Goal: Task Accomplishment & Management: Manage account settings

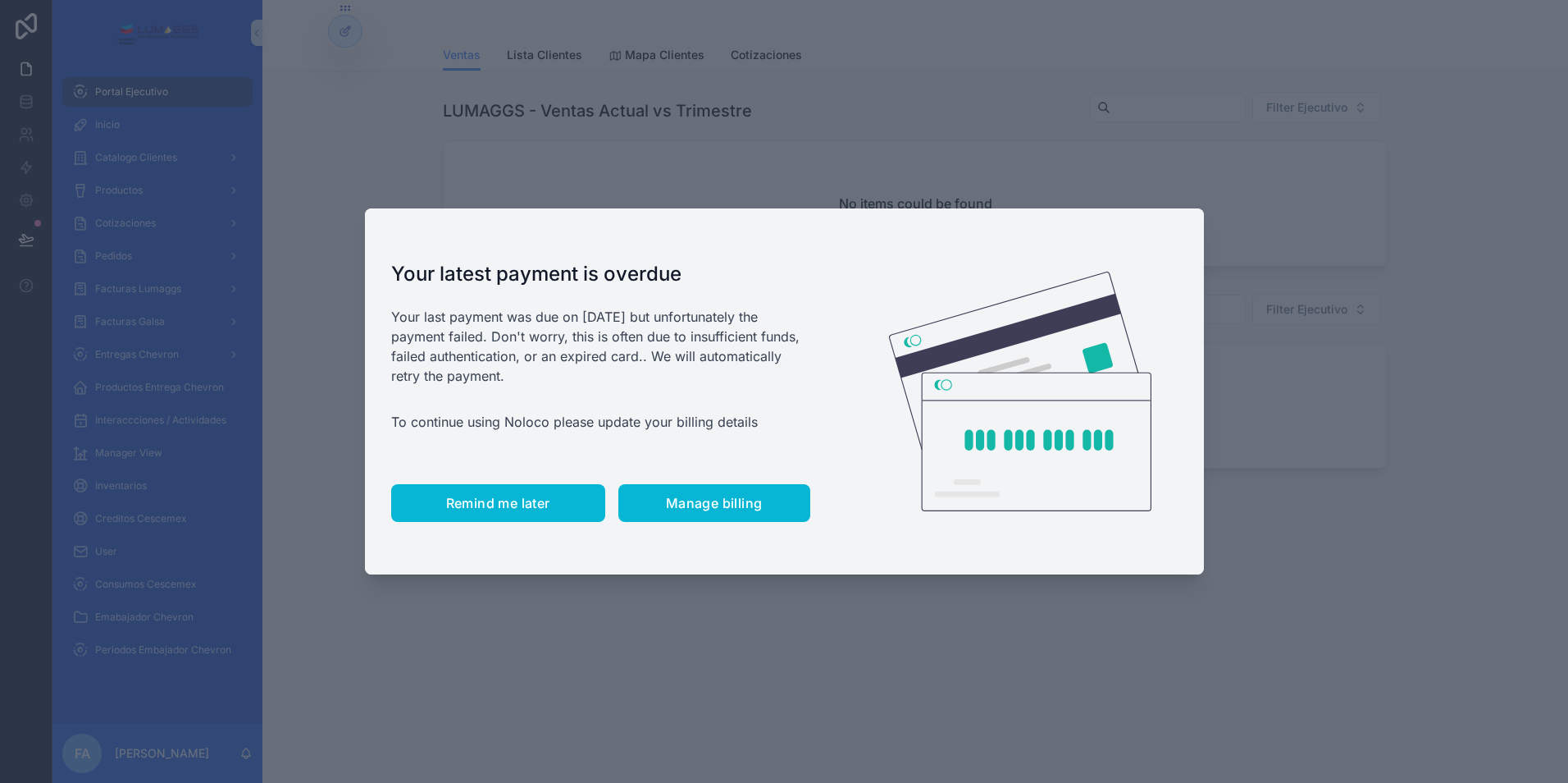
click at [472, 504] on span "Remind me later" at bounding box center [498, 502] width 104 height 17
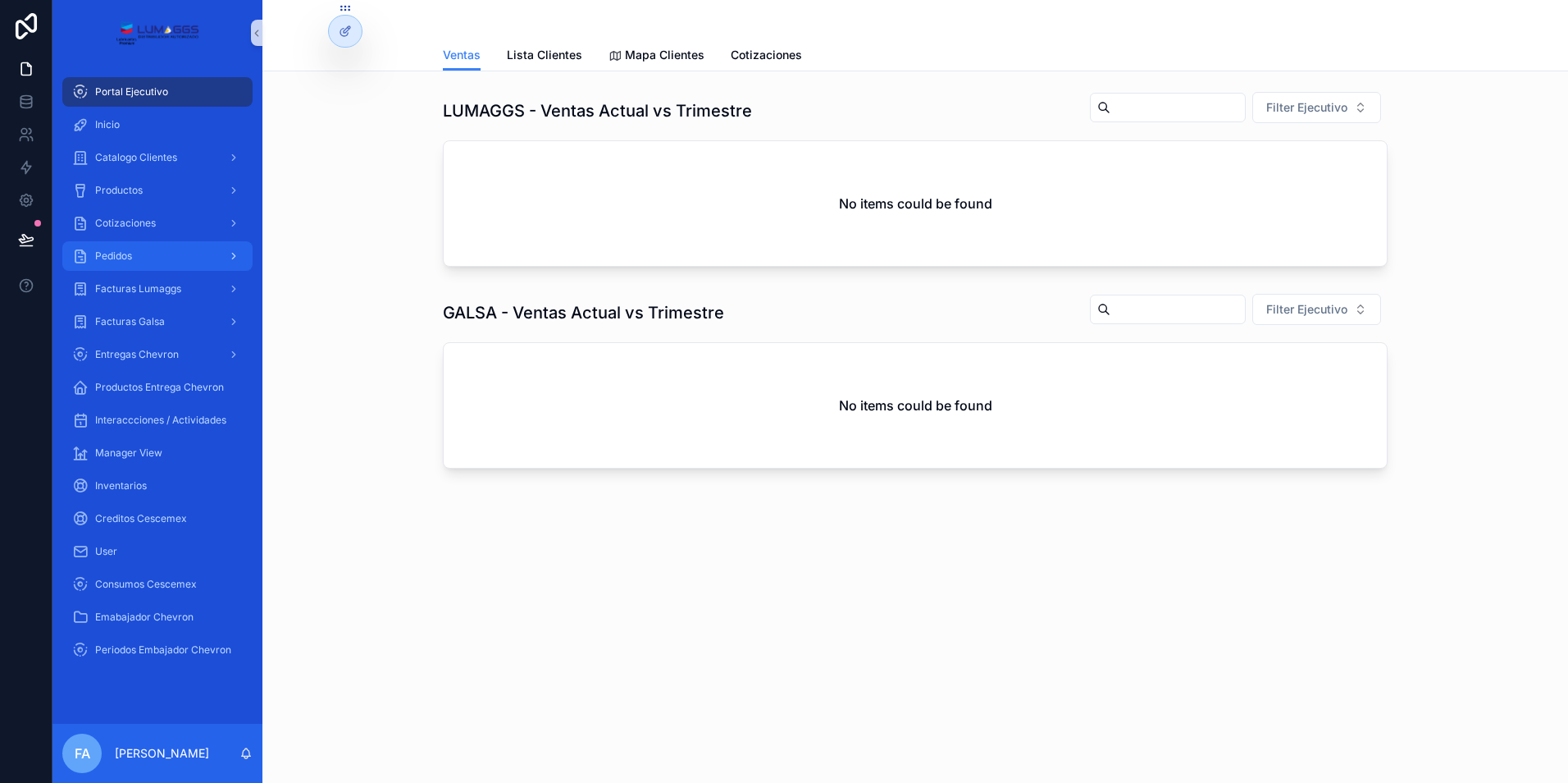
click at [116, 252] on span "Pedidos" at bounding box center [114, 255] width 37 height 13
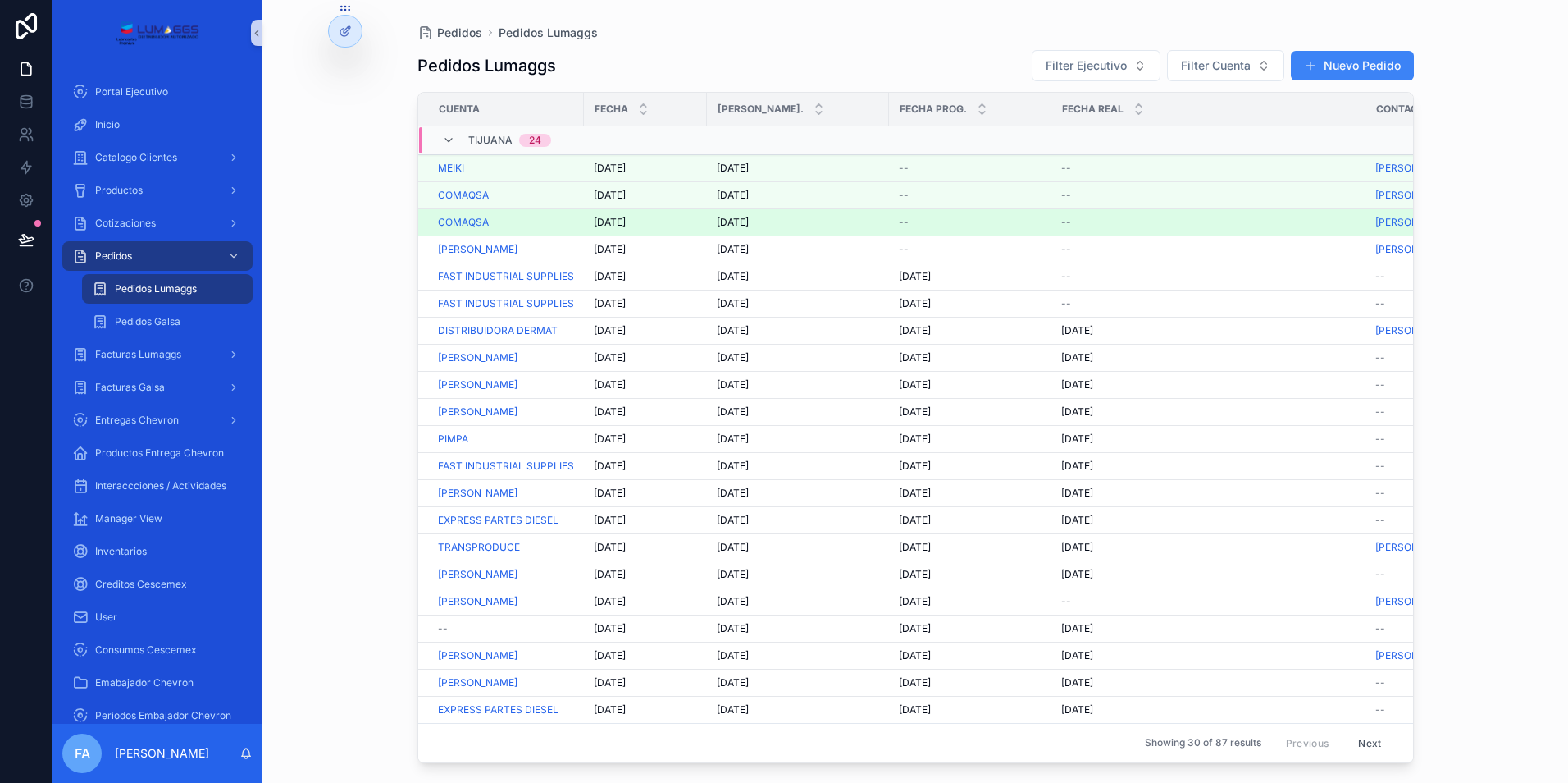
click at [610, 224] on span "[DATE]" at bounding box center [609, 222] width 32 height 13
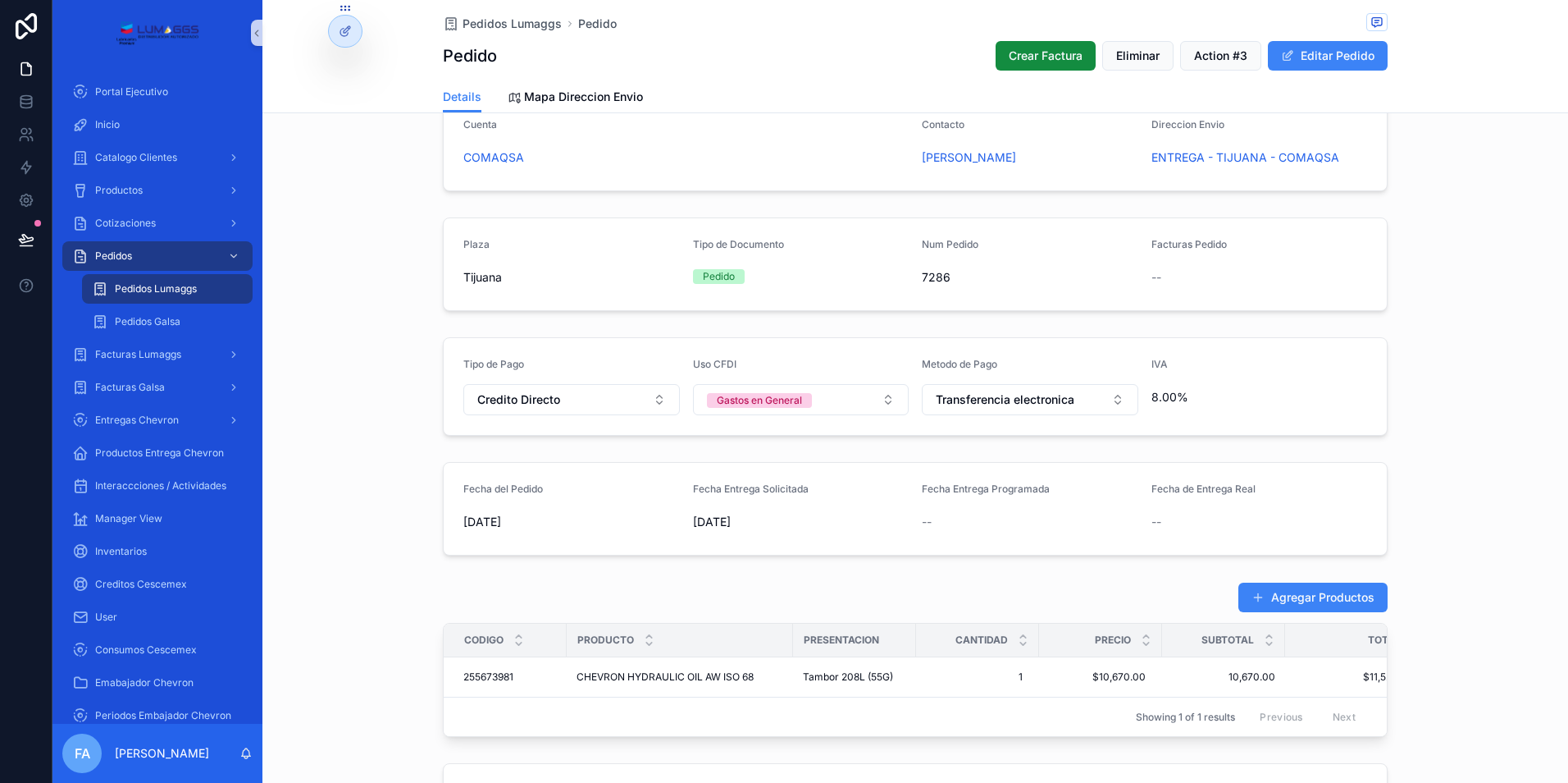
scroll to position [164, 0]
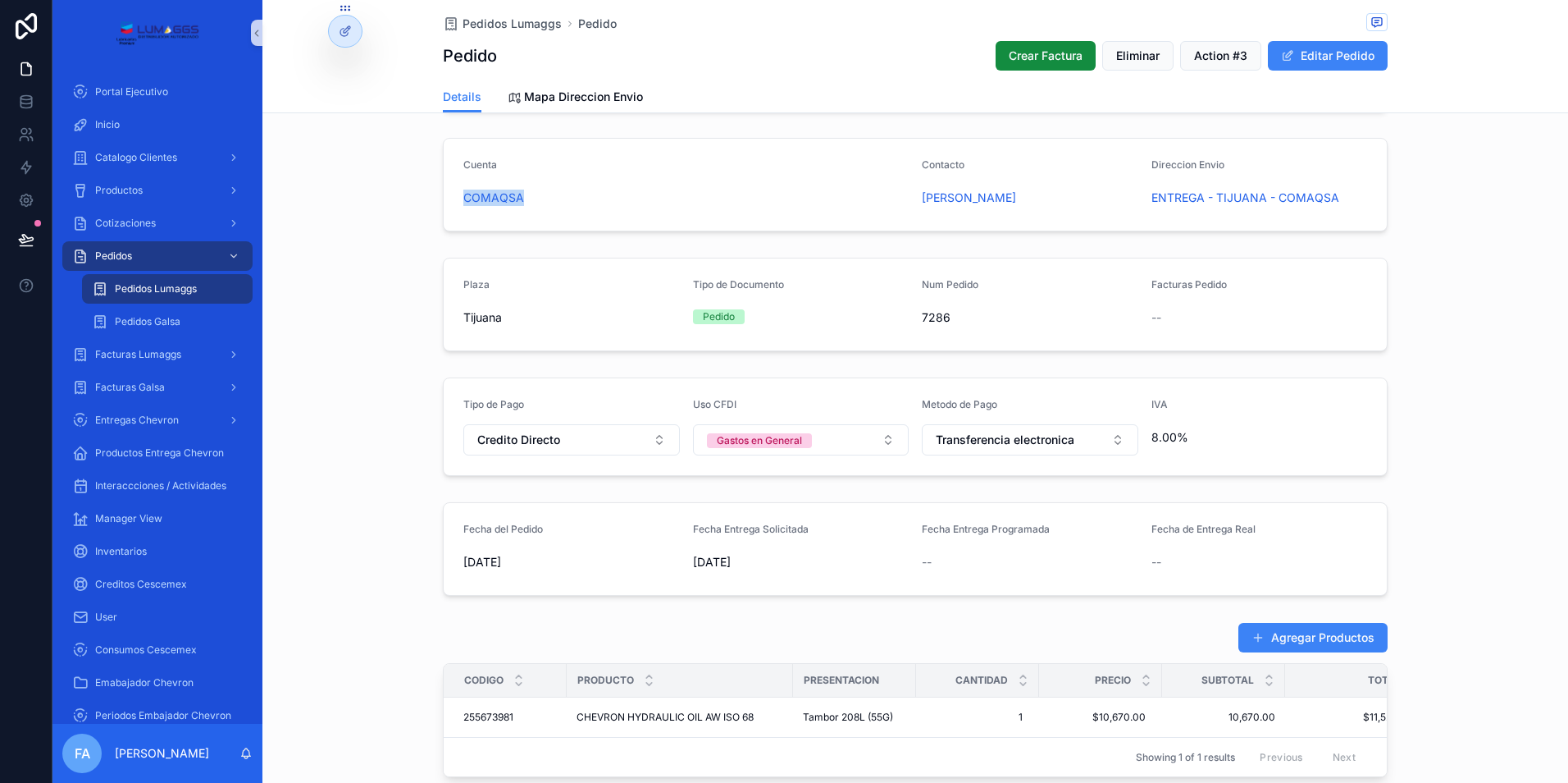
drag, startPoint x: 442, startPoint y: 193, endPoint x: 535, endPoint y: 200, distance: 93.3
click at [535, 200] on form "Cuenta COMAQSA Contacto [PERSON_NAME] Envio ENTREGA - TIJUANA - COMAQSA" at bounding box center [915, 184] width 943 height 92
copy span "COMAQSA"
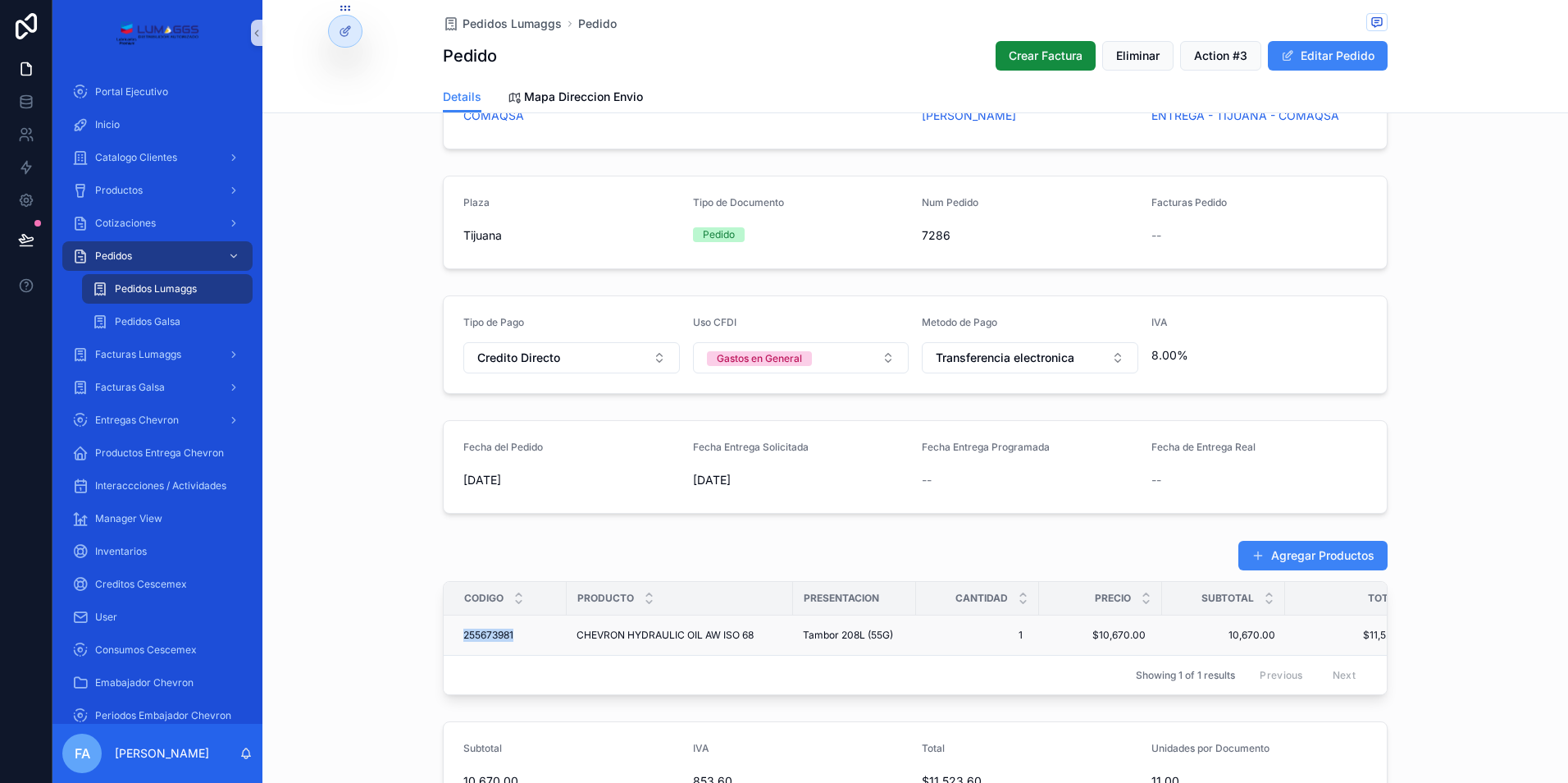
drag, startPoint x: 448, startPoint y: 633, endPoint x: 523, endPoint y: 633, distance: 75.0
click at [523, 633] on td "255673981 255673981" at bounding box center [504, 635] width 123 height 40
copy span "255673981"
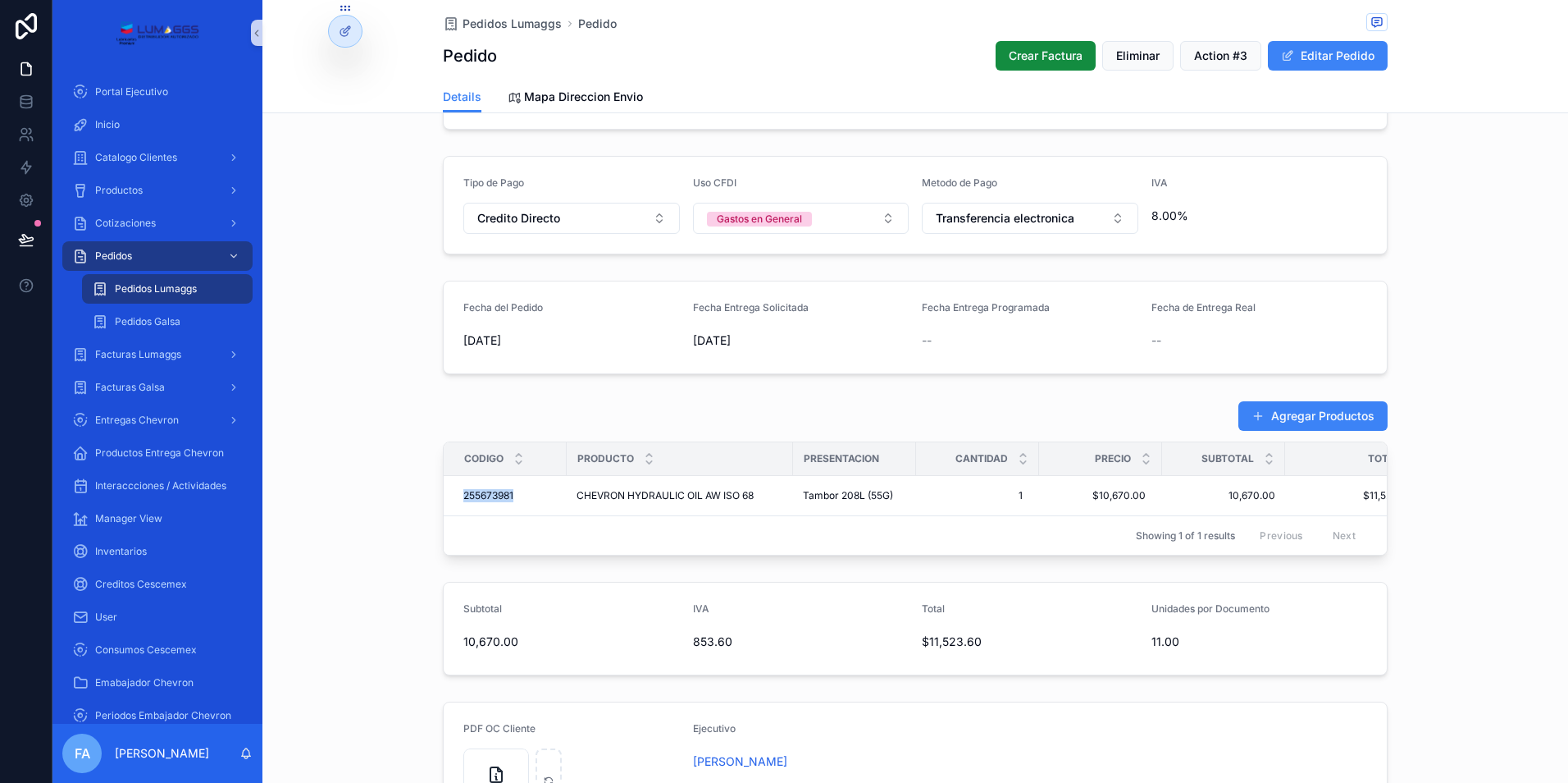
scroll to position [410, 0]
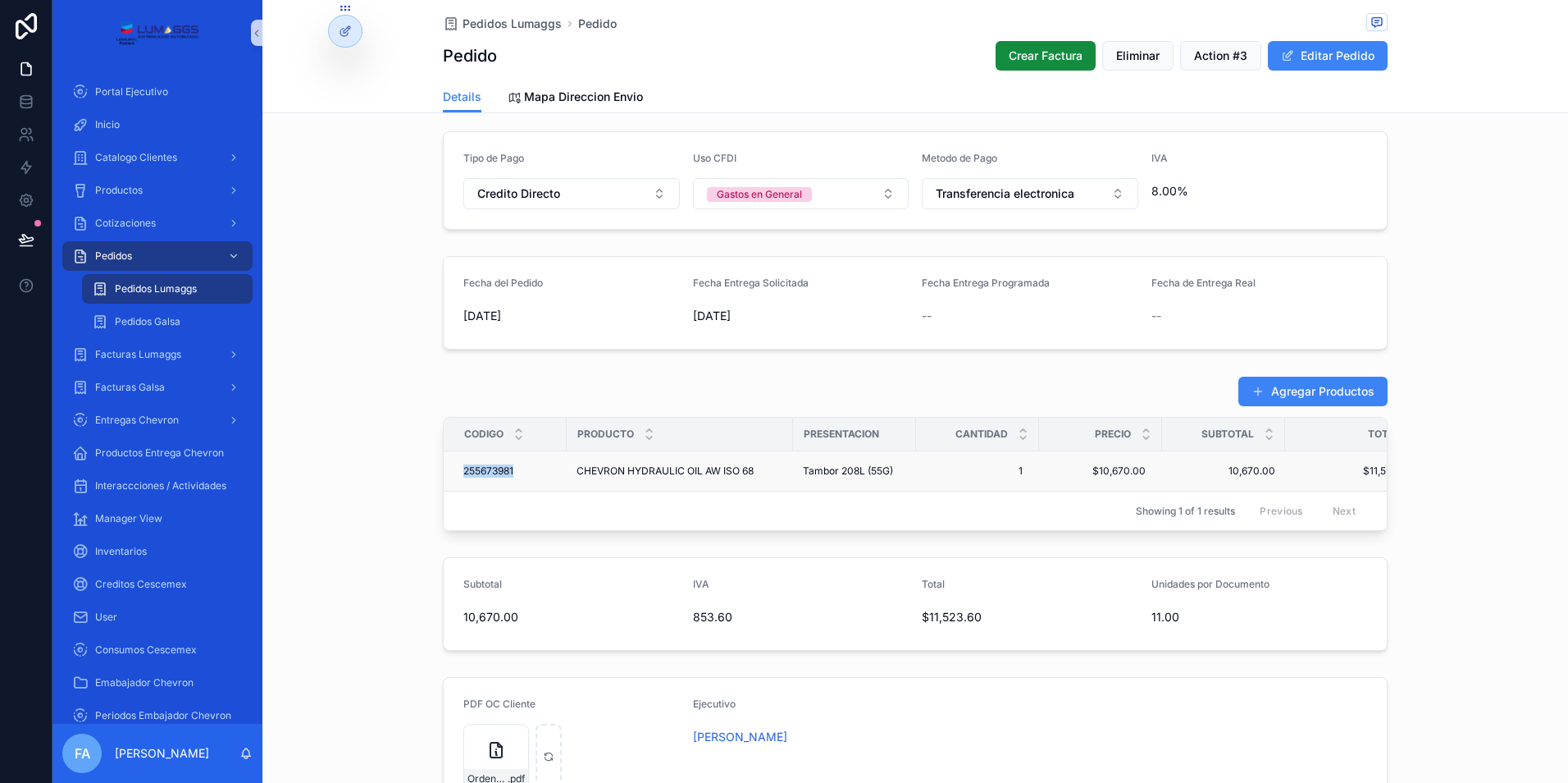
click at [443, 470] on td "255673981 255673981" at bounding box center [504, 471] width 123 height 40
drag, startPoint x: 452, startPoint y: 468, endPoint x: 1148, endPoint y: 474, distance: 696.0
copy tr "255673981 255673981 CHEVRON HYDRAULIC OIL AW ISO 68 CHEVRON HYDRAULIC OIL AW IS…"
click at [514, 24] on span "Pedidos Lumaggs" at bounding box center [512, 24] width 99 height 17
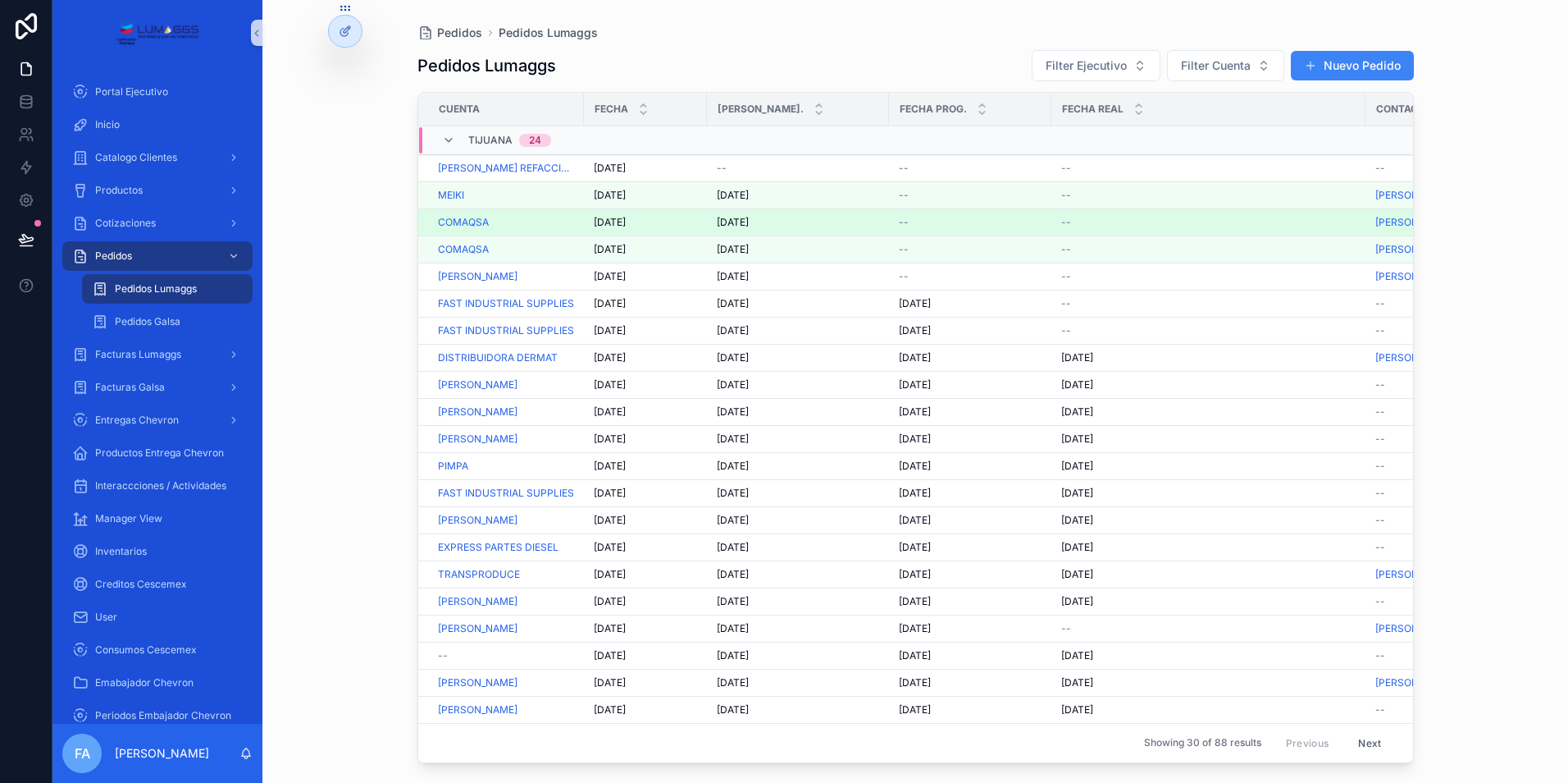
click at [618, 220] on span "[DATE]" at bounding box center [609, 222] width 32 height 13
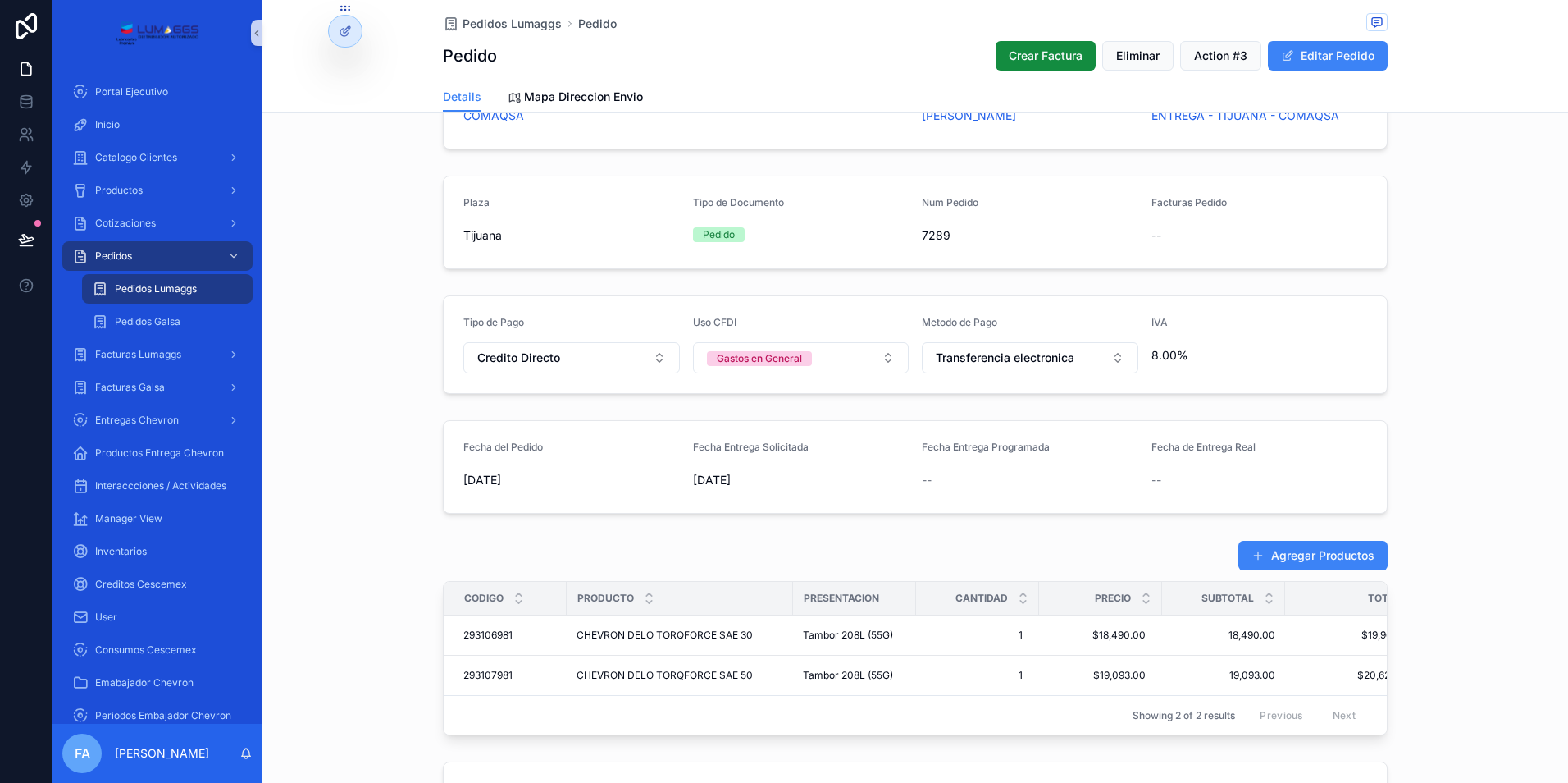
scroll to position [328, 0]
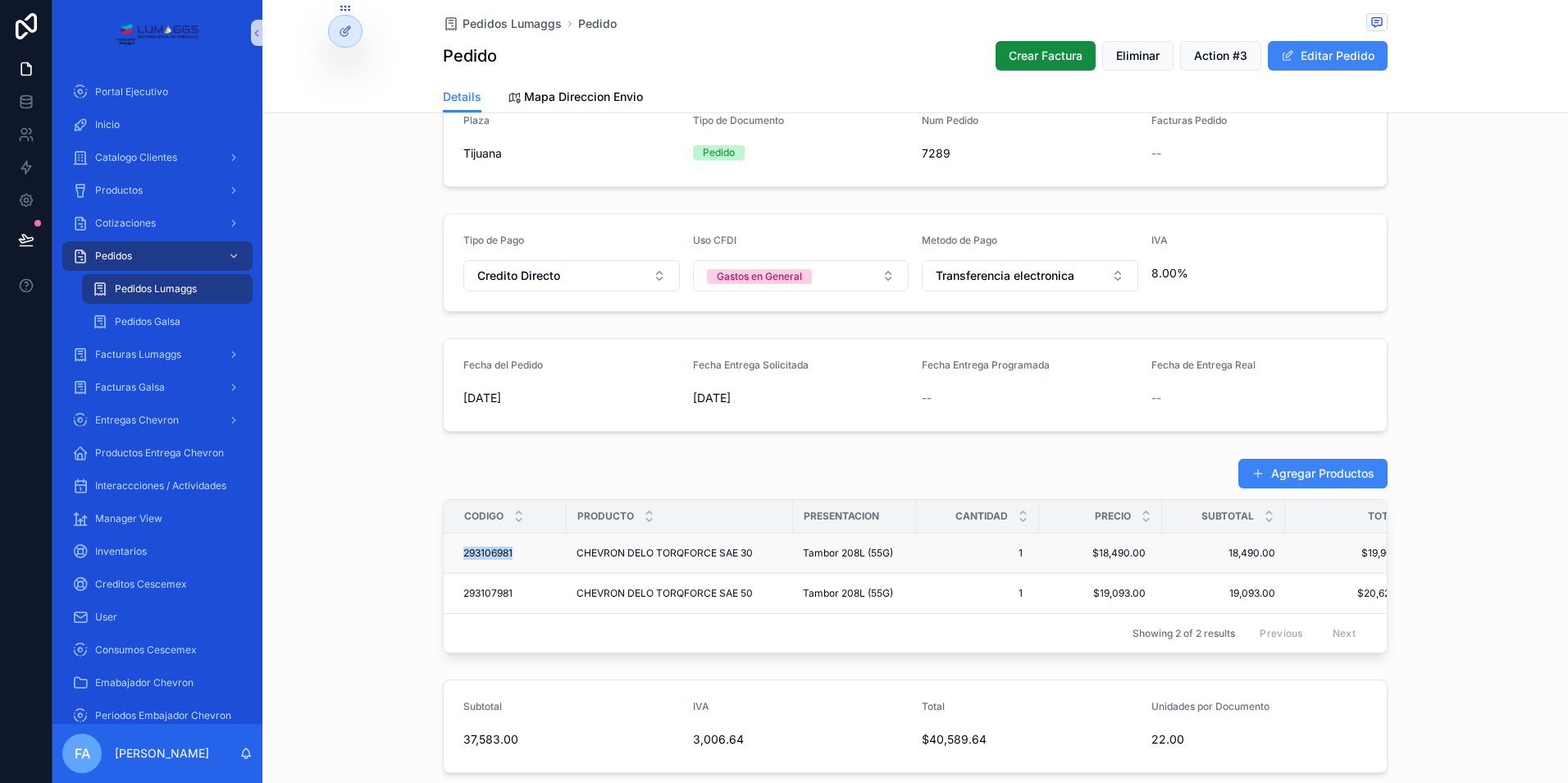
drag, startPoint x: 451, startPoint y: 549, endPoint x: 510, endPoint y: 552, distance: 59.1
click at [510, 552] on td "293106981 293106981" at bounding box center [504, 552] width 123 height 40
copy span "293106981"
drag, startPoint x: 451, startPoint y: 594, endPoint x: 516, endPoint y: 591, distance: 65.1
click at [516, 591] on td "293107981 293107981" at bounding box center [504, 593] width 123 height 40
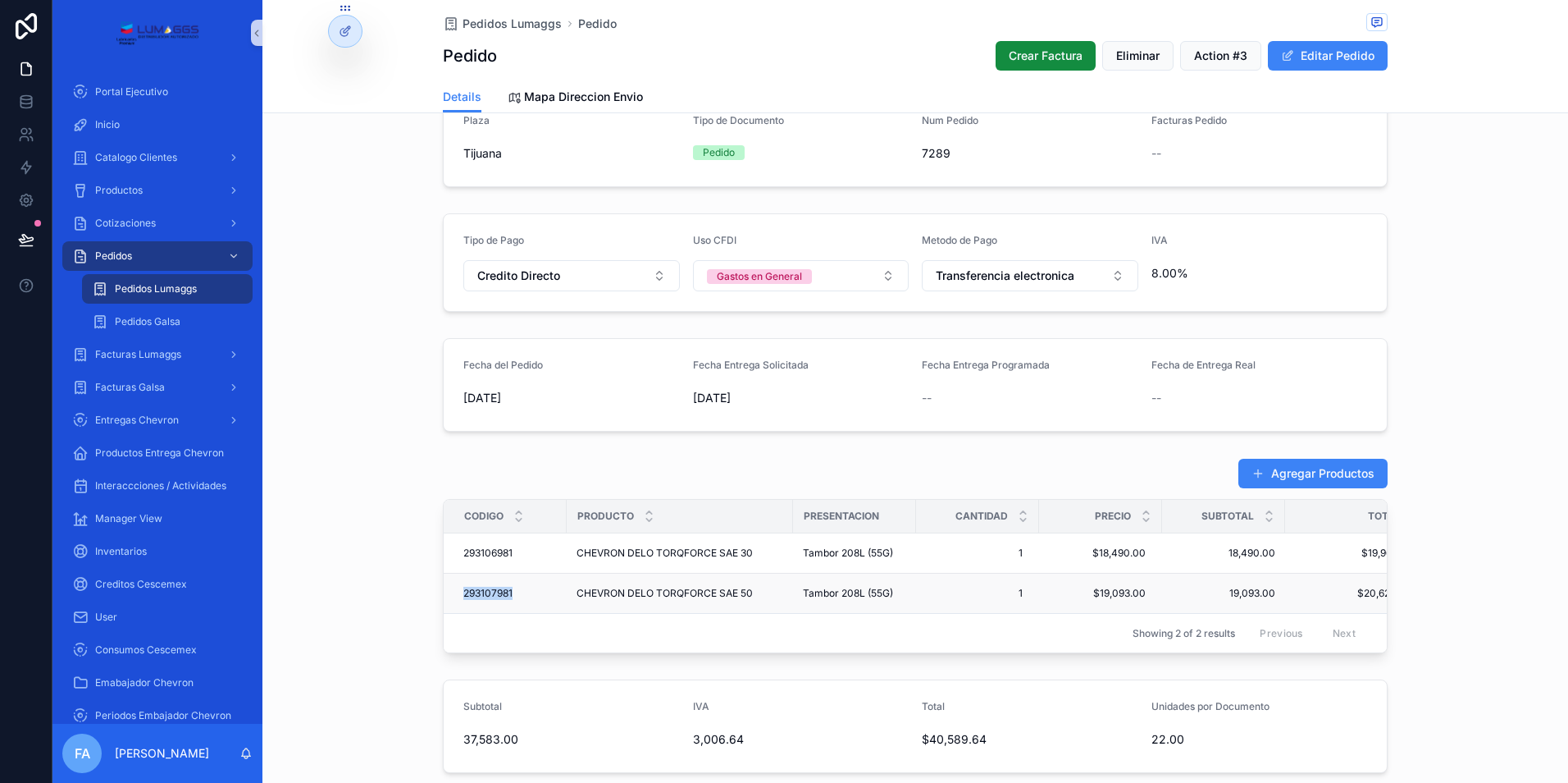
copy span "293107981"
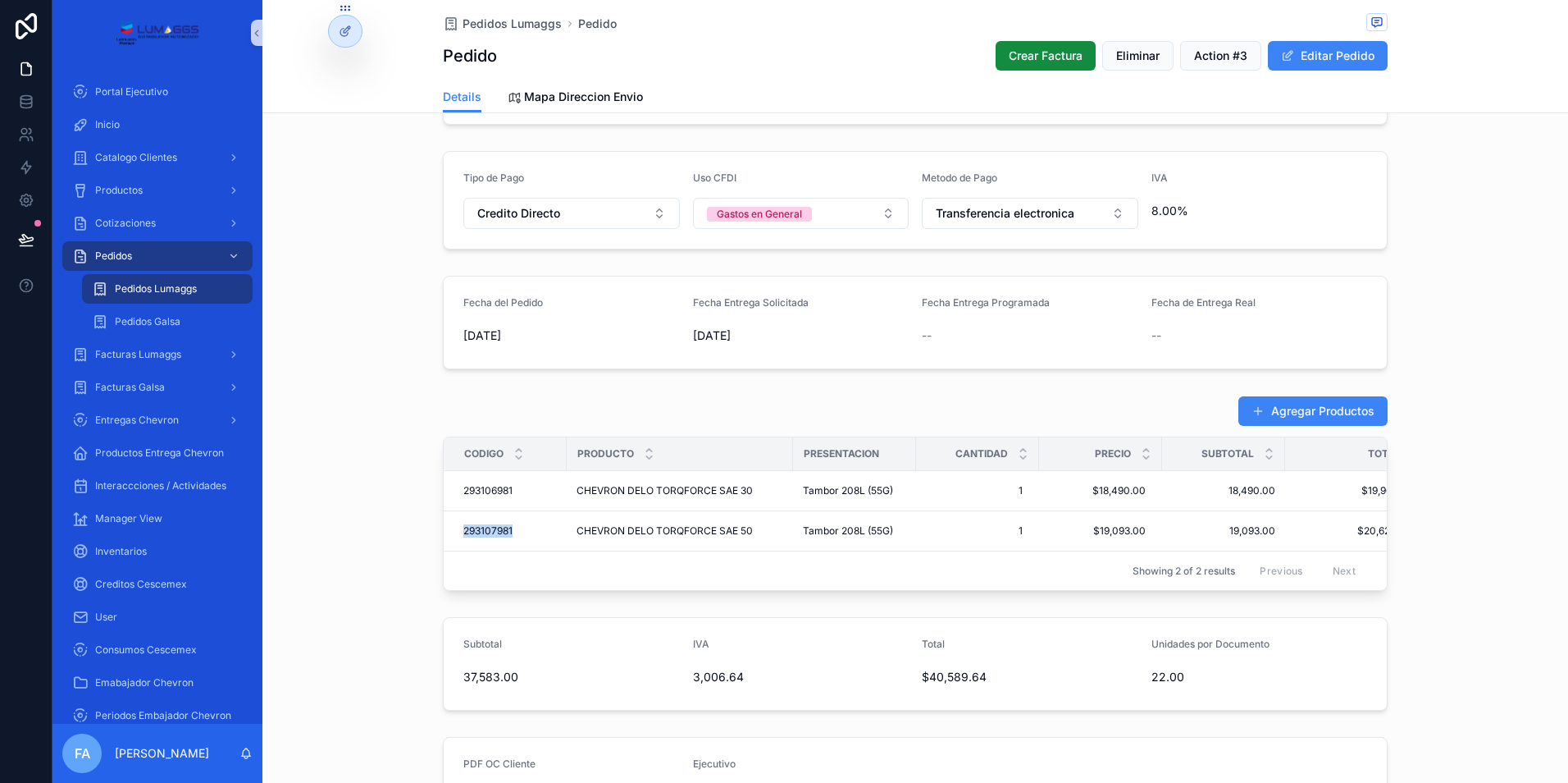
scroll to position [493, 0]
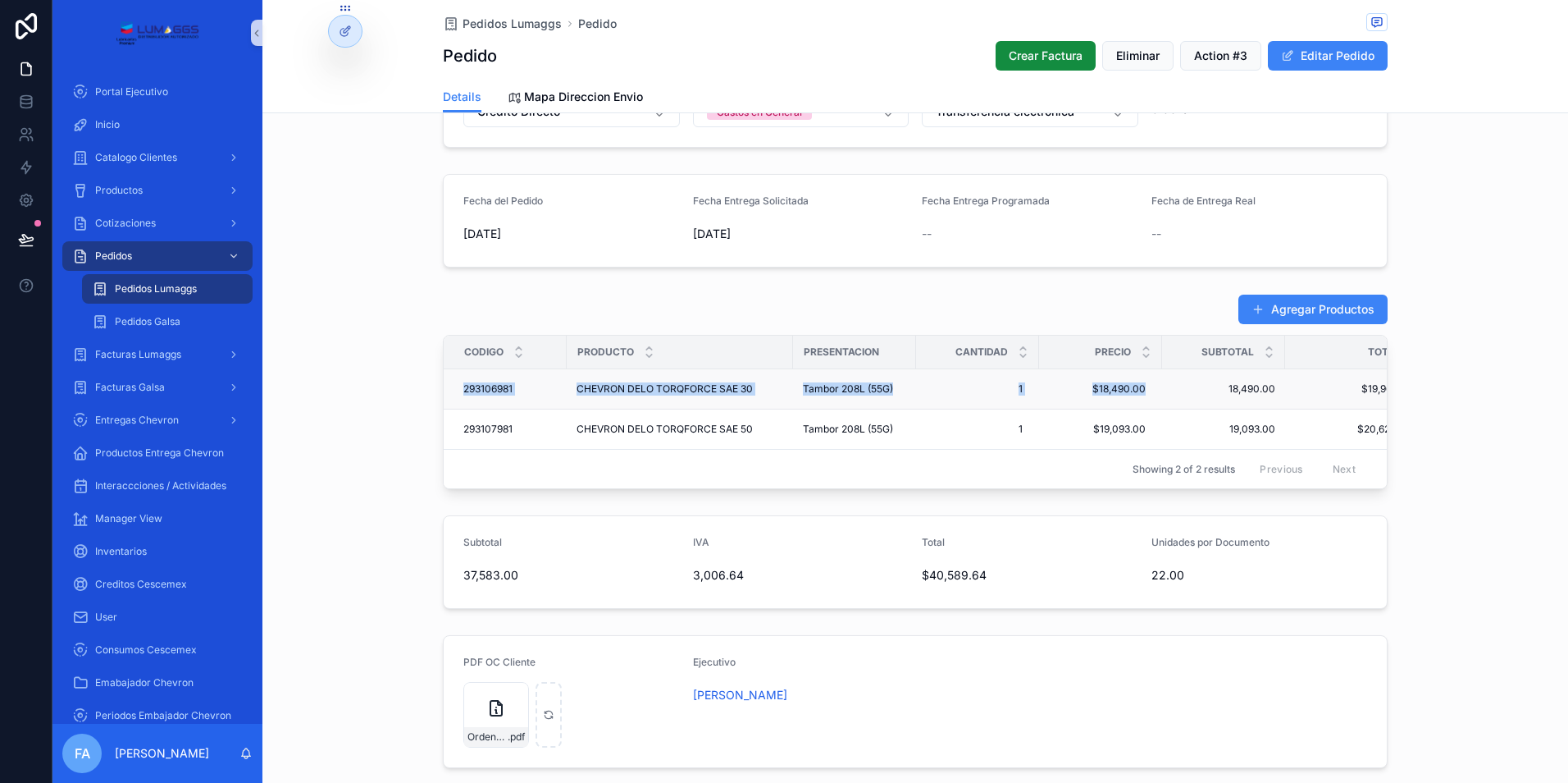
drag, startPoint x: 454, startPoint y: 387, endPoint x: 1154, endPoint y: 398, distance: 700.1
click at [1154, 398] on tr "293106981 293106981 CHEVRON DELO TORQFORCE SAE 30 CHEVRON DELO TORQFORCE SAE 30…" at bounding box center [937, 389] width 989 height 40
copy tr "293106981 293106981 CHEVRON DELO TORQFORCE SAE 30 CHEVRON DELO TORQFORCE SAE 30…"
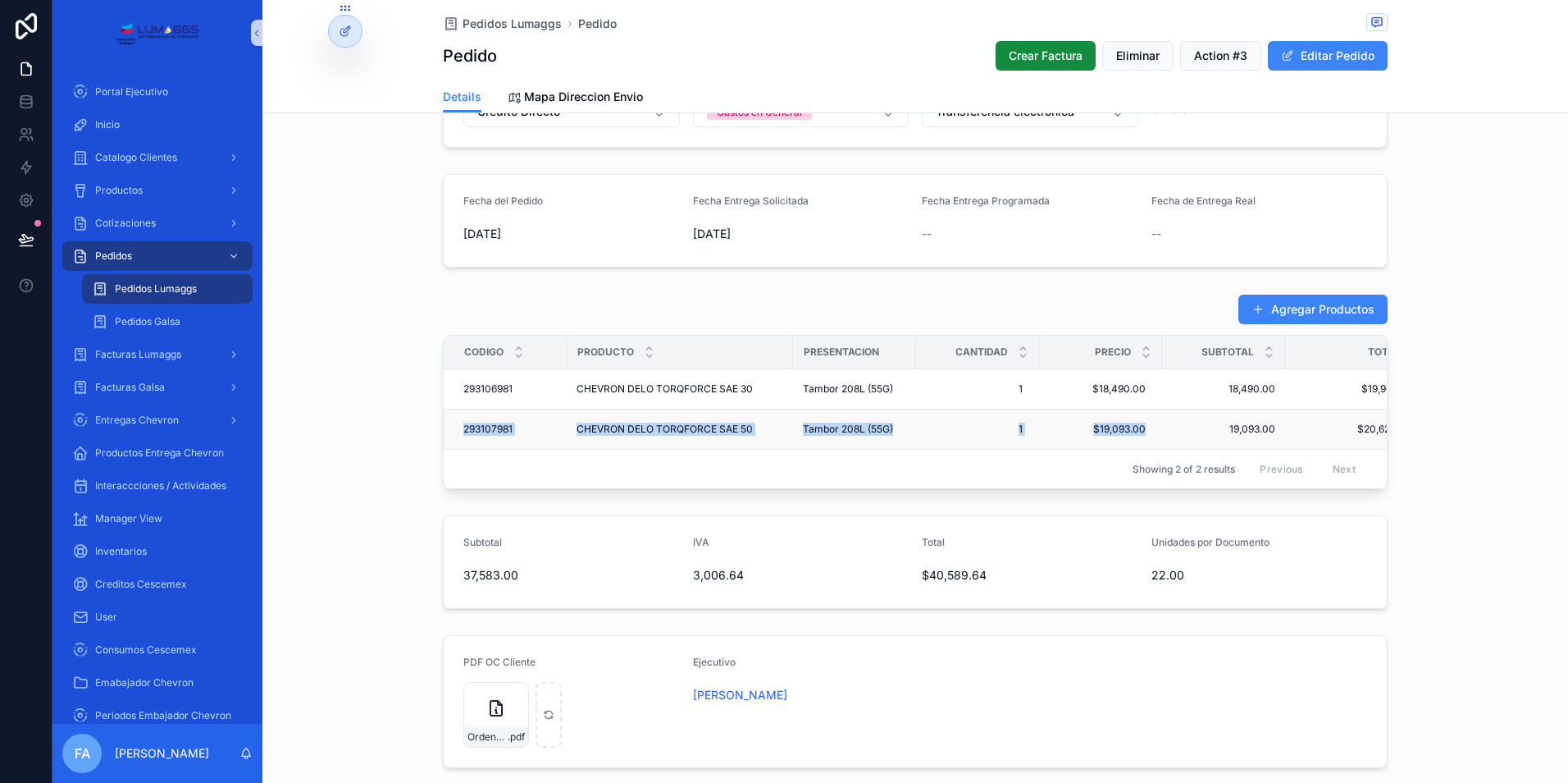
drag, startPoint x: 449, startPoint y: 426, endPoint x: 1154, endPoint y: 432, distance: 705.0
click at [1154, 432] on tr "293107981 293107981 CHEVRON DELO TORQFORCE SAE 50 CHEVRON DELO TORQFORCE SAE 50…" at bounding box center [937, 429] width 989 height 40
copy tr "293107981 293107981 CHEVRON DELO TORQFORCE SAE 50 CHEVRON DELO TORQFORCE SAE 50…"
click at [498, 24] on span "Pedidos Lumaggs" at bounding box center [512, 24] width 99 height 17
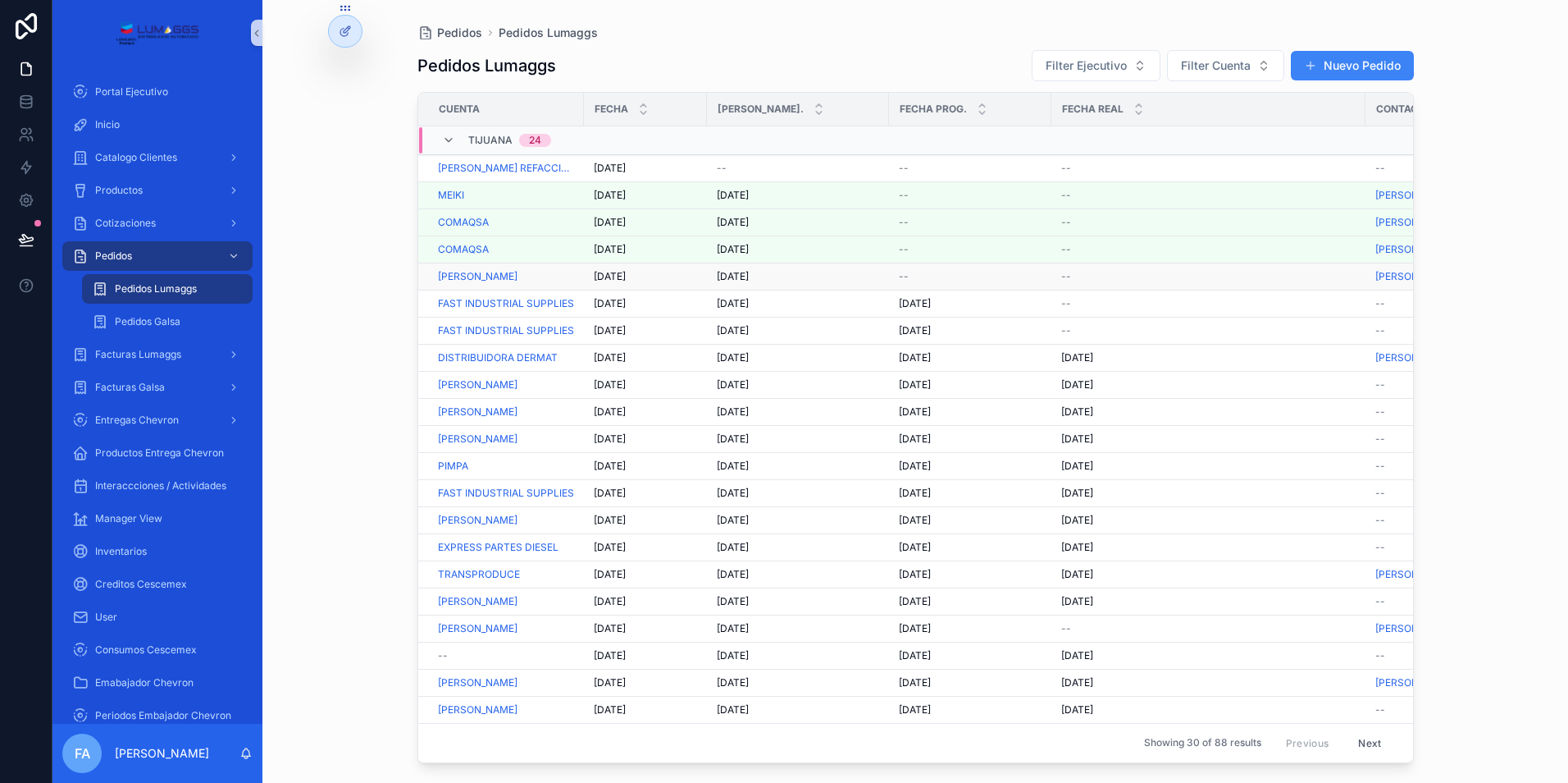
click at [903, 276] on span "--" at bounding box center [903, 276] width 10 height 13
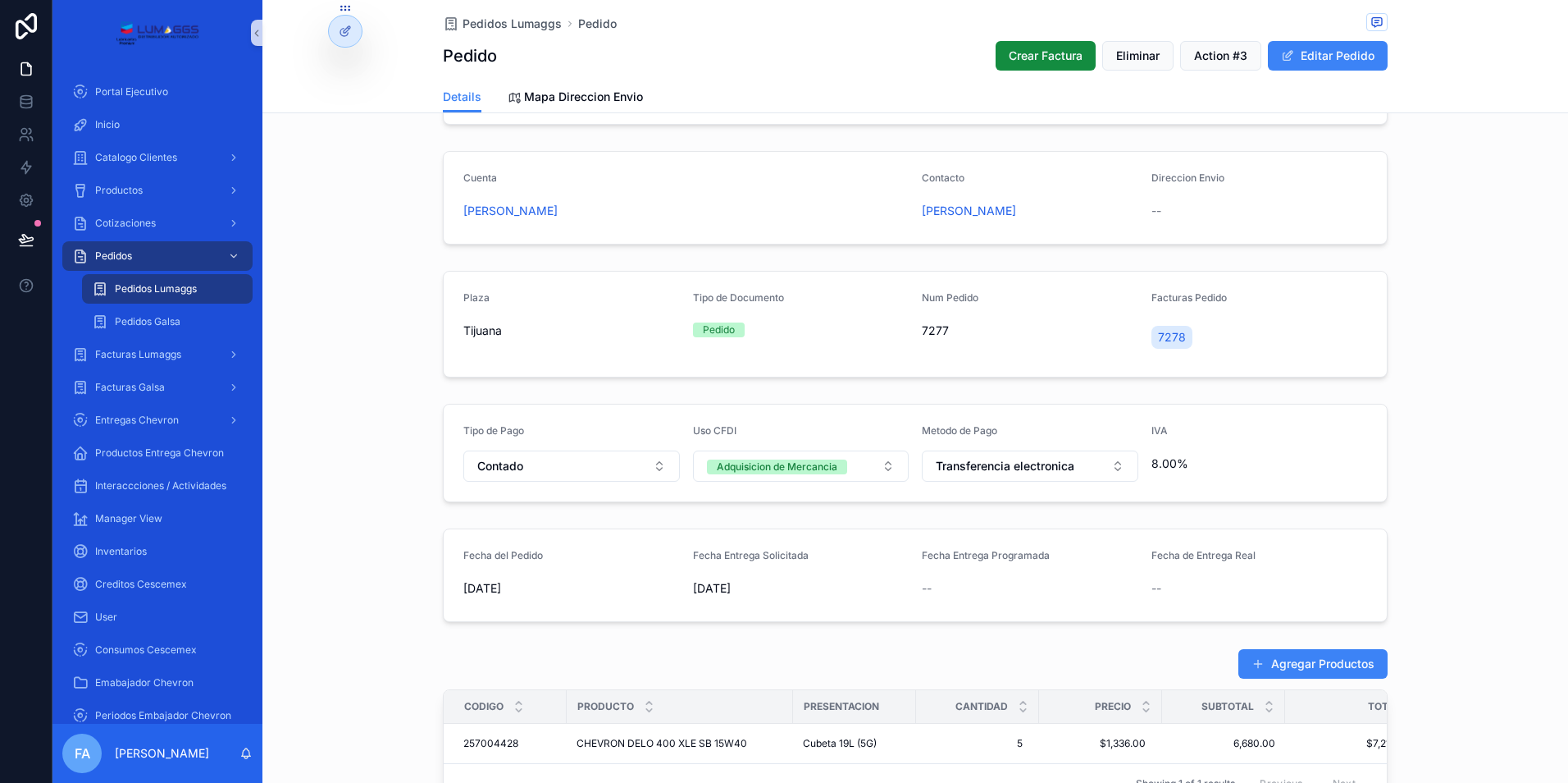
scroll to position [164, 0]
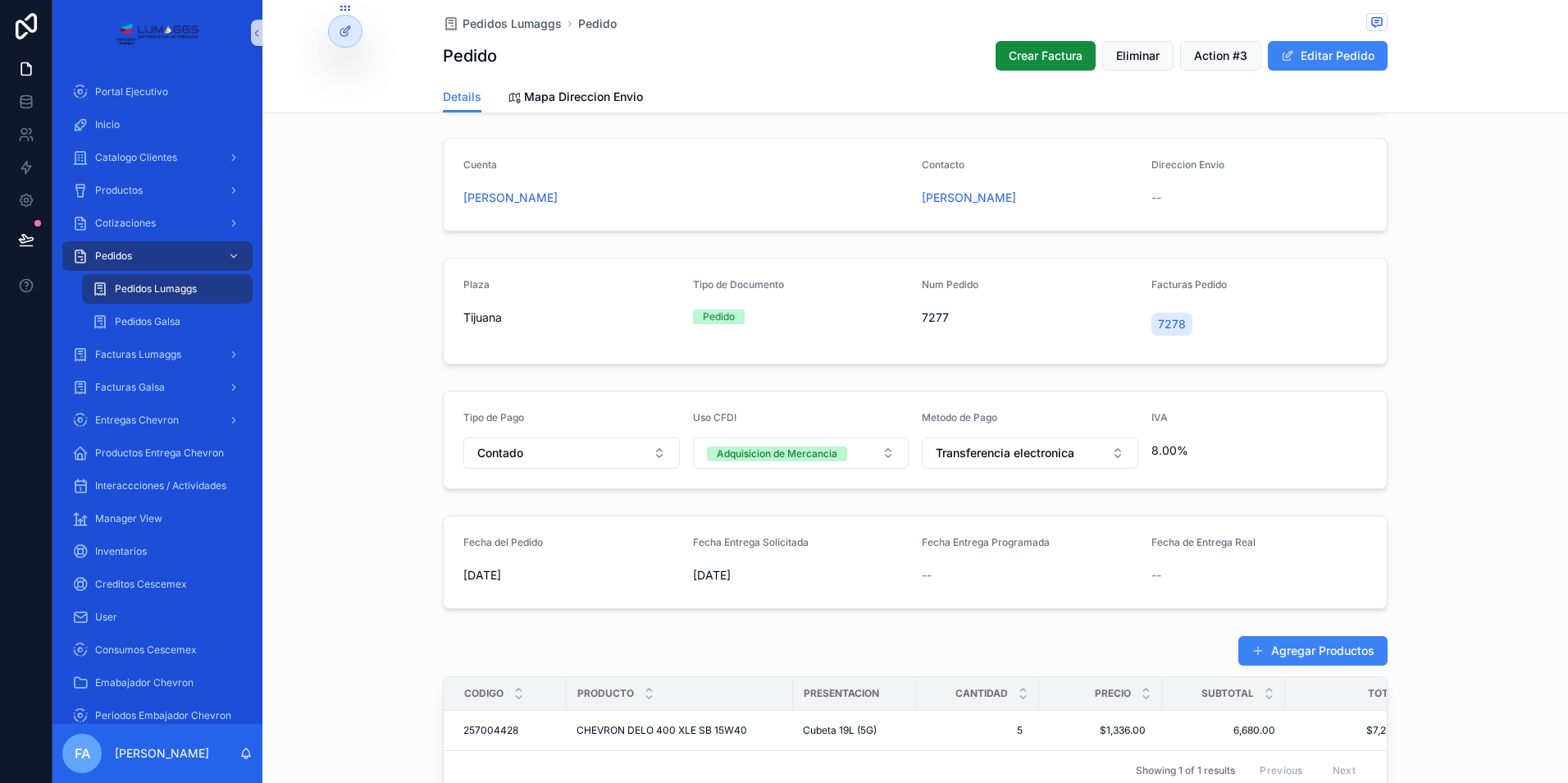
click at [1022, 575] on div "--" at bounding box center [1030, 575] width 217 height 17
click at [1002, 542] on span "Fecha Entrega Programada" at bounding box center [986, 542] width 127 height 13
click at [1339, 44] on button "Editar Pedido" at bounding box center [1328, 56] width 120 height 29
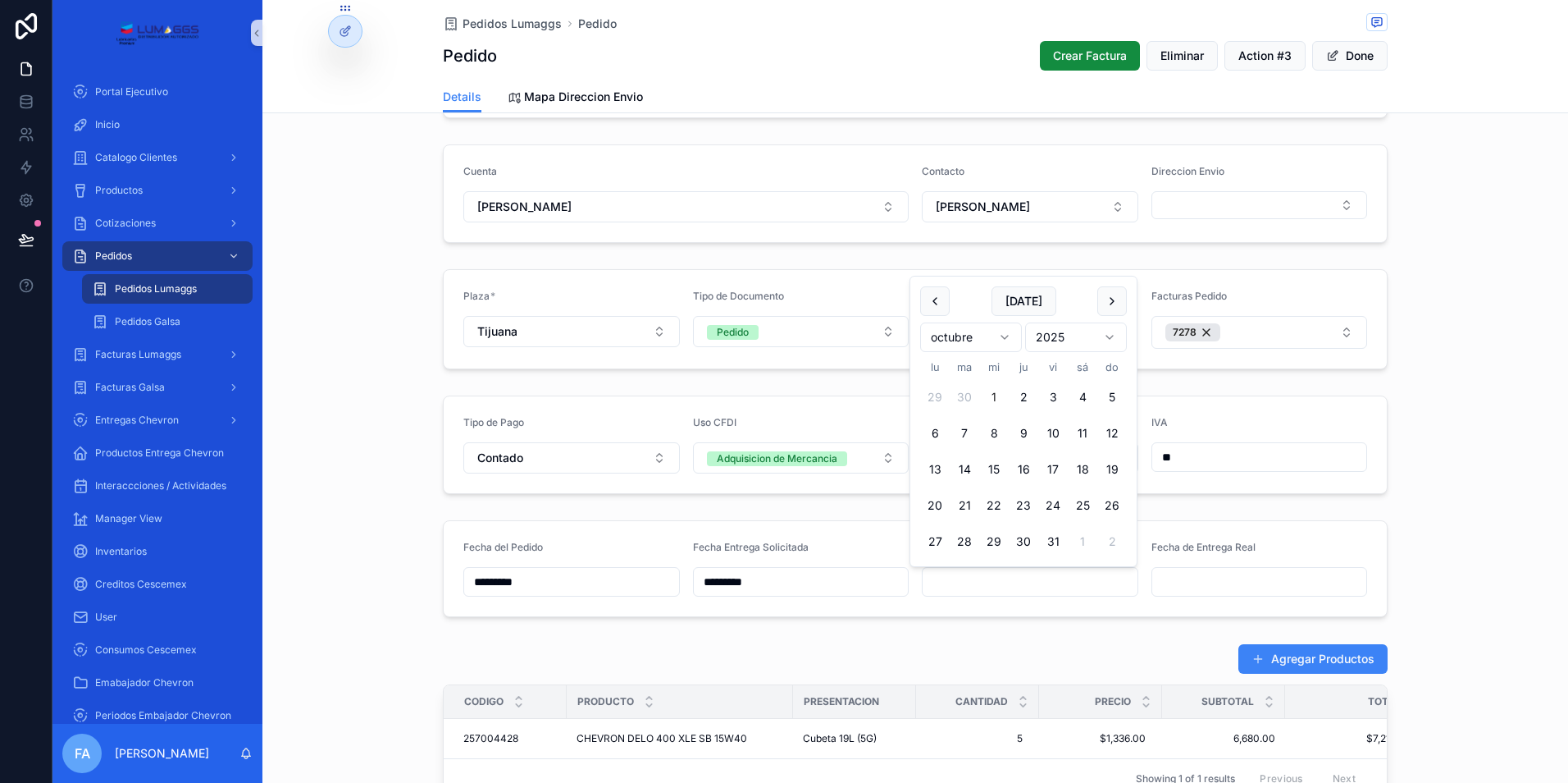
click at [961, 580] on input "scrollable content" at bounding box center [1030, 581] width 215 height 23
click at [991, 398] on button "1" at bounding box center [993, 397] width 29 height 29
type input "*********"
click at [1185, 578] on input "scrollable content" at bounding box center [1259, 581] width 215 height 23
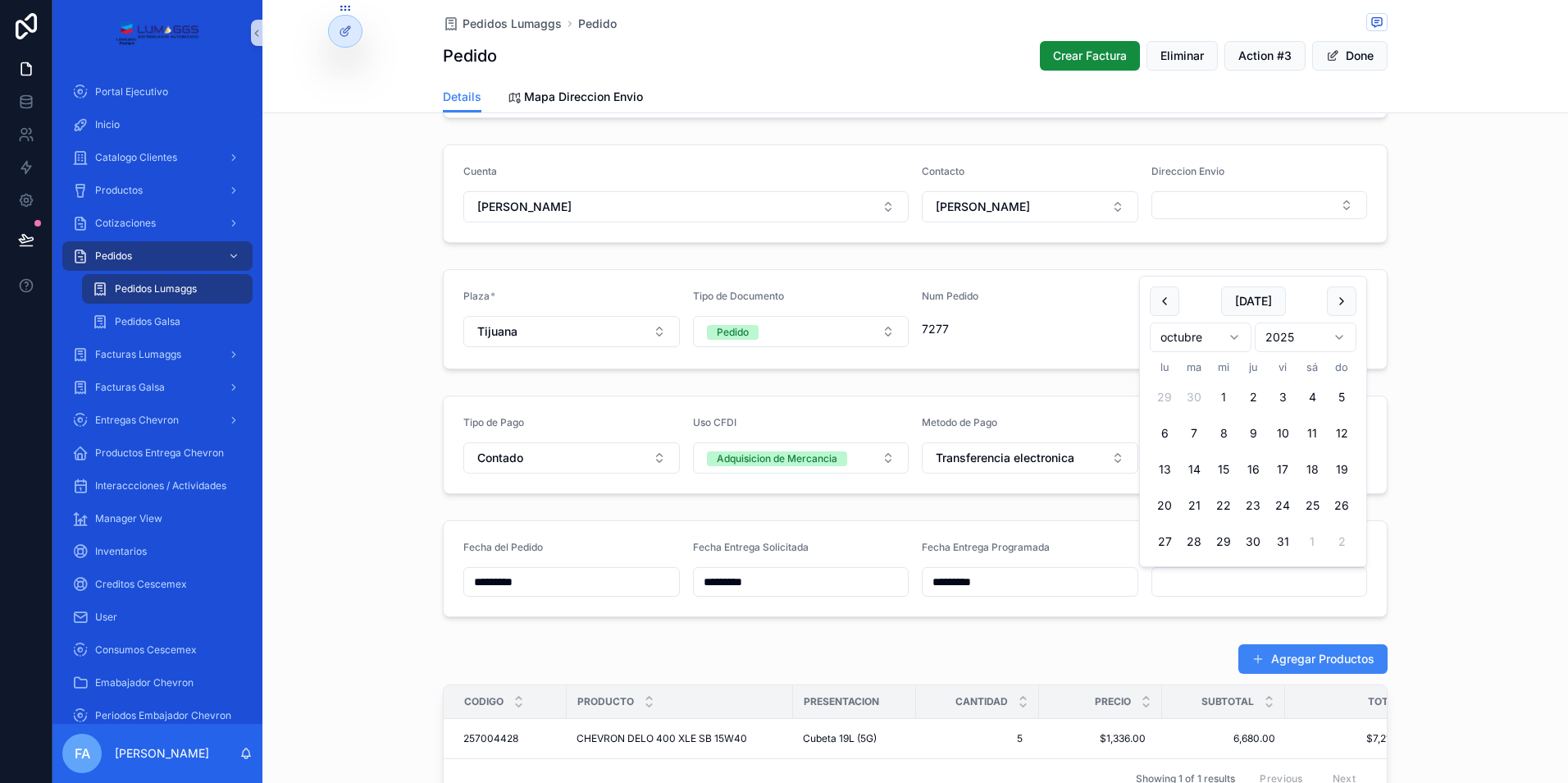
click at [1228, 394] on button "1" at bounding box center [1223, 397] width 29 height 29
type input "*********"
click at [501, 24] on span "Pedidos Lumaggs" at bounding box center [512, 24] width 99 height 17
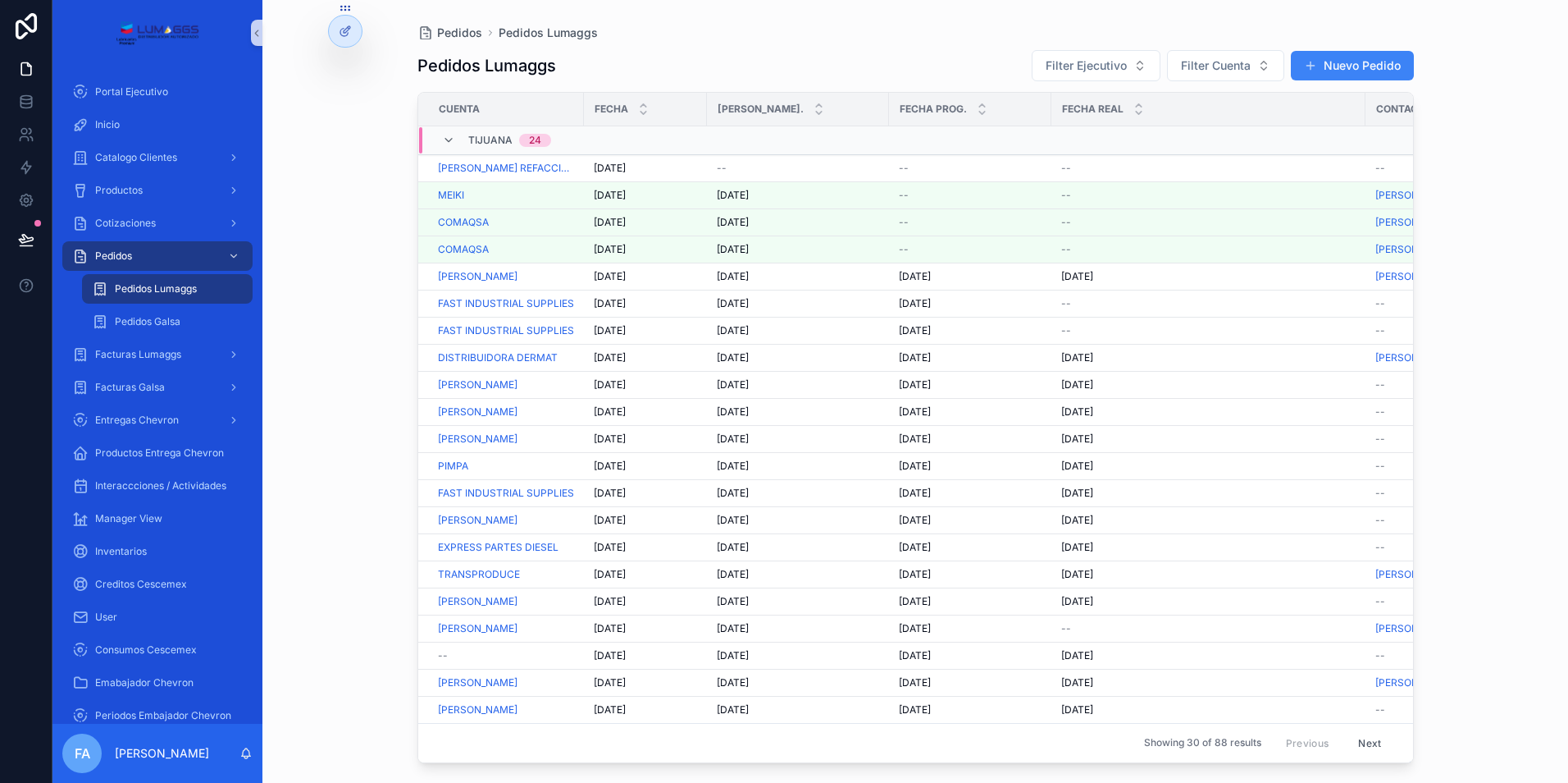
click at [736, 250] on span "[DATE]" at bounding box center [733, 248] width 32 height 13
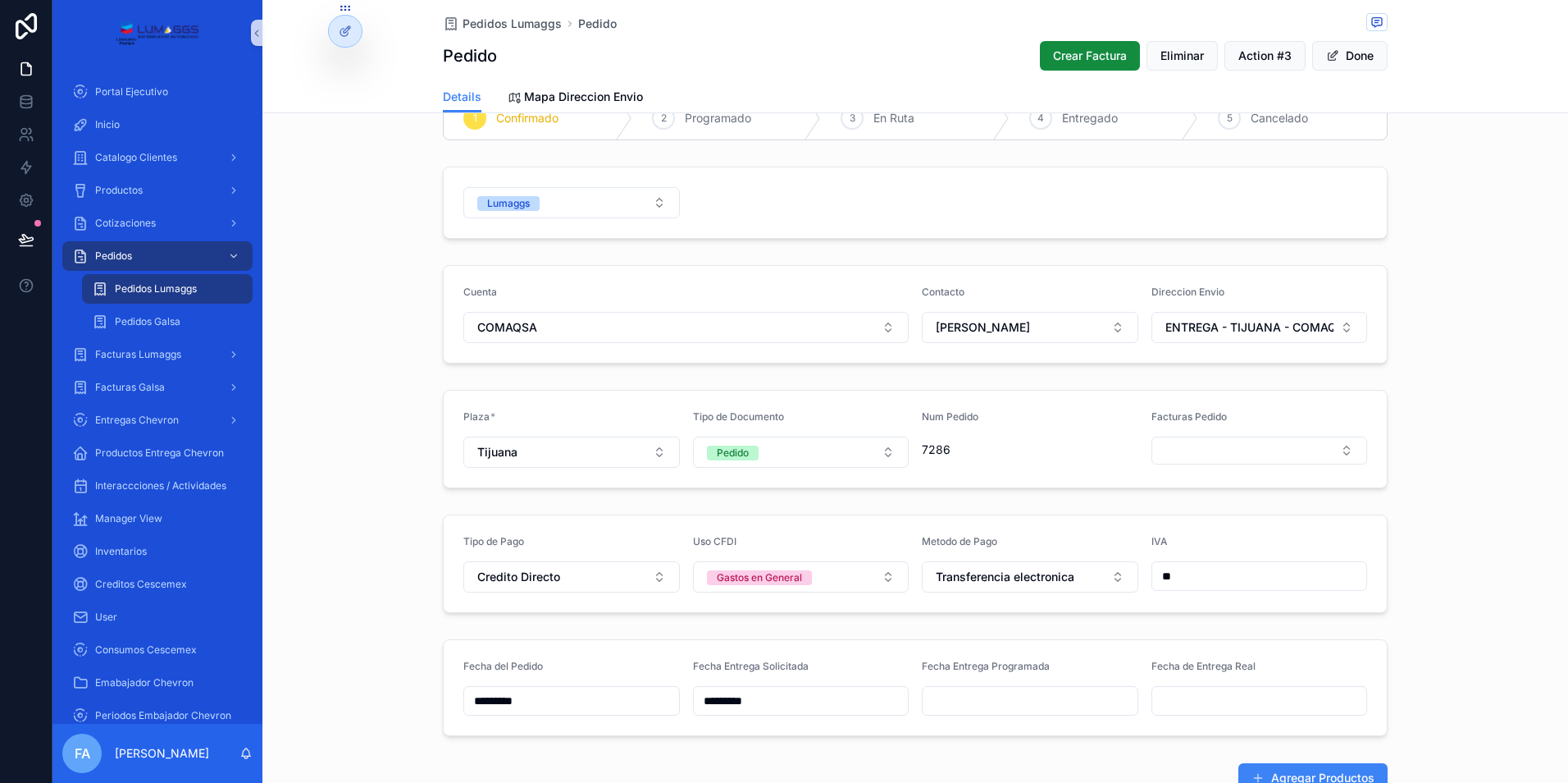
scroll to position [82, 0]
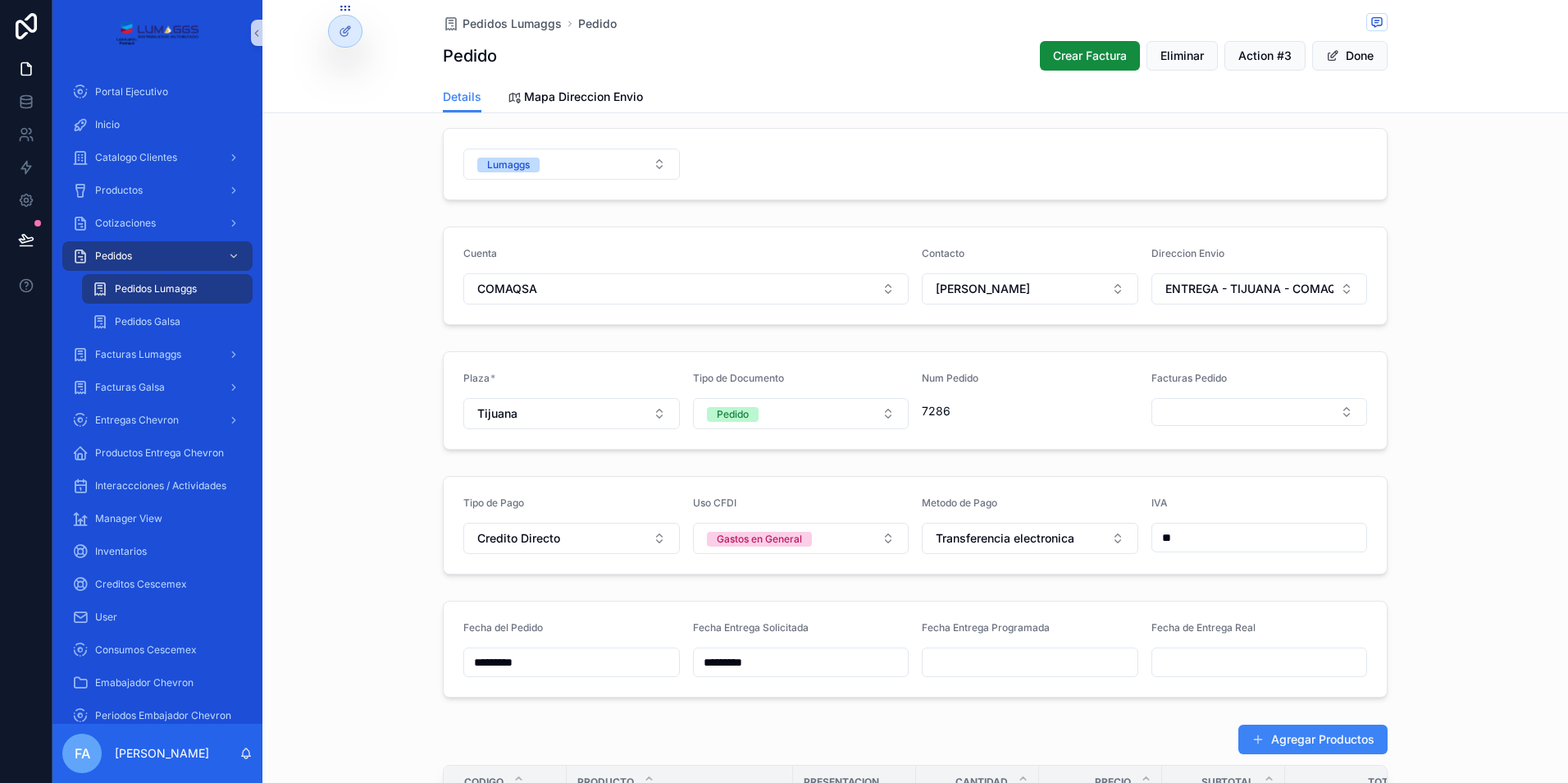
click at [953, 664] on input "scrollable content" at bounding box center [1030, 661] width 215 height 23
click at [993, 478] on button "1" at bounding box center [993, 478] width 29 height 29
type input "*********"
click at [502, 24] on span "Pedidos Lumaggs" at bounding box center [512, 24] width 99 height 17
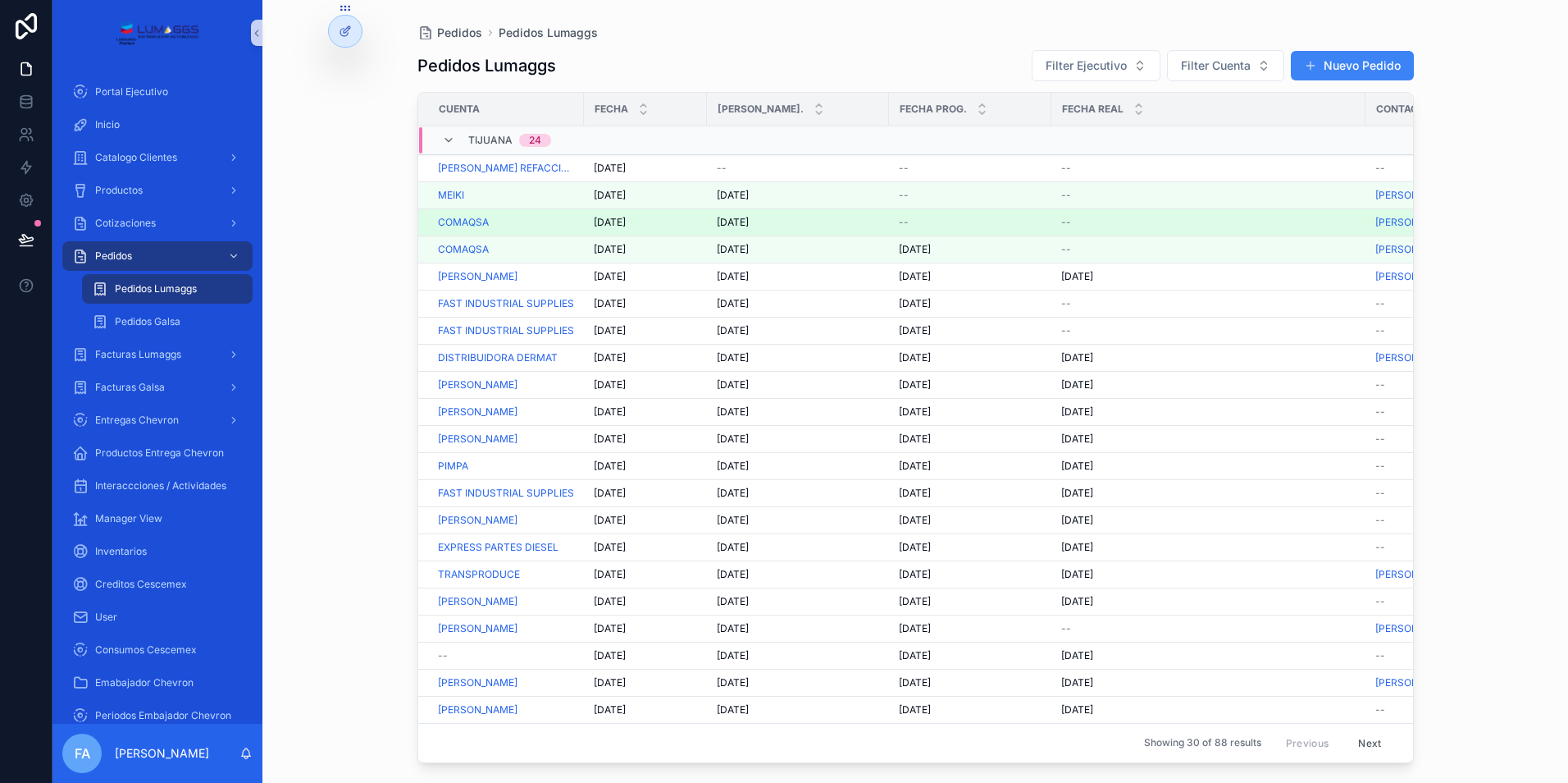
click at [738, 222] on span "[DATE]" at bounding box center [733, 222] width 32 height 13
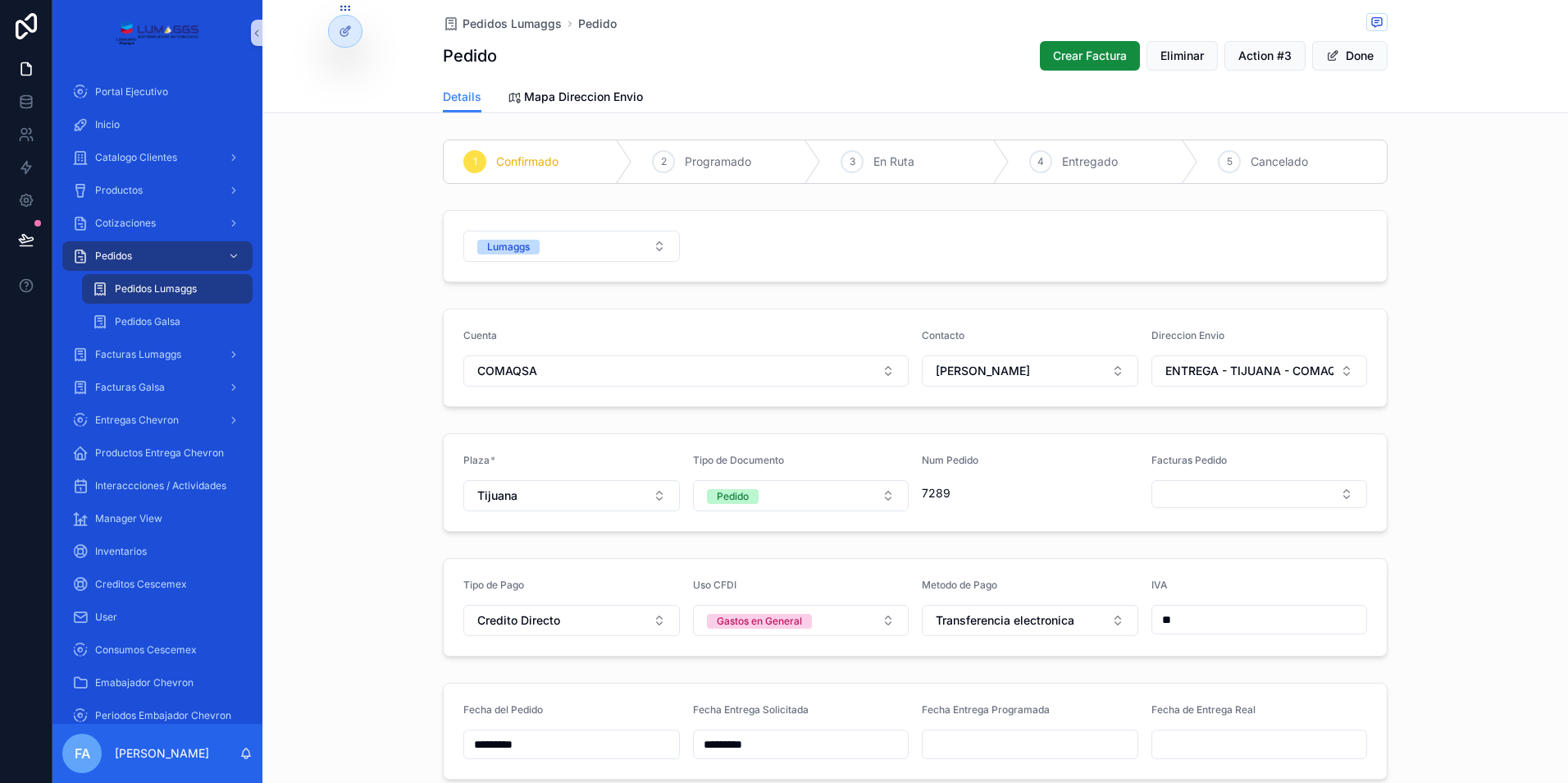
click at [966, 744] on input "scrollable content" at bounding box center [1030, 744] width 215 height 23
click at [995, 560] on button "1" at bounding box center [993, 559] width 29 height 29
type input "*********"
click at [496, 24] on span "Pedidos Lumaggs" at bounding box center [512, 24] width 99 height 17
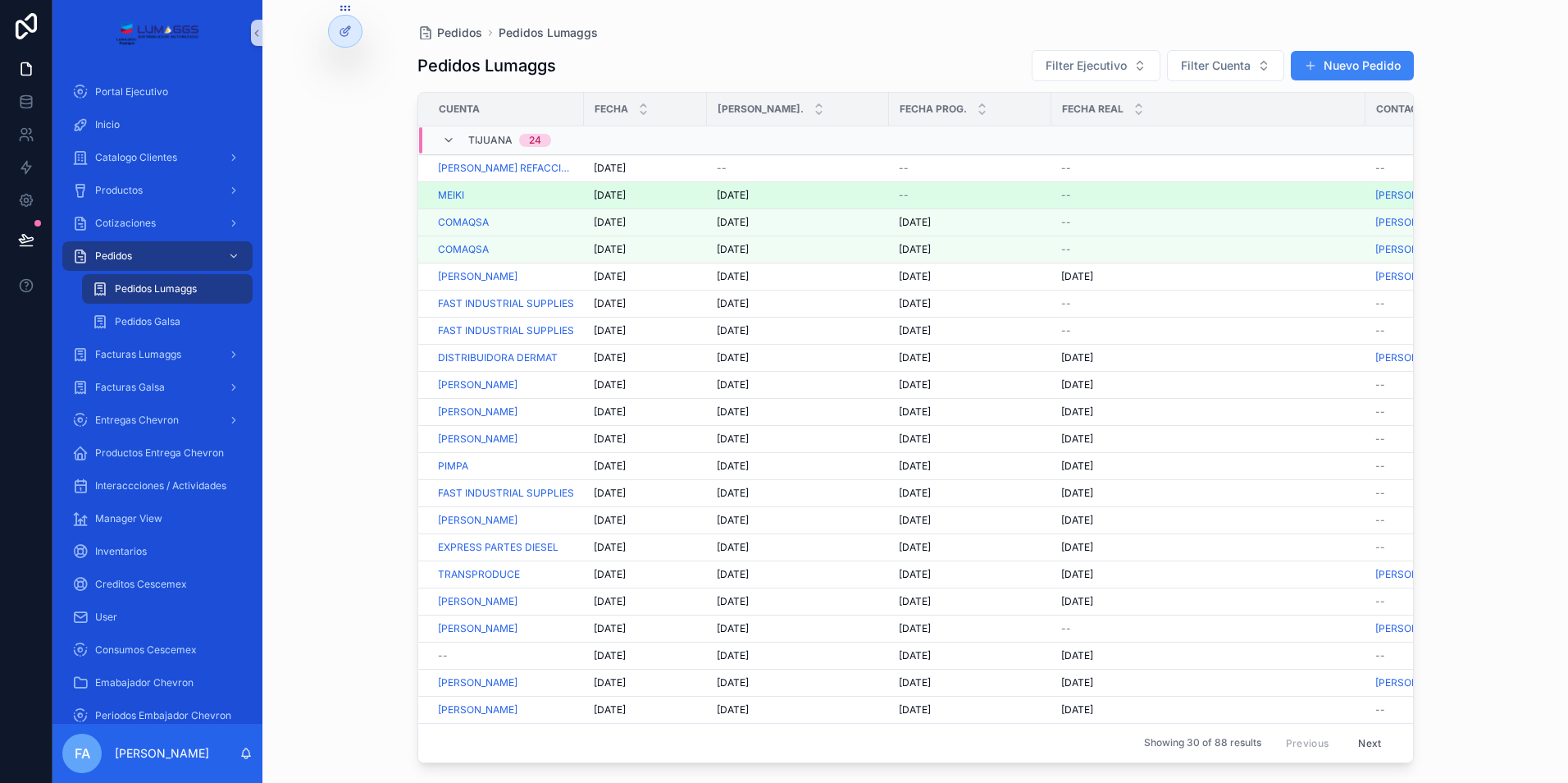
click at [622, 193] on span "[DATE]" at bounding box center [609, 194] width 32 height 13
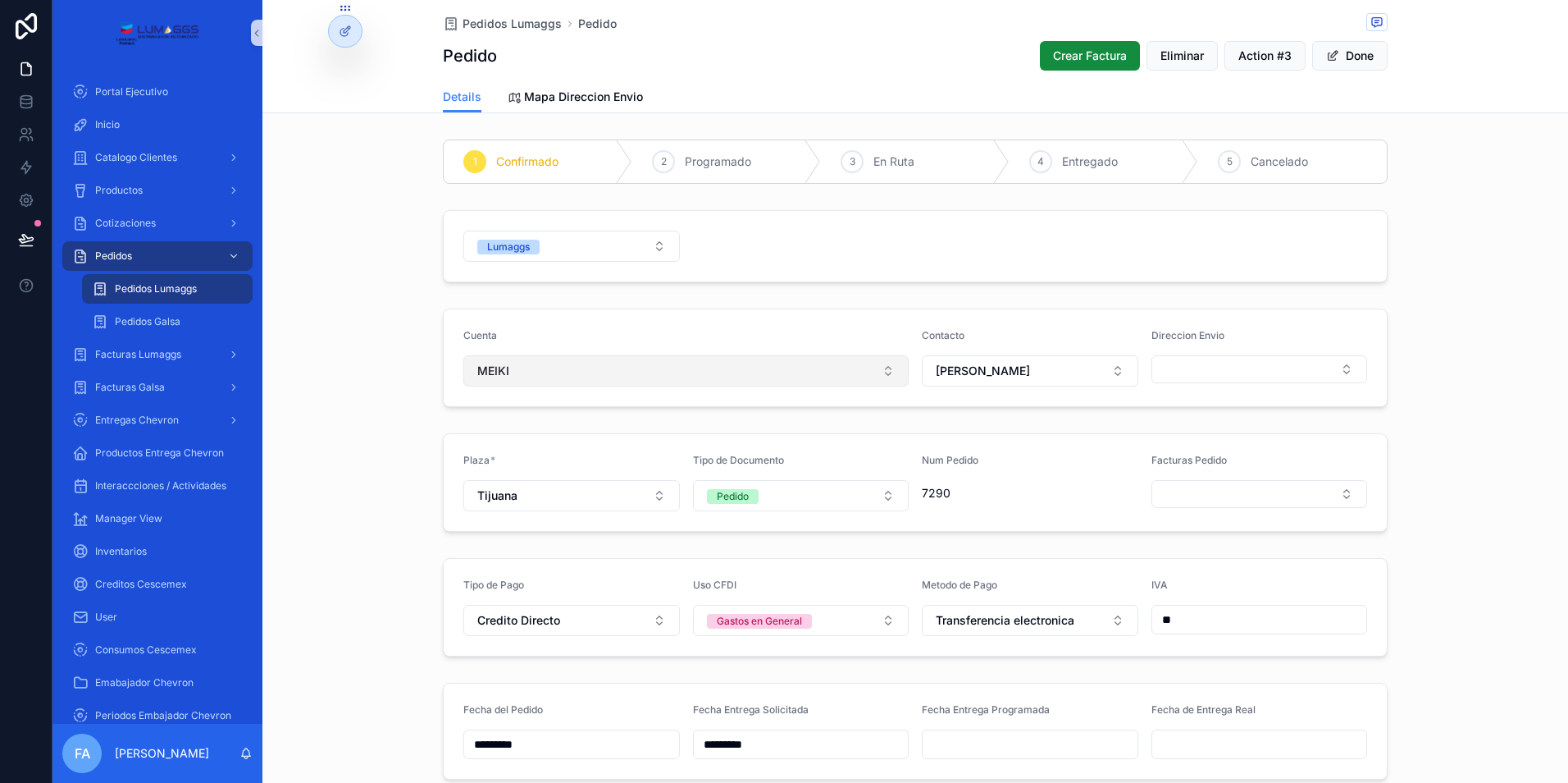
drag, startPoint x: 463, startPoint y: 367, endPoint x: 518, endPoint y: 367, distance: 55.0
click at [518, 367] on button "MEIKI" at bounding box center [685, 371] width 445 height 31
click at [1033, 546] on div "1 Confirmado 2 Programado 3 En Ruta 4 Entregado 5 Cancelado Lumaggs Cuenta MEIK…" at bounding box center [915, 768] width 1305 height 1273
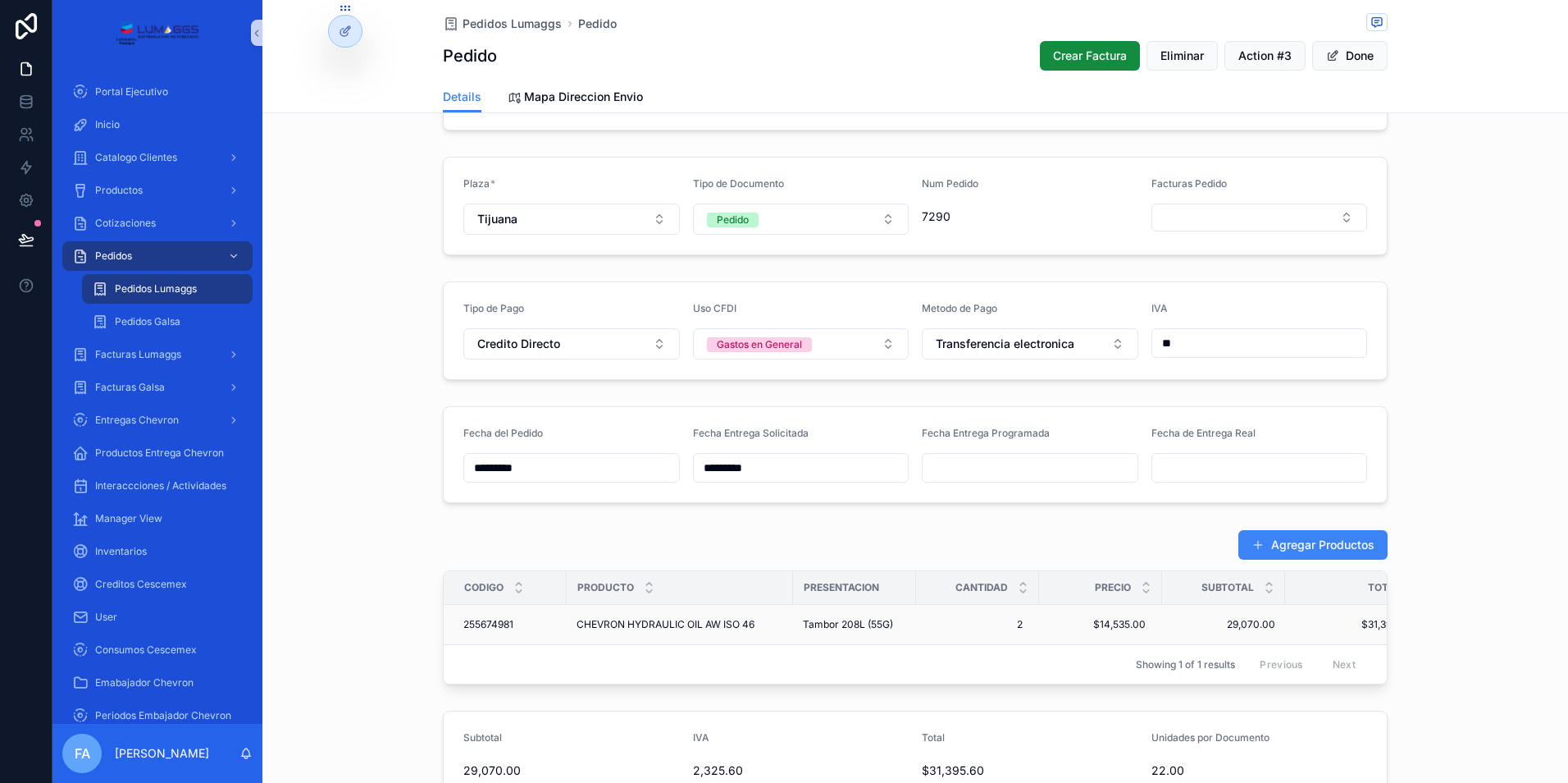
scroll to position [328, 0]
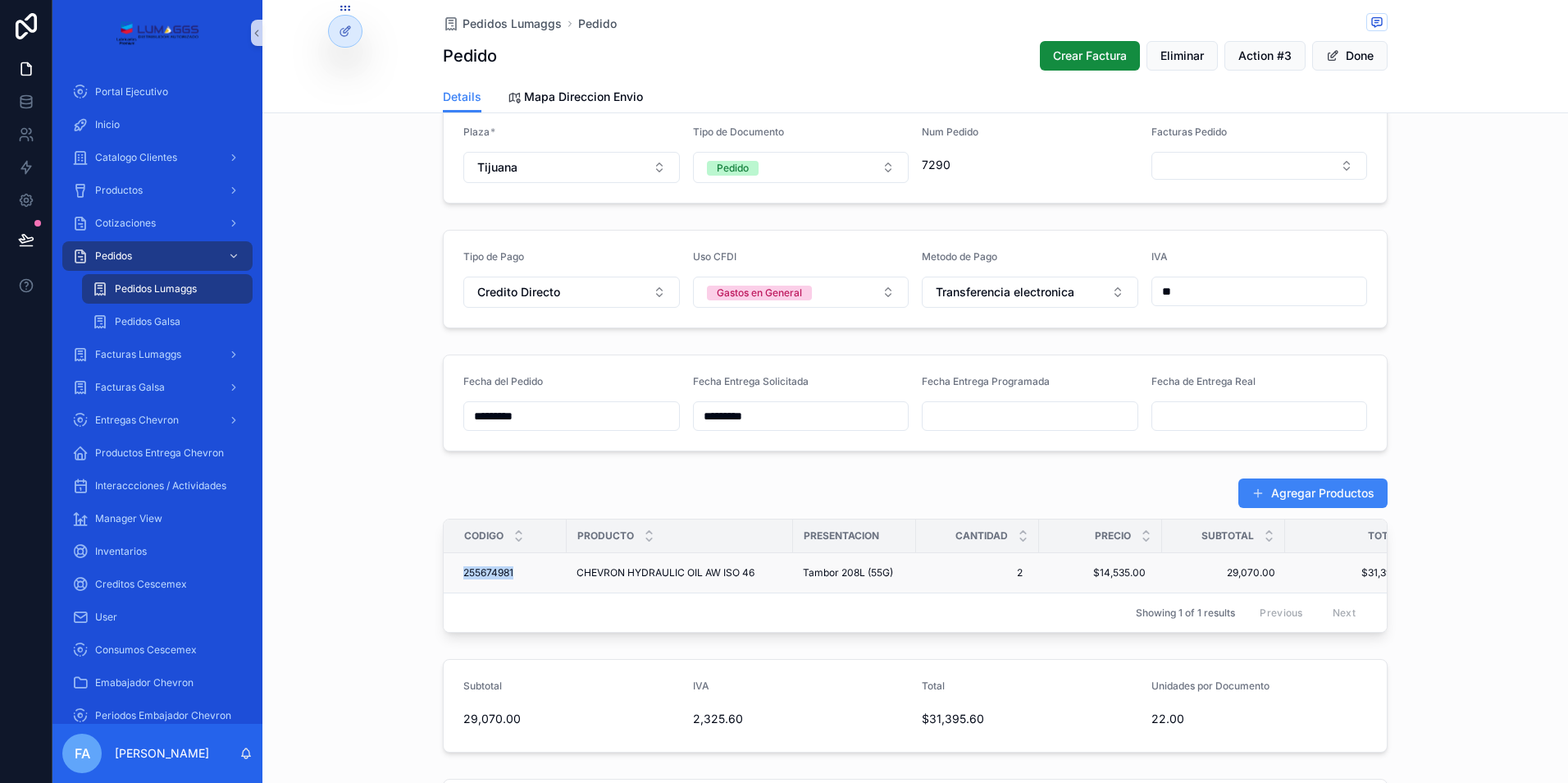
drag, startPoint x: 447, startPoint y: 571, endPoint x: 515, endPoint y: 569, distance: 68.0
click at [515, 569] on td "255674981 255674981" at bounding box center [504, 573] width 123 height 40
copy span "255674981"
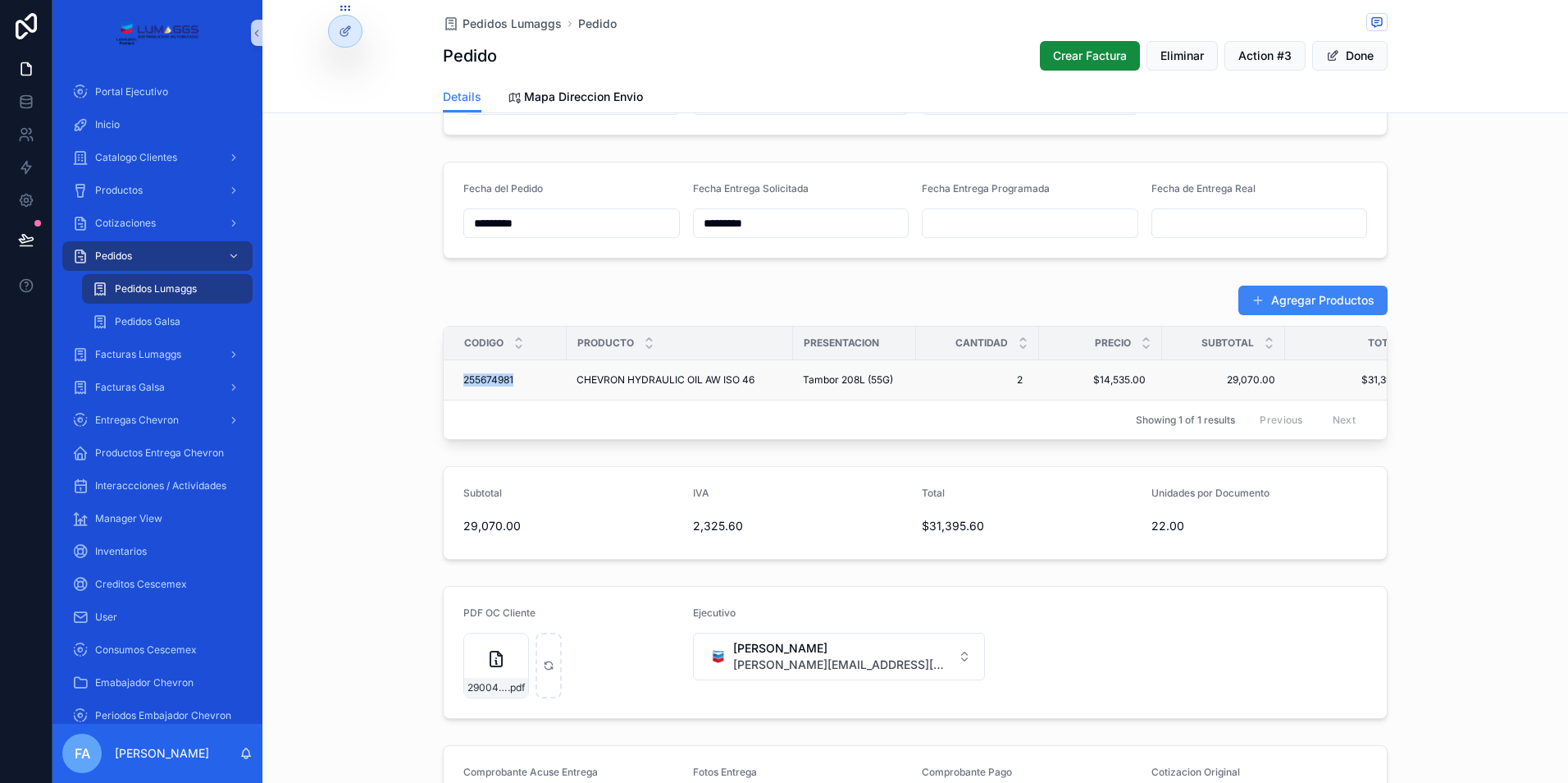
scroll to position [493, 0]
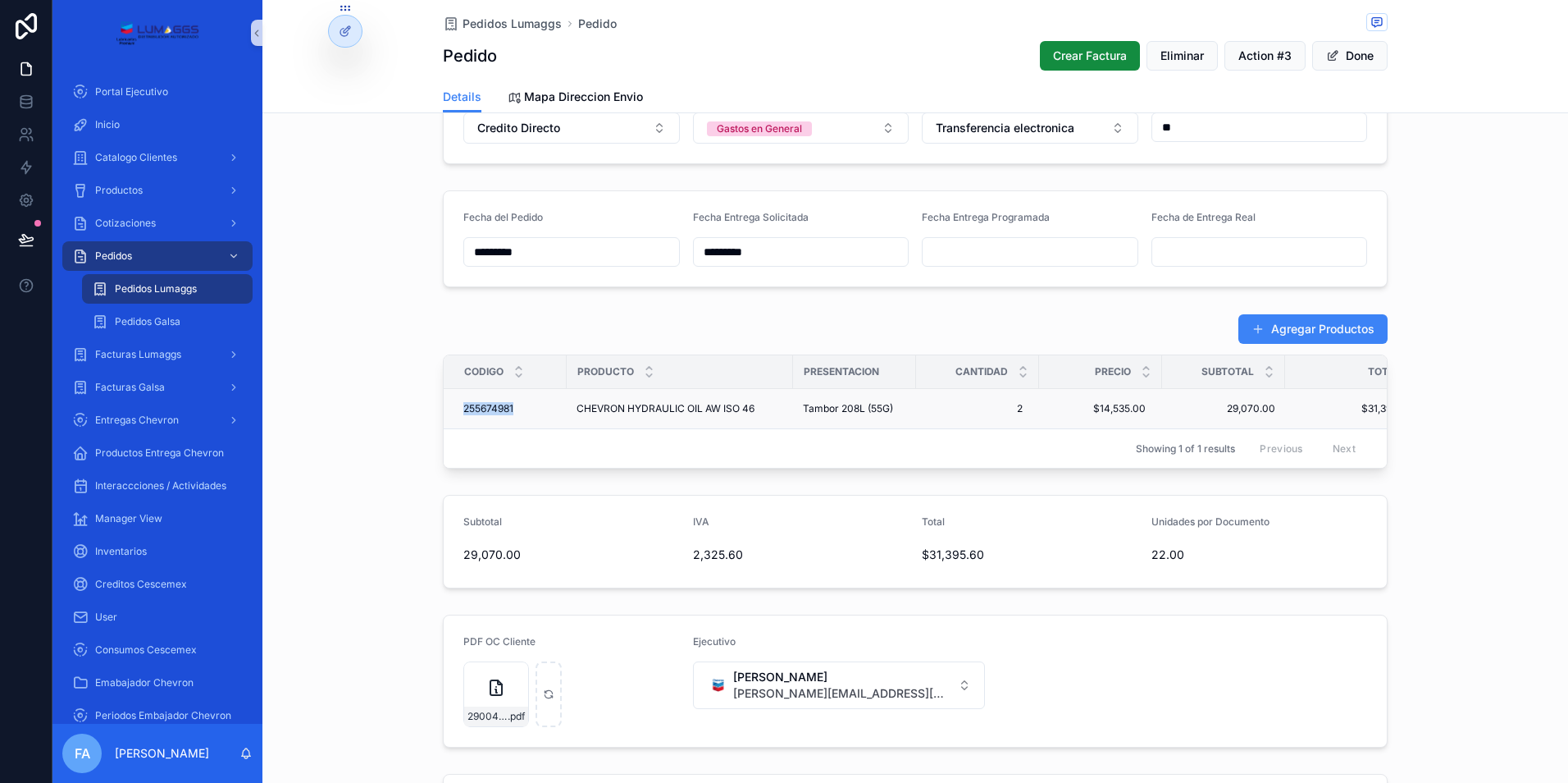
click at [443, 407] on td "255674981 255674981" at bounding box center [504, 408] width 123 height 40
drag, startPoint x: 445, startPoint y: 407, endPoint x: 1148, endPoint y: 407, distance: 703.0
click at [1148, 407] on tr "255674981 255674981 CHEVRON HYDRAULIC OIL AW ISO 46 CHEVRON HYDRAULIC OIL AW IS…" at bounding box center [937, 408] width 989 height 40
copy tr "255674981 255674981 CHEVRON HYDRAULIC OIL AW ISO 46 CHEVRON HYDRAULIC OIL AW IS…"
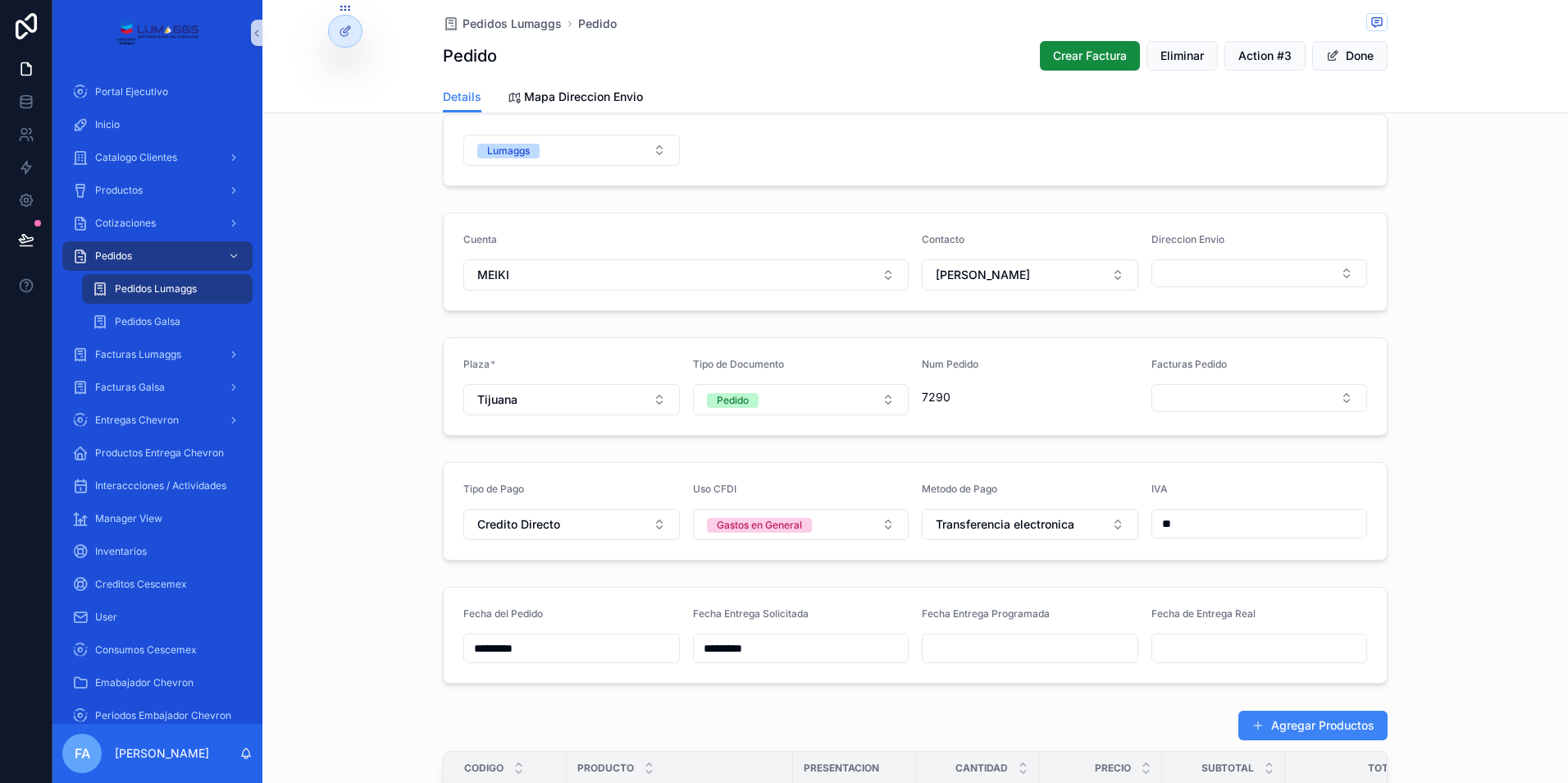
scroll to position [246, 0]
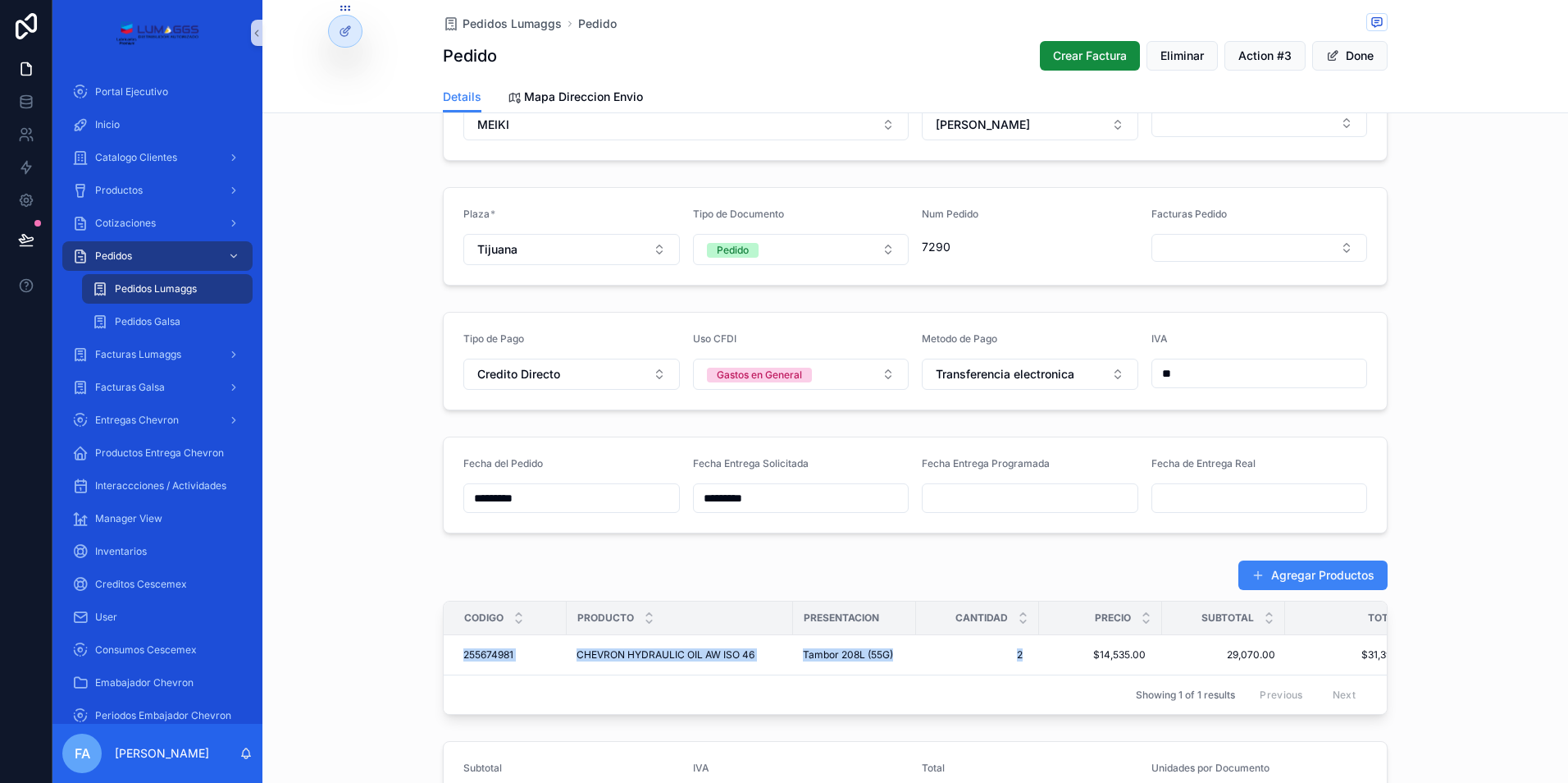
click at [952, 502] on input "scrollable content" at bounding box center [1030, 497] width 215 height 23
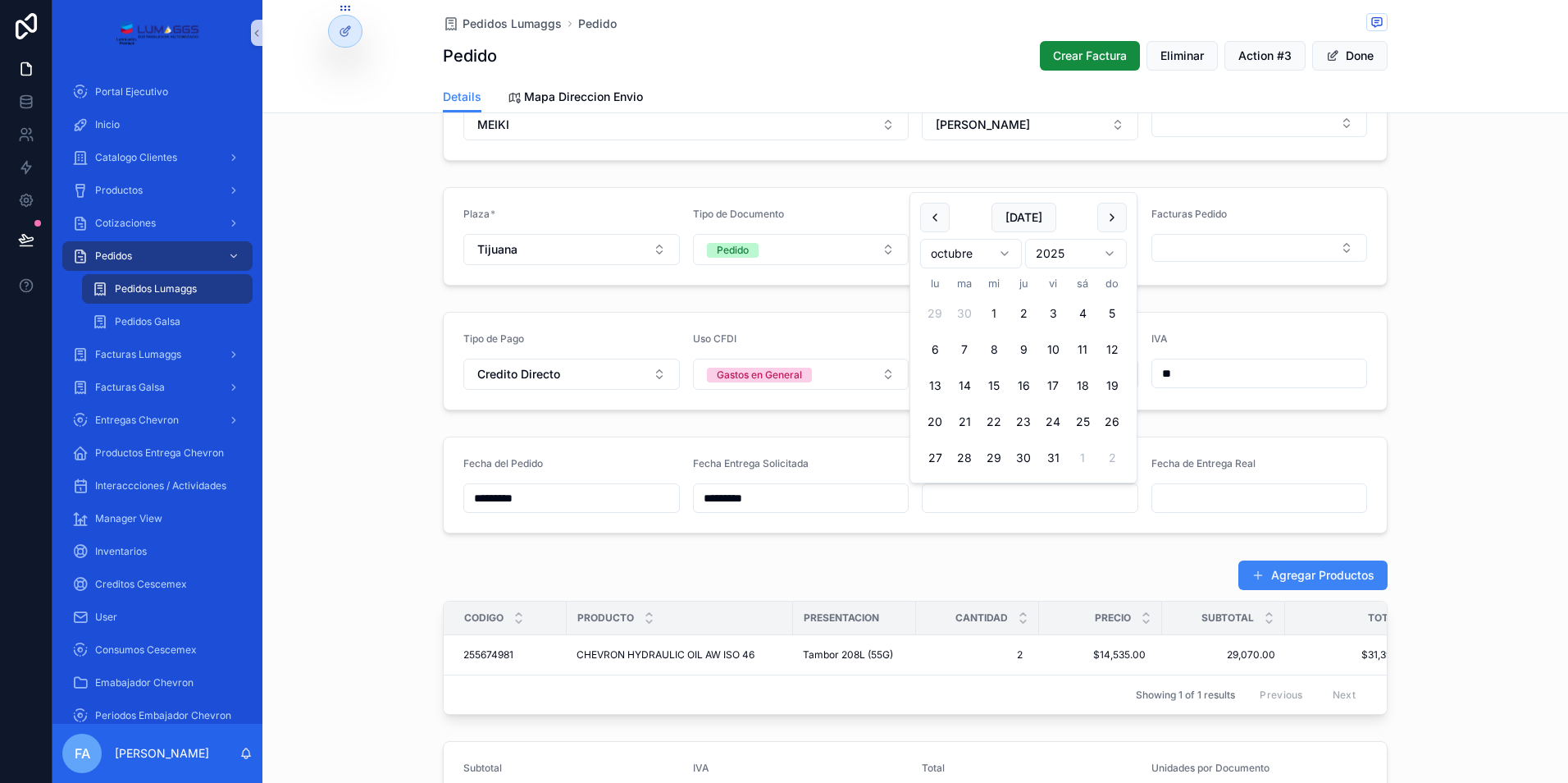
click at [998, 313] on button "1" at bounding box center [993, 313] width 29 height 29
type input "*********"
click at [494, 22] on span "Pedidos Lumaggs" at bounding box center [512, 24] width 99 height 17
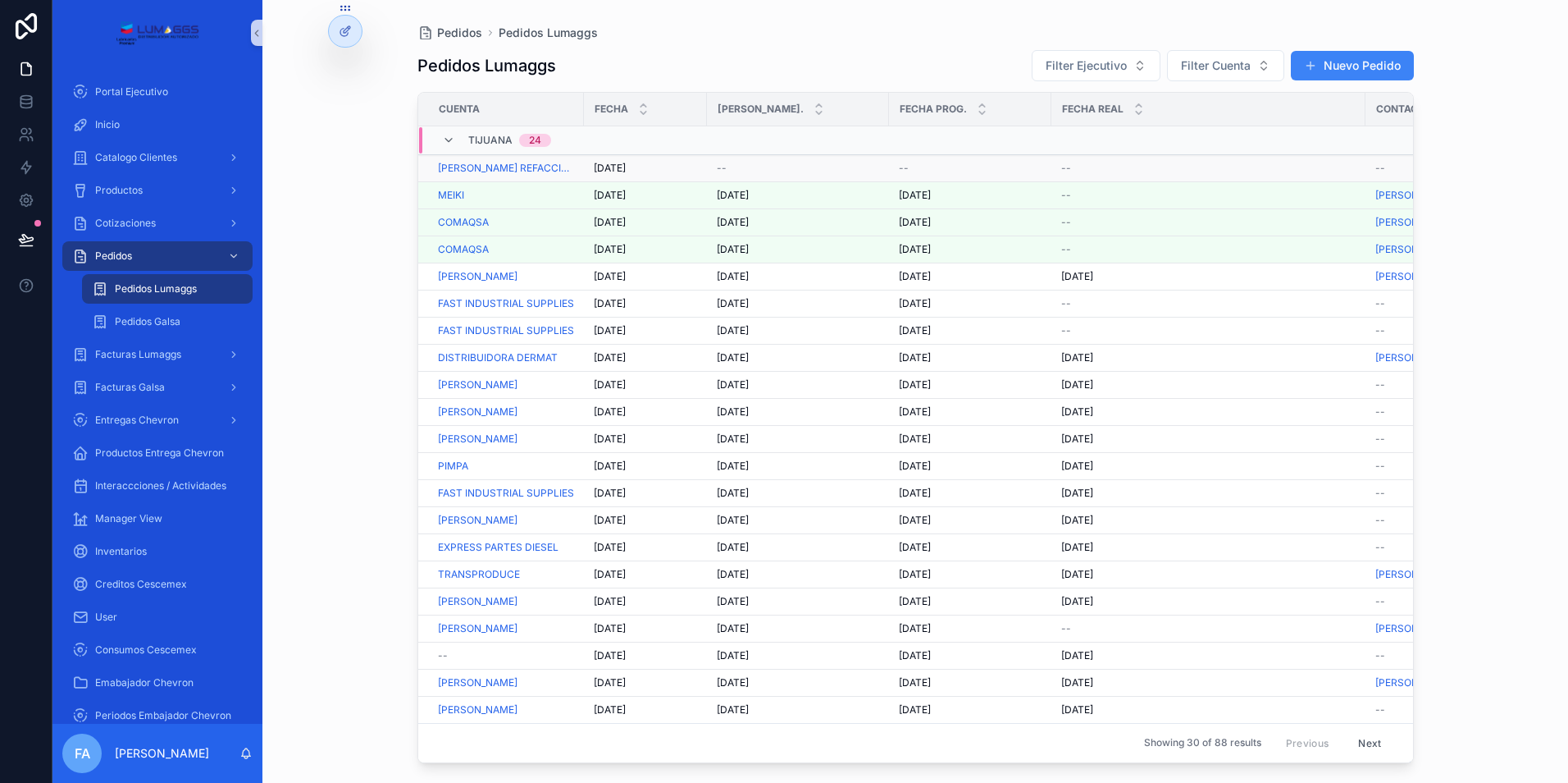
click at [611, 168] on span "[DATE]" at bounding box center [609, 168] width 32 height 13
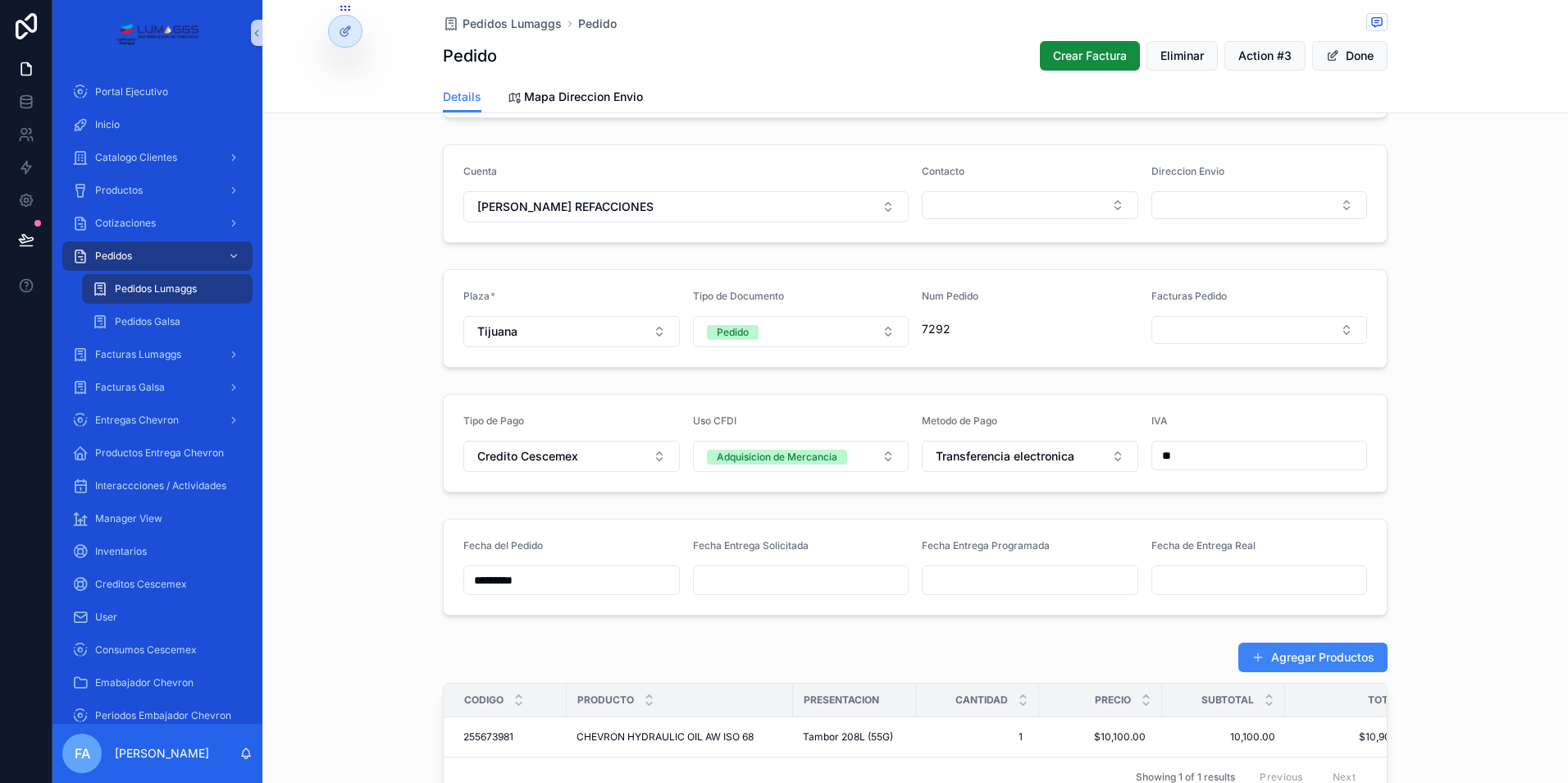
scroll to position [410, 0]
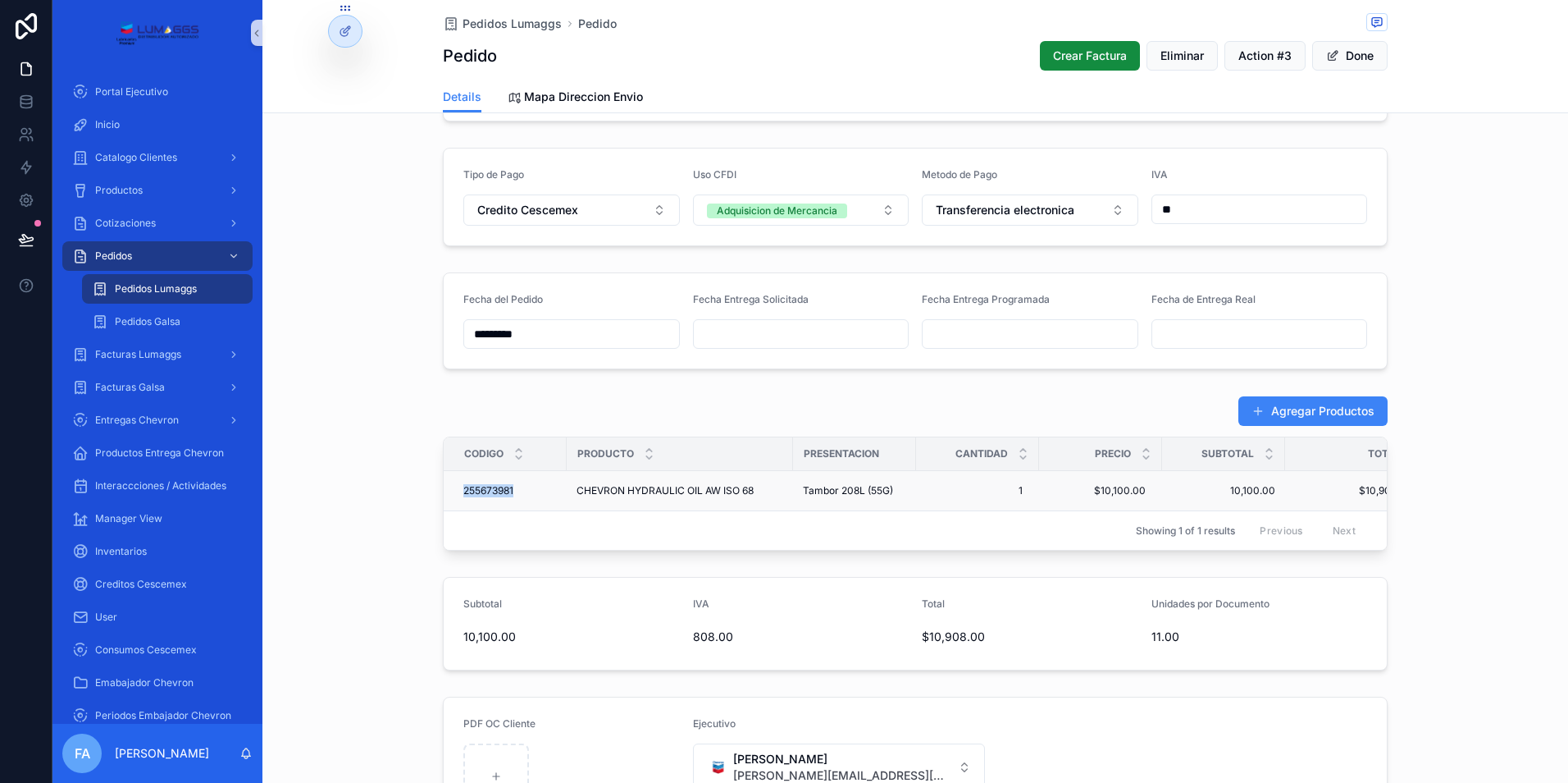
drag, startPoint x: 448, startPoint y: 489, endPoint x: 514, endPoint y: 490, distance: 66.0
click at [514, 490] on td "255673981 255673981" at bounding box center [504, 491] width 123 height 40
click at [561, 536] on div "Showing 1 of 1 results Previous Next" at bounding box center [915, 530] width 943 height 39
drag, startPoint x: 453, startPoint y: 490, endPoint x: 1141, endPoint y: 494, distance: 688.0
click at [1141, 494] on tr "255673981 255673981 CHEVRON HYDRAULIC OIL AW ISO 68 CHEVRON HYDRAULIC OIL AW IS…" at bounding box center [937, 491] width 989 height 40
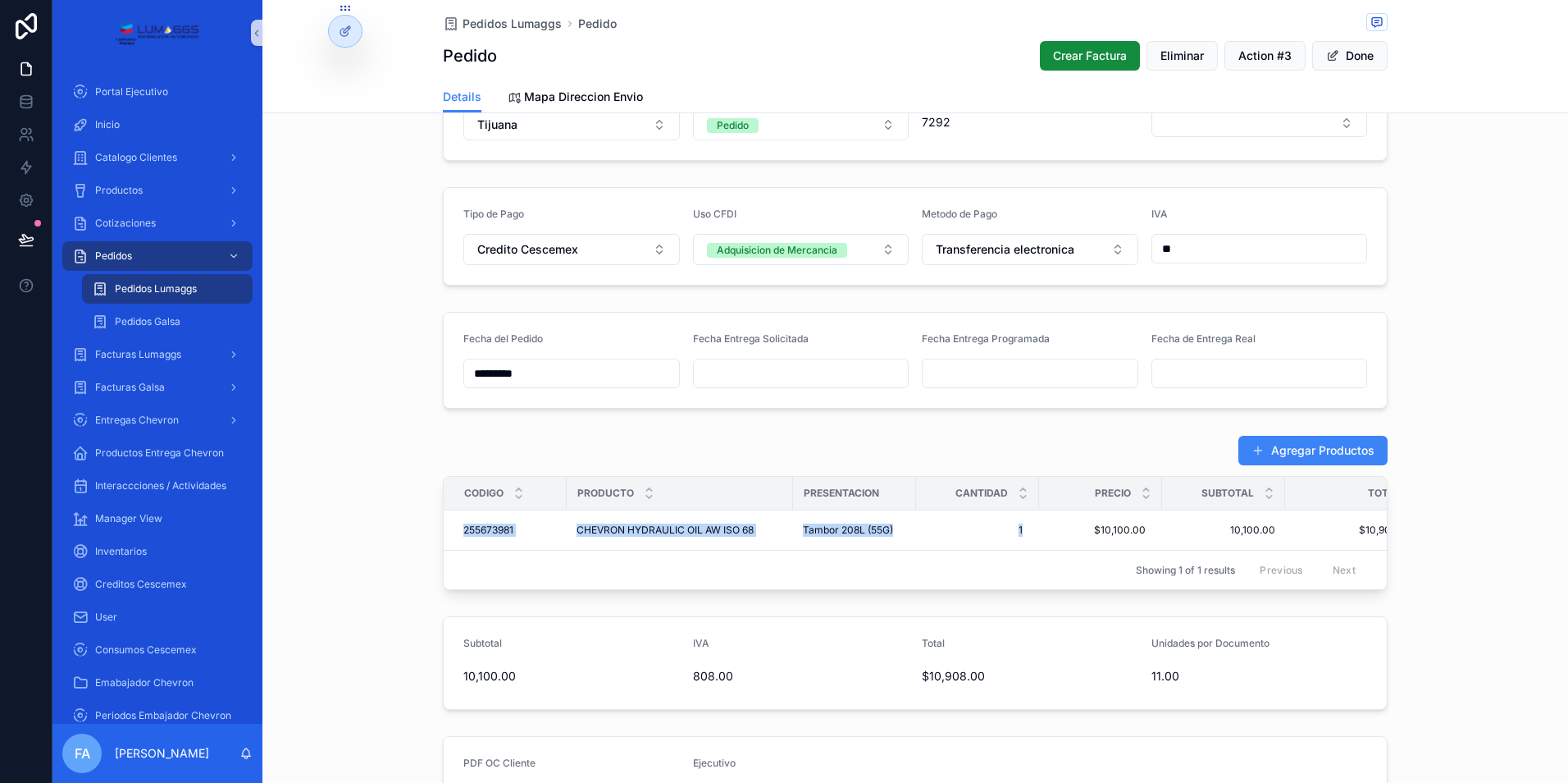
scroll to position [328, 0]
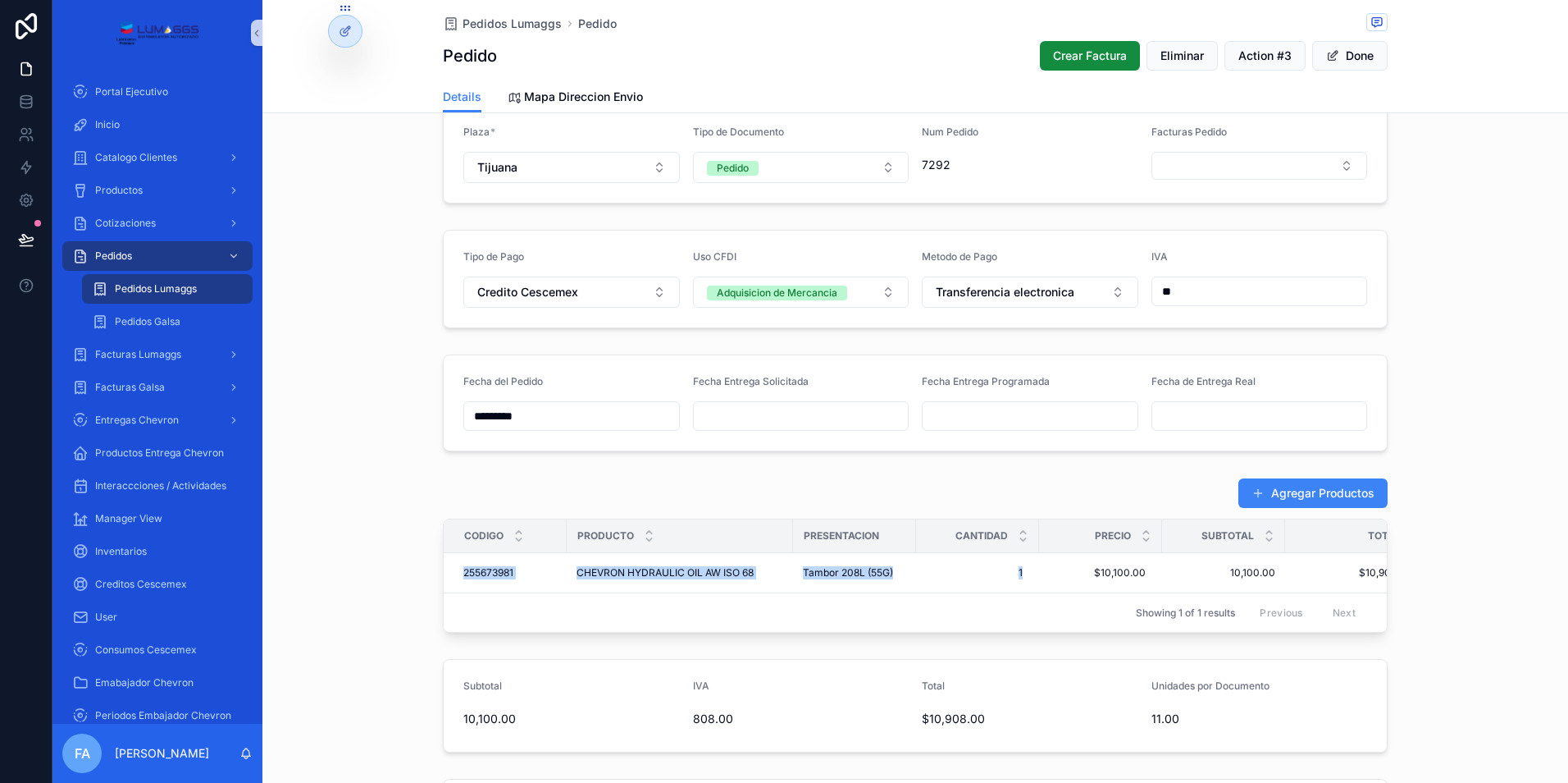
click at [732, 413] on input "scrollable content" at bounding box center [800, 415] width 215 height 23
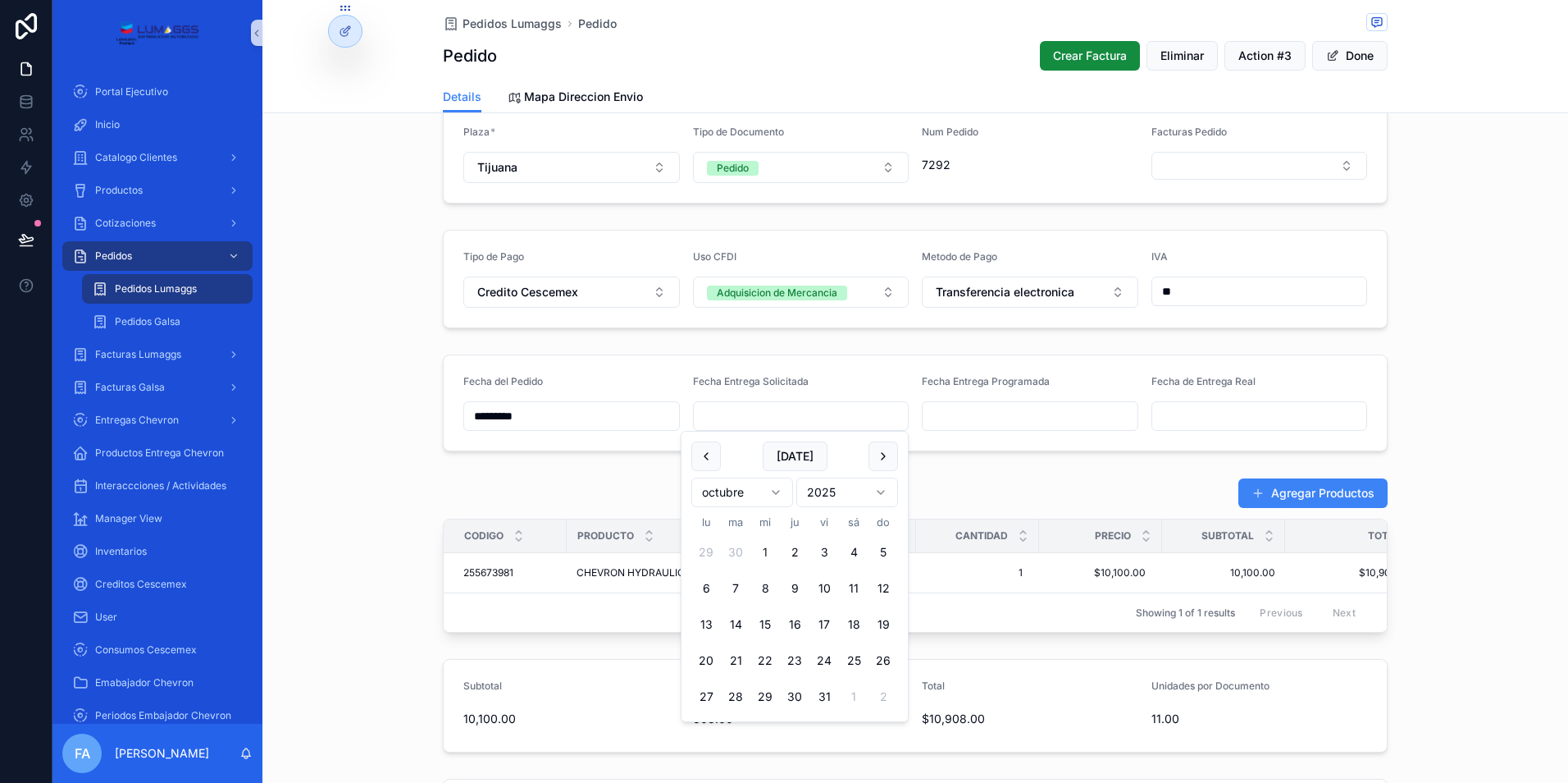
click at [767, 553] on button "1" at bounding box center [765, 552] width 29 height 29
type input "*********"
click at [957, 412] on input "scrollable content" at bounding box center [1030, 415] width 215 height 23
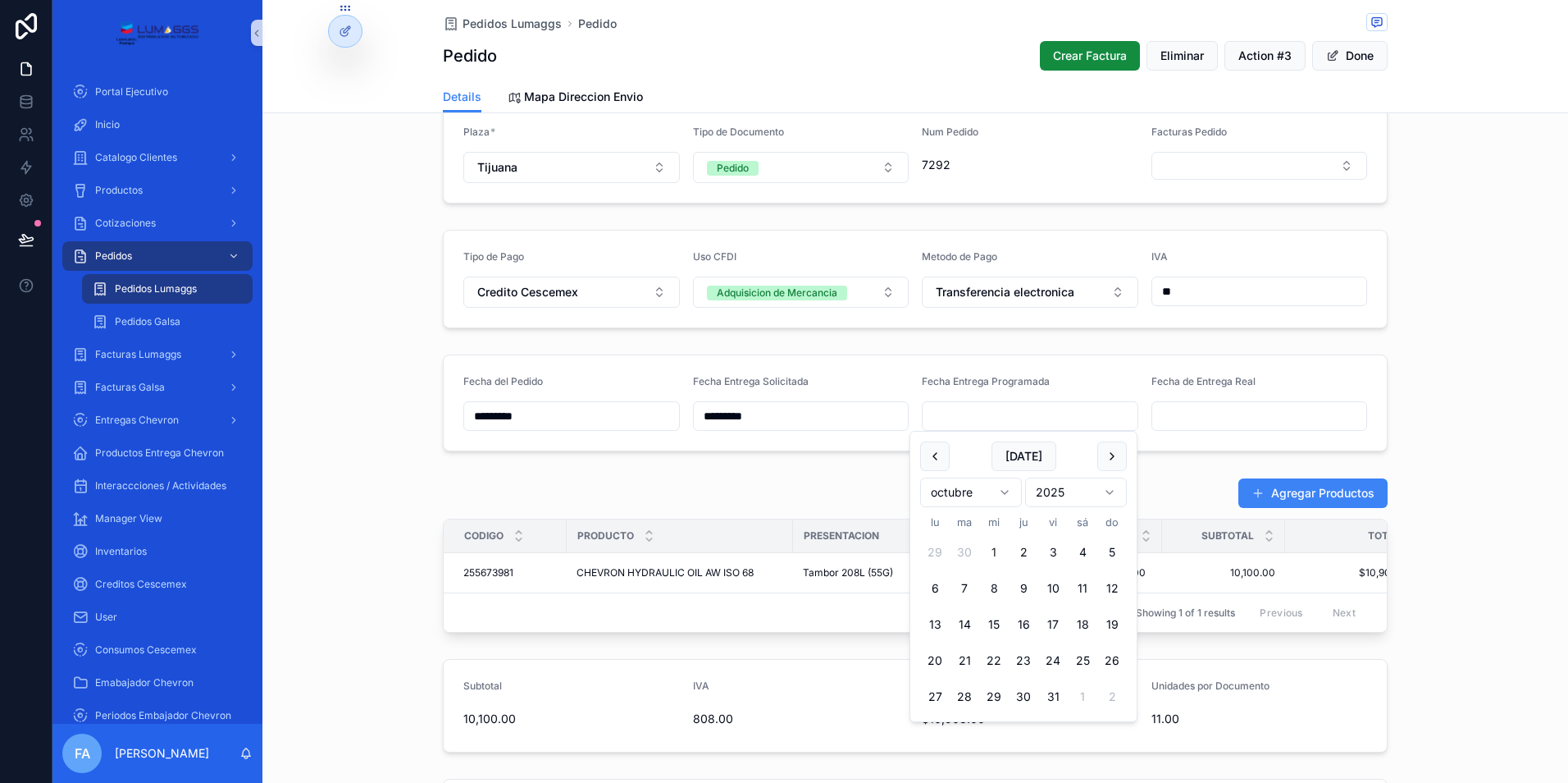
click at [995, 553] on button "1" at bounding box center [993, 552] width 29 height 29
type input "*********"
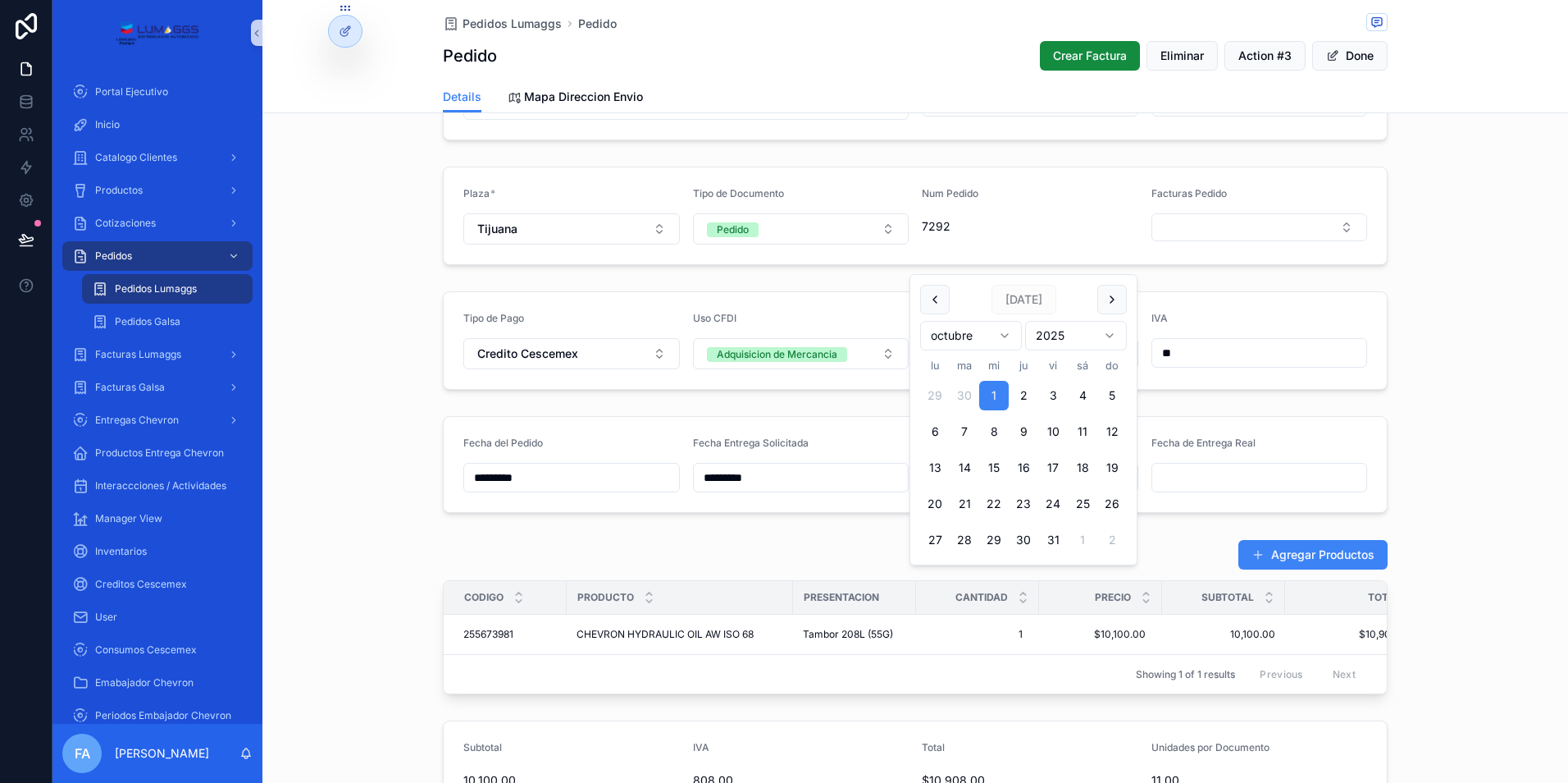
scroll to position [164, 0]
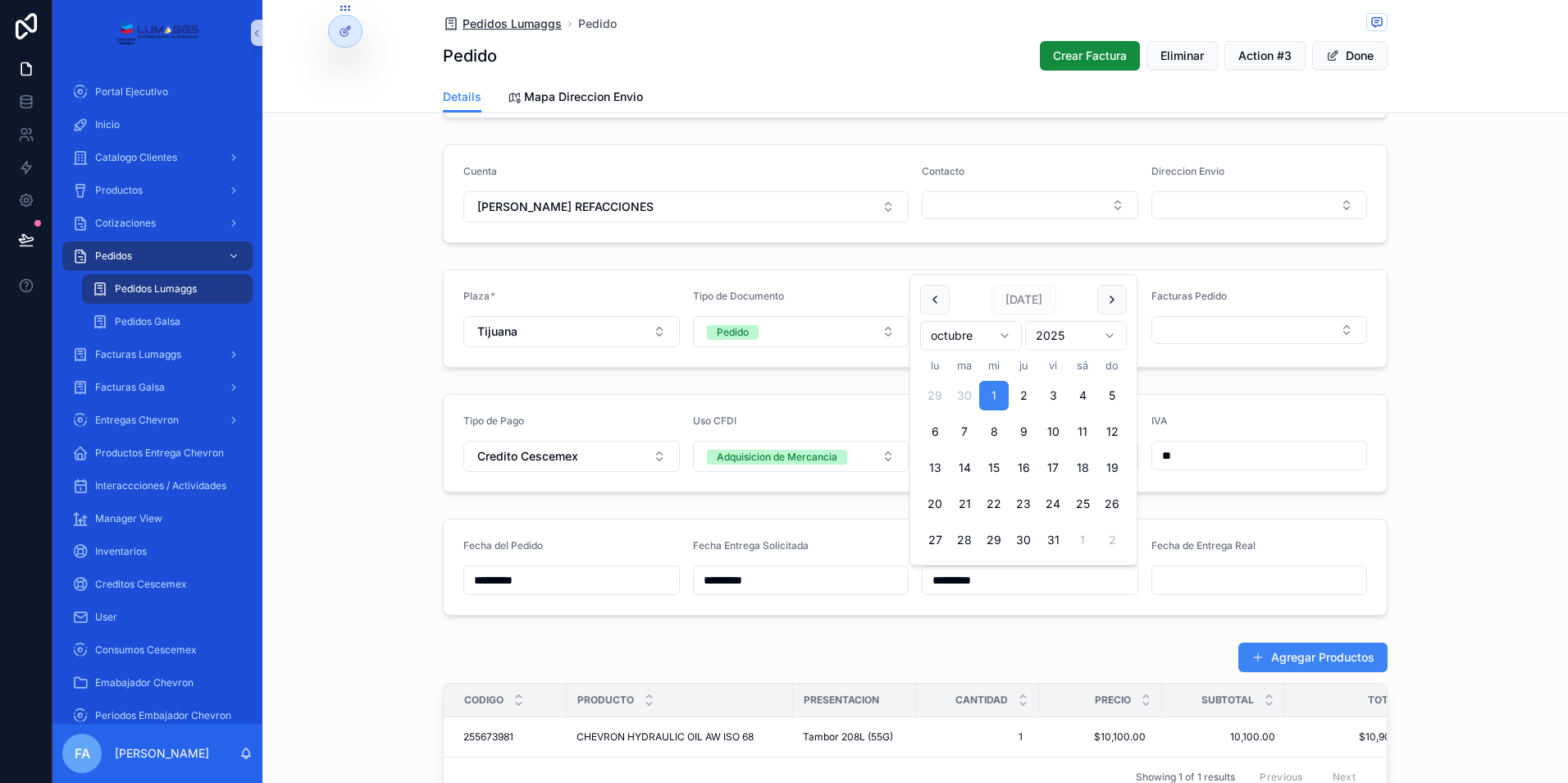
click at [503, 26] on span "Pedidos Lumaggs" at bounding box center [512, 24] width 99 height 17
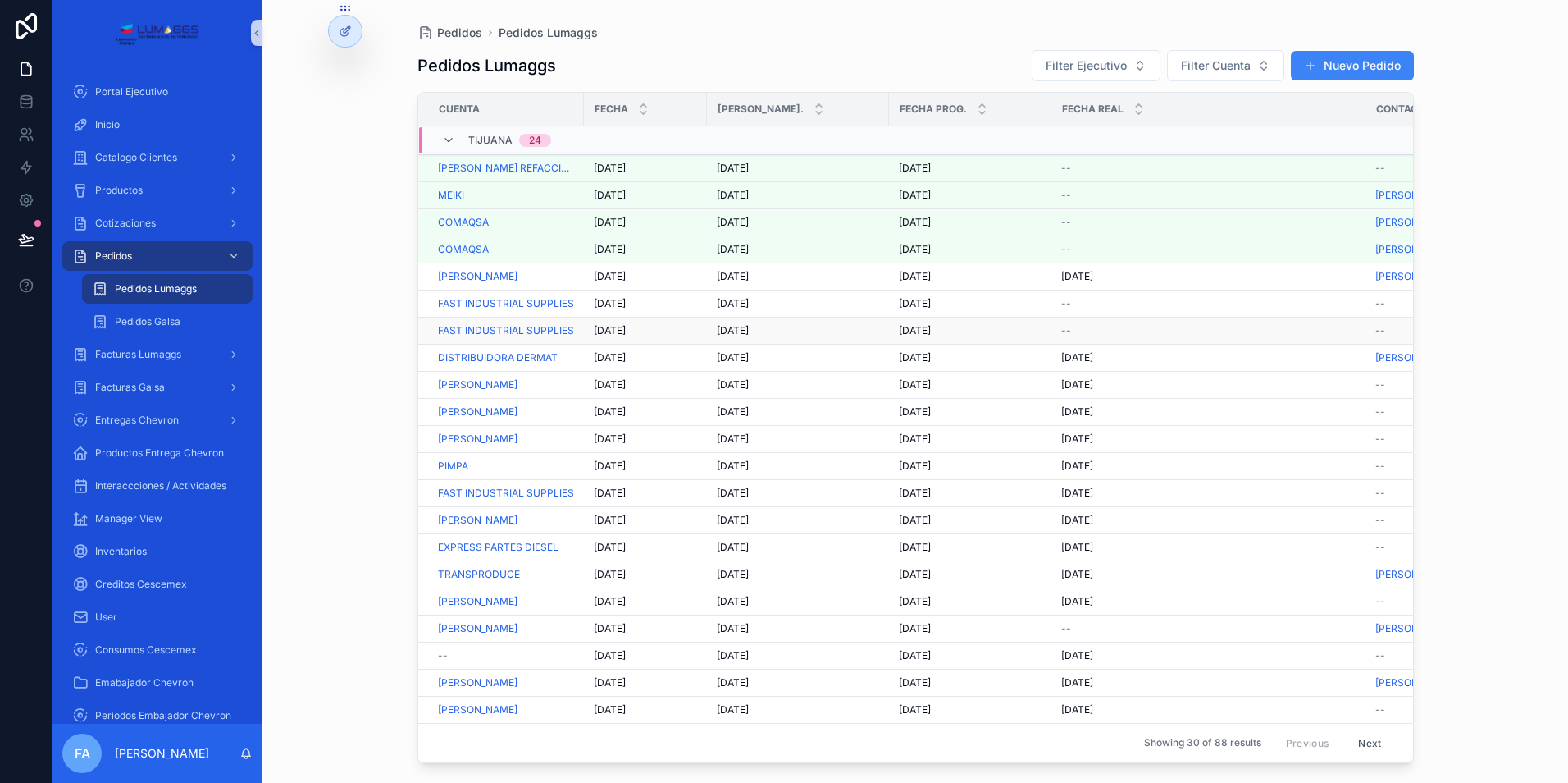
click at [1064, 333] on span "--" at bounding box center [1066, 330] width 10 height 13
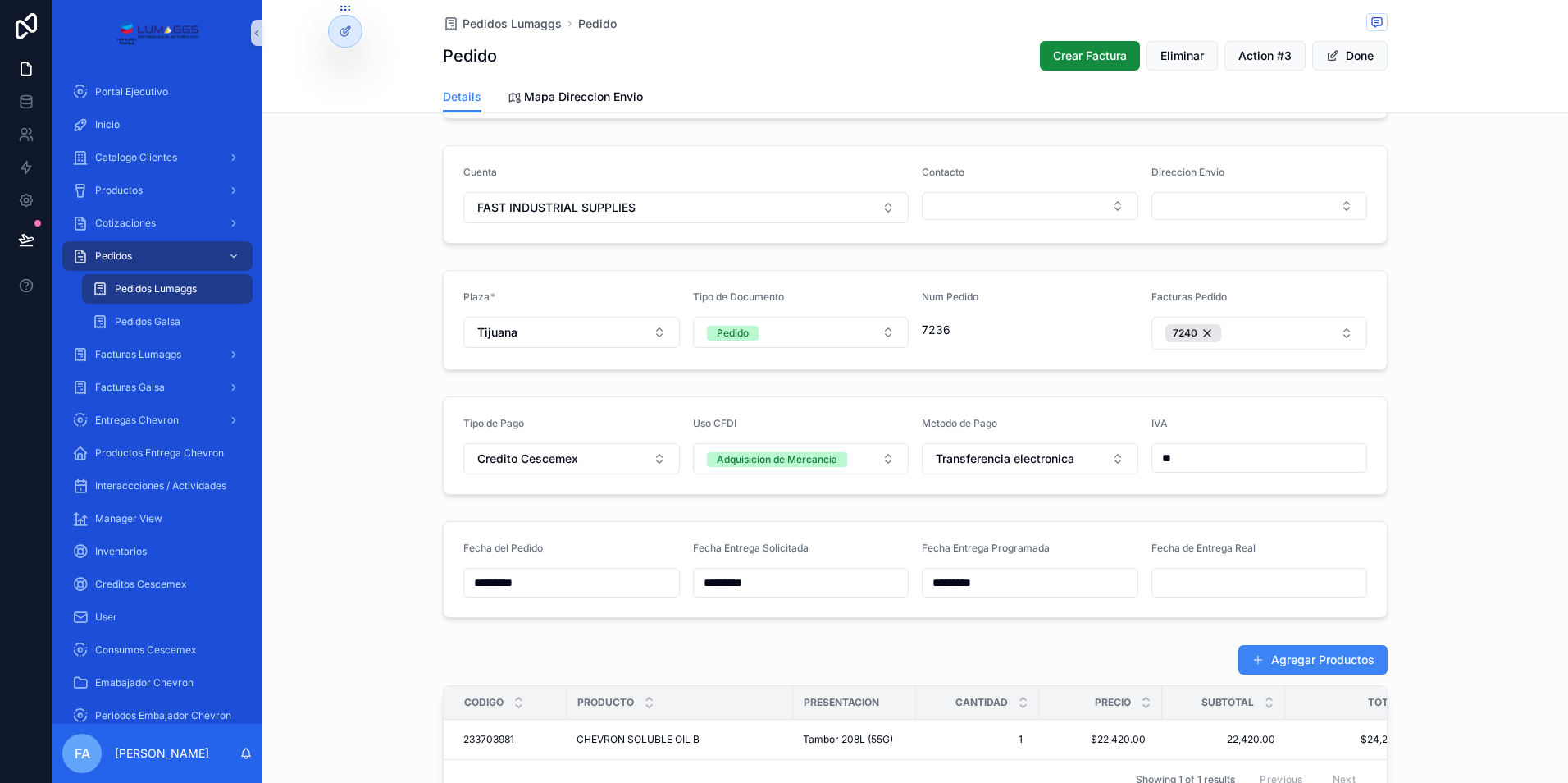
scroll to position [164, 0]
click at [1193, 584] on input "scrollable content" at bounding box center [1259, 581] width 215 height 23
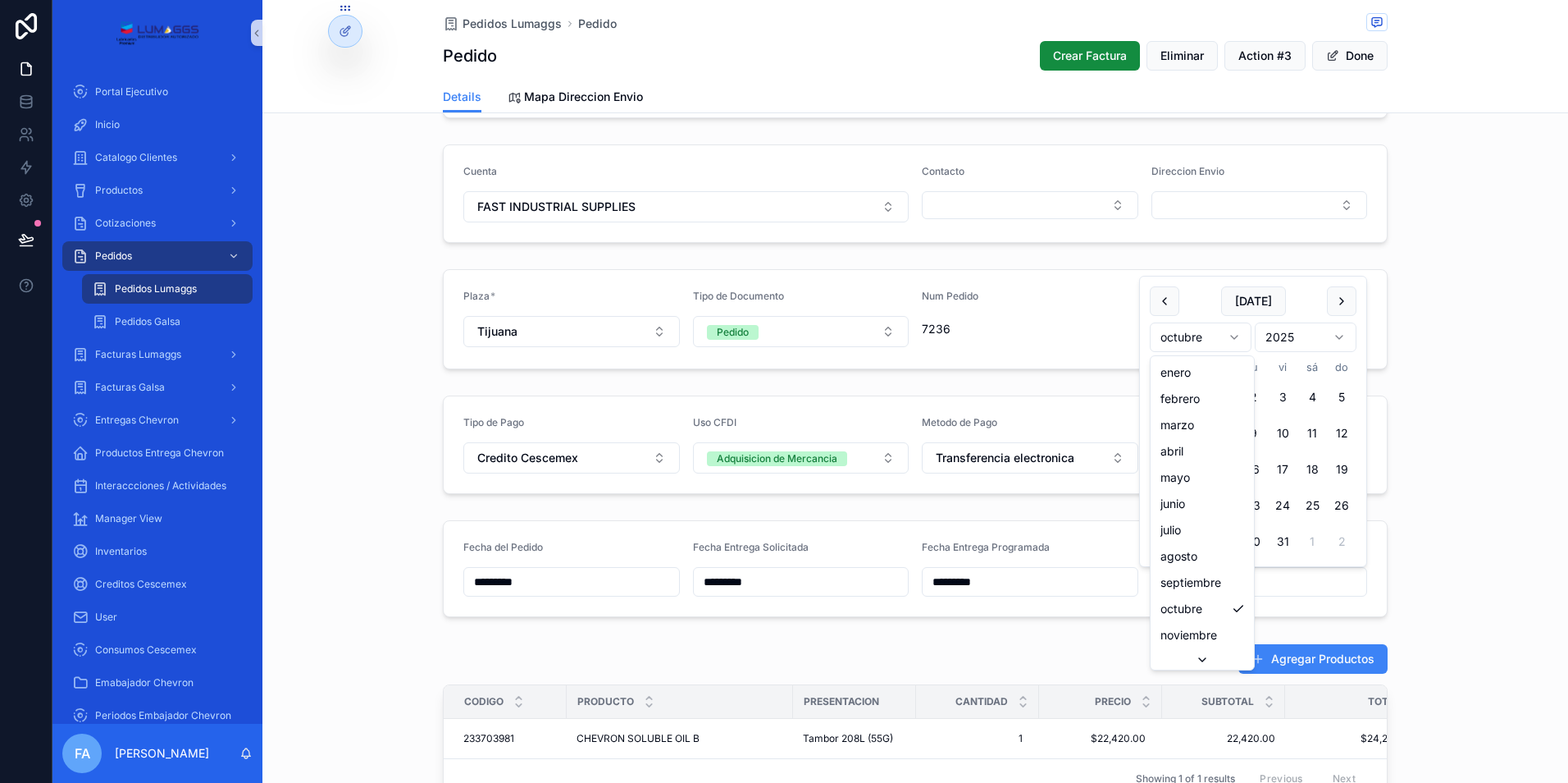
click at [1232, 336] on html "Portal Ejecutivo Inicio Catalogo Clientes Productos Cotizaciones Pedidos Pedido…" at bounding box center [784, 392] width 1568 height 783
click at [1194, 544] on button "30" at bounding box center [1193, 542] width 29 height 29
type input "*********"
click at [508, 24] on span "Pedidos Lumaggs" at bounding box center [512, 24] width 99 height 17
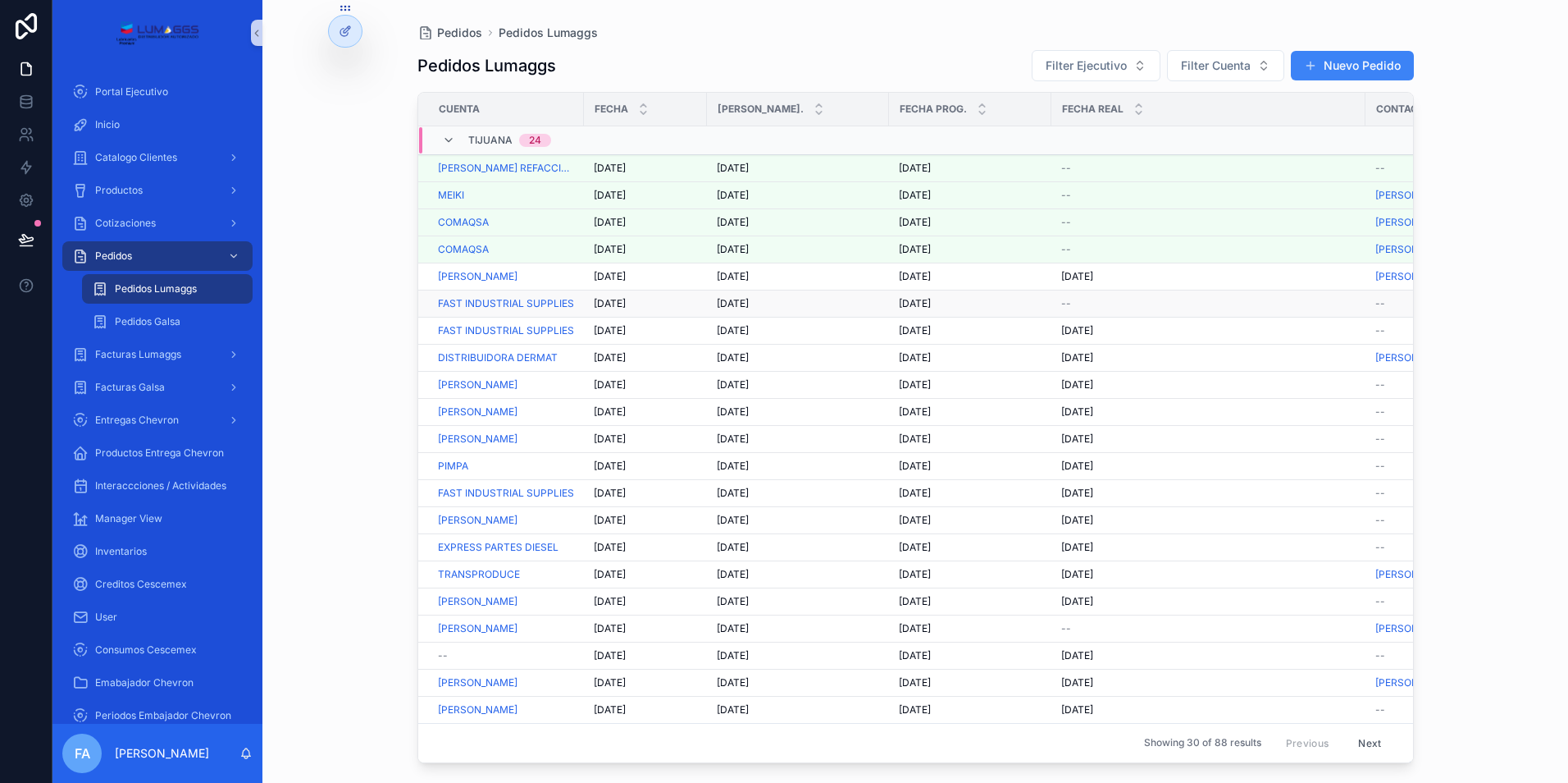
click at [924, 303] on span "[DATE]" at bounding box center [914, 303] width 32 height 13
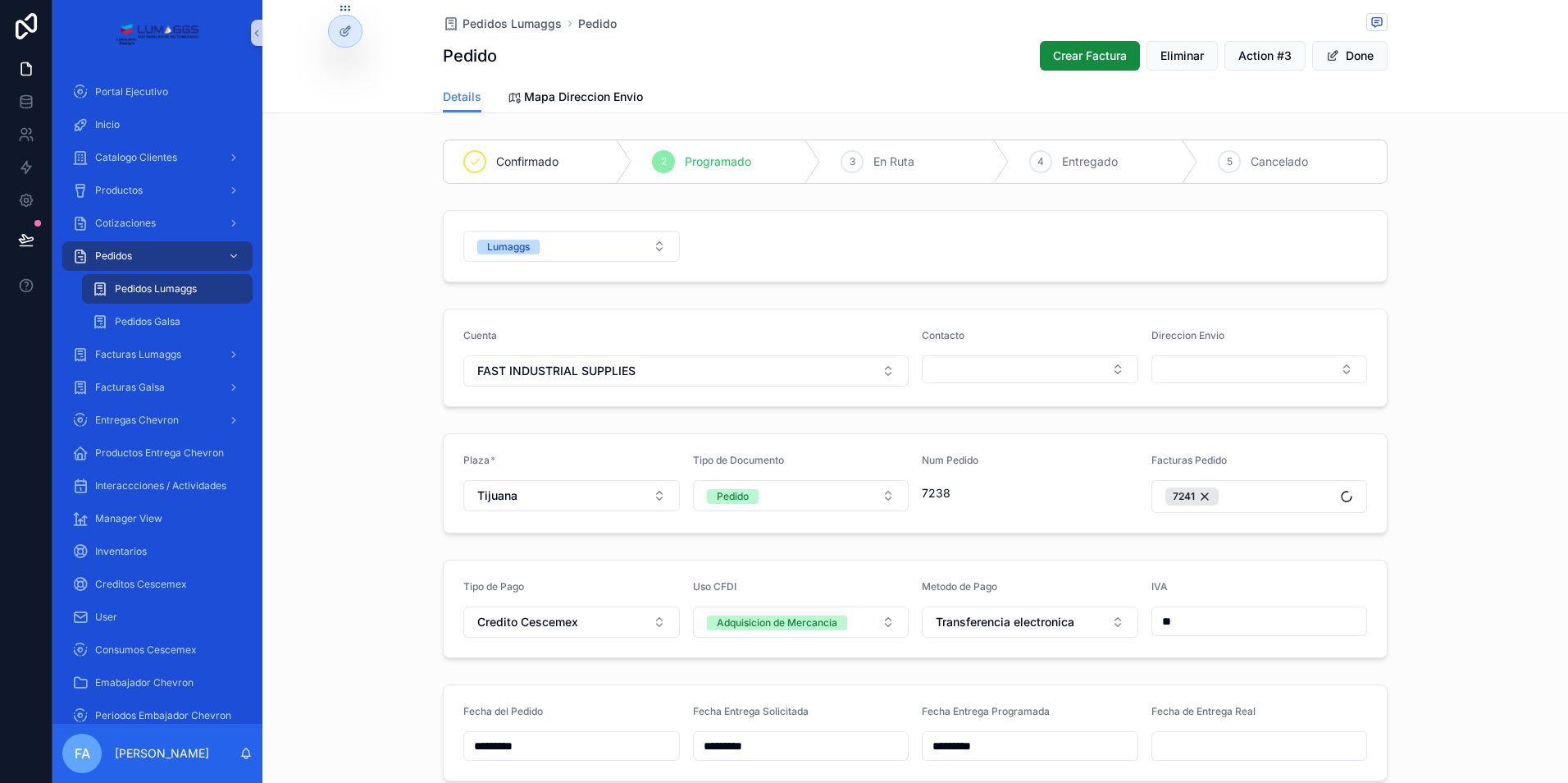
click at [1177, 740] on input "scrollable content" at bounding box center [1259, 745] width 215 height 23
click at [1234, 496] on html "Portal Ejecutivo Inicio Catalogo Clientes Productos Cotizaciones Pedidos Pedido…" at bounding box center [784, 392] width 1568 height 783
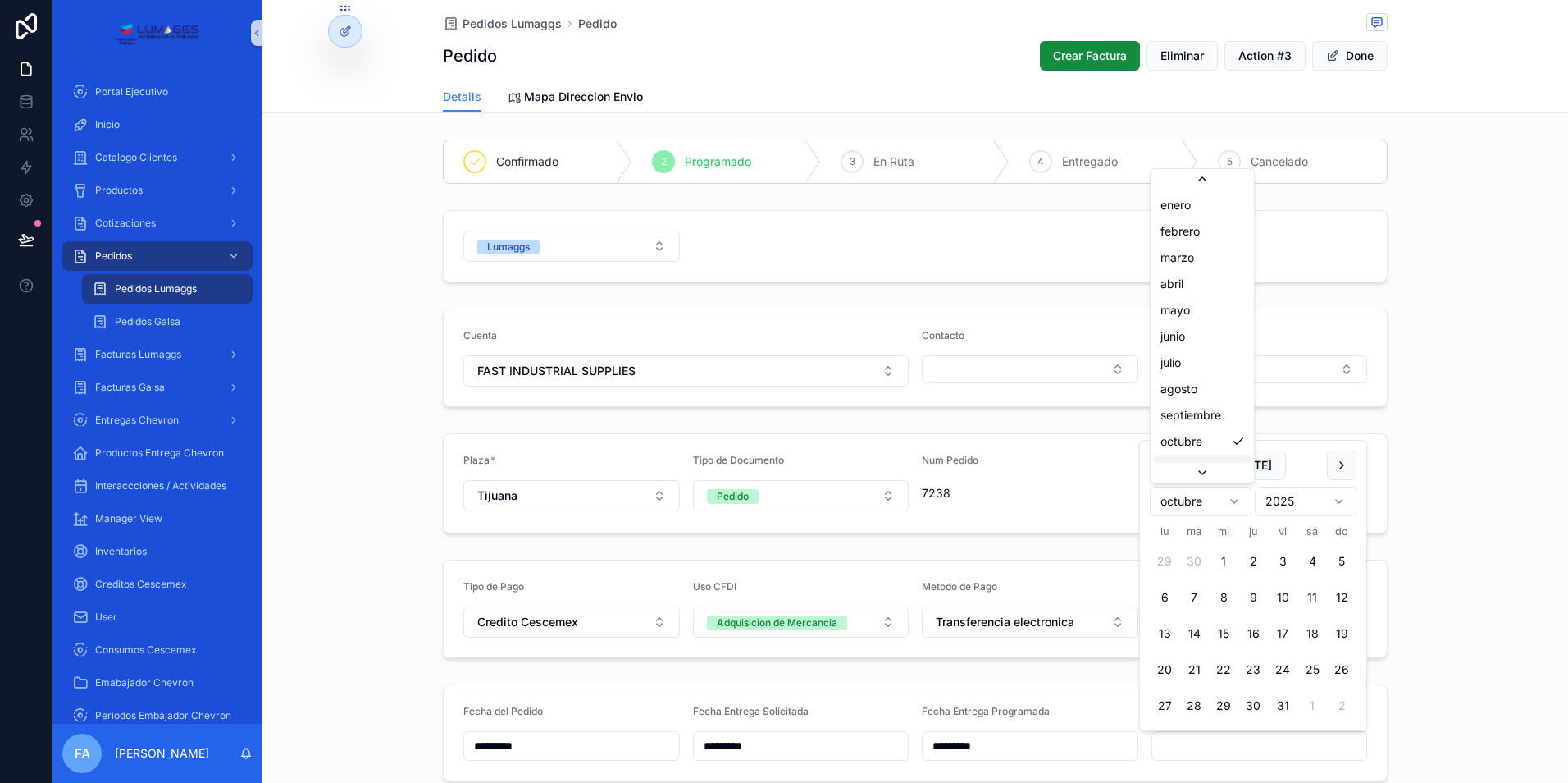
scroll to position [26, 0]
click at [1192, 704] on button "30" at bounding box center [1193, 705] width 29 height 29
type input "*********"
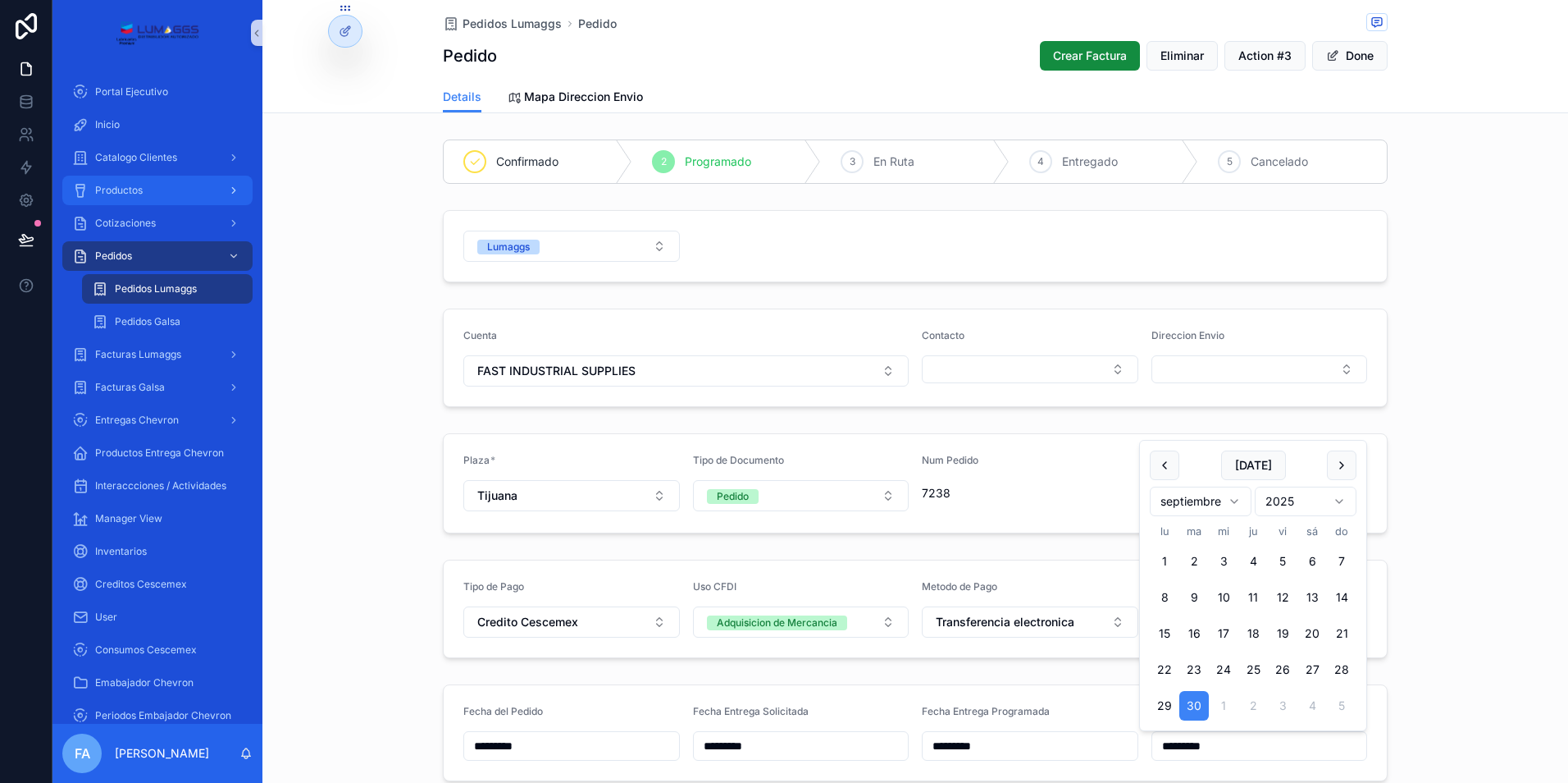
drag, startPoint x: 483, startPoint y: 25, endPoint x: 158, endPoint y: 203, distance: 370.6
click at [484, 24] on span "Pedidos Lumaggs" at bounding box center [512, 24] width 99 height 17
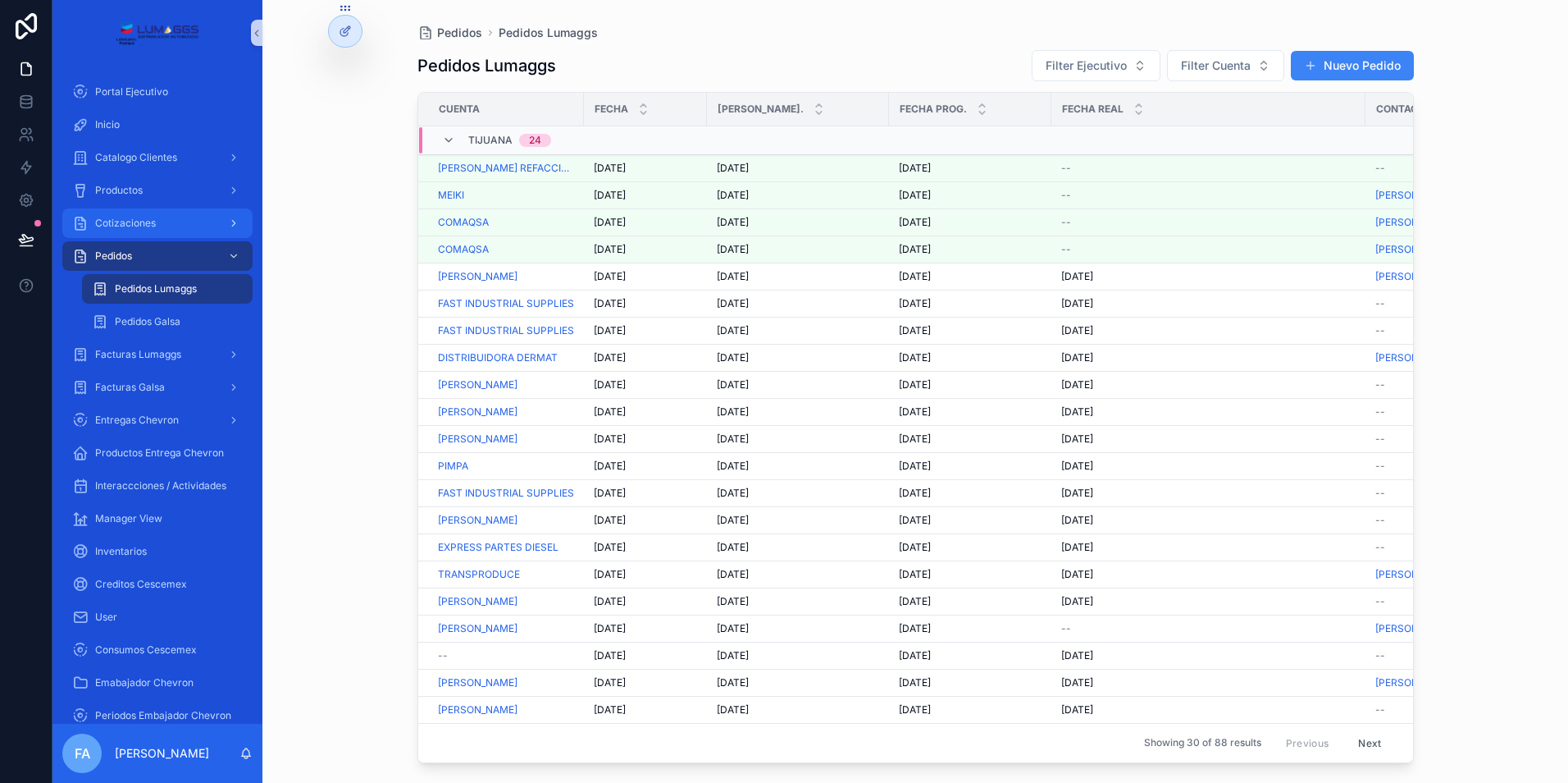
click at [126, 223] on span "Cotizaciones" at bounding box center [126, 223] width 61 height 13
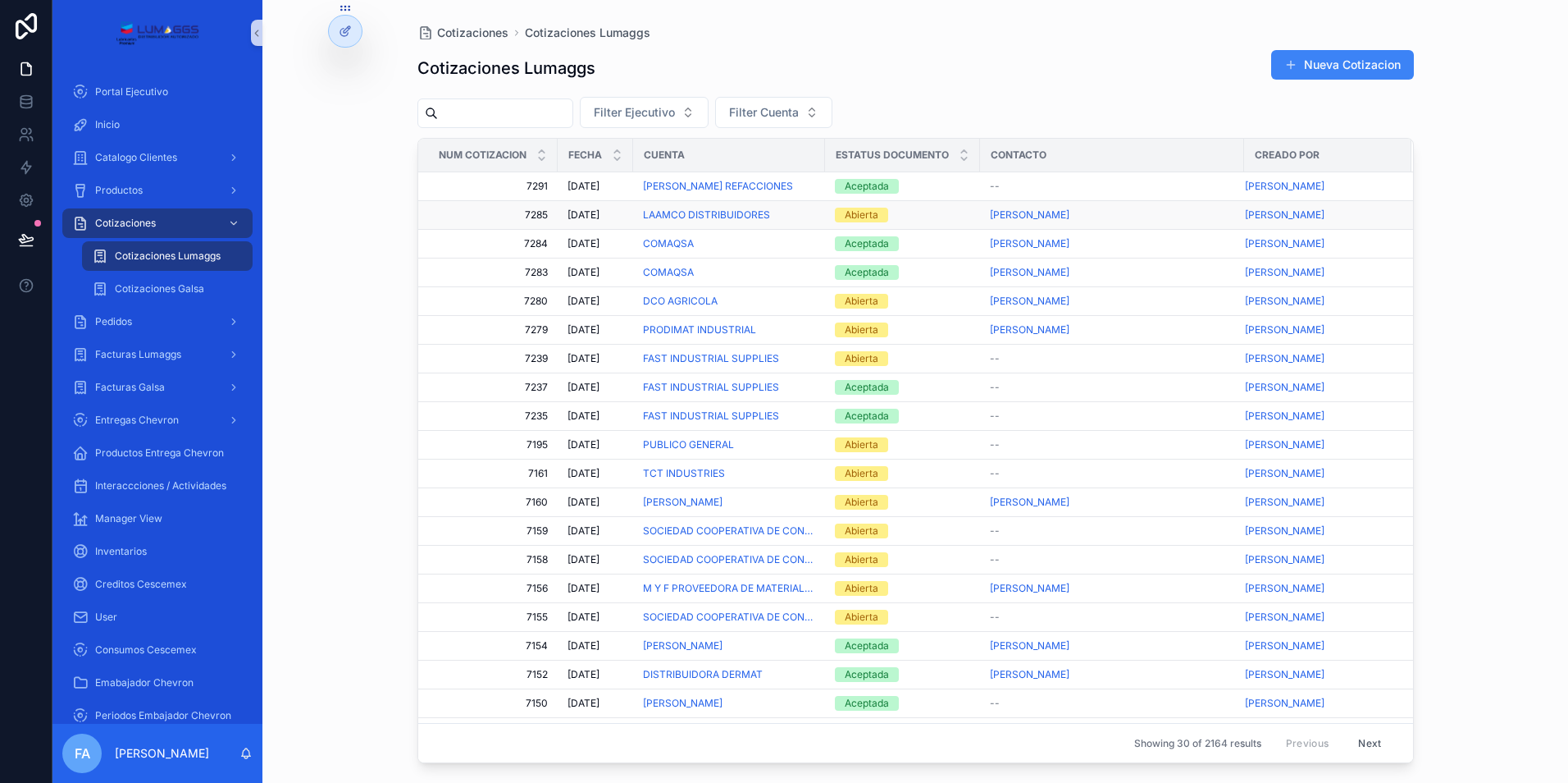
click at [861, 215] on div "Abierta" at bounding box center [861, 215] width 33 height 15
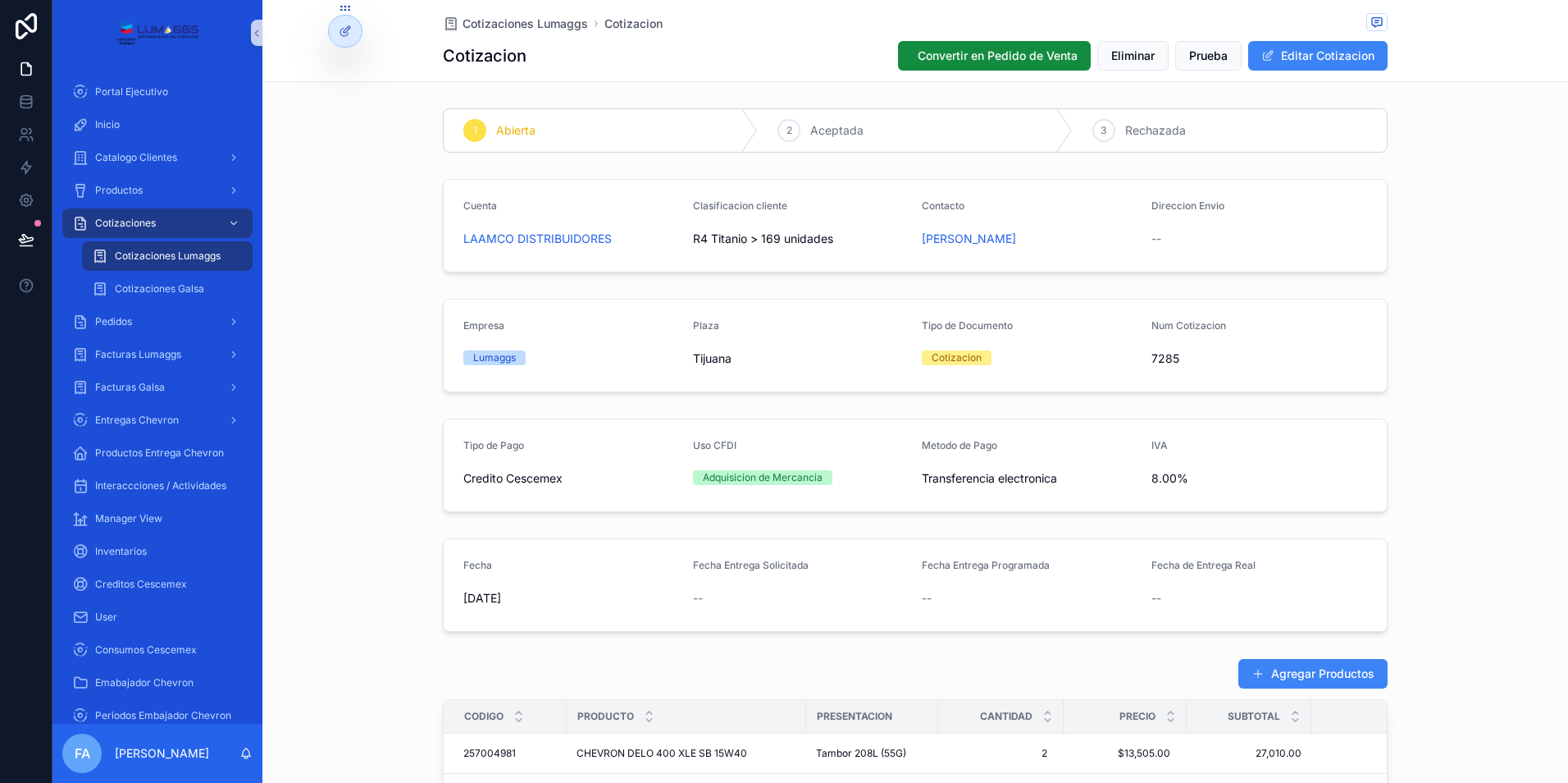
scroll to position [82, 0]
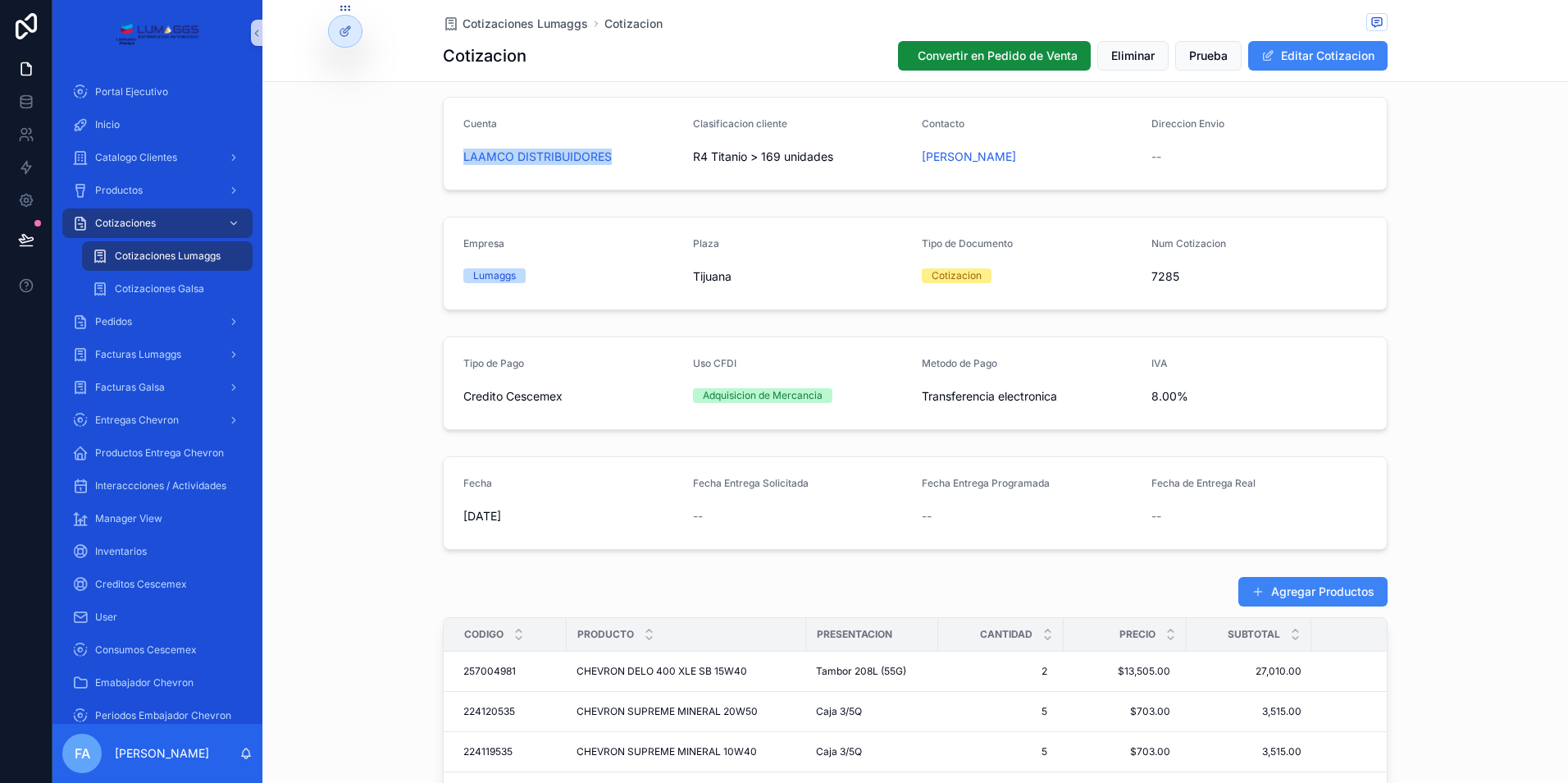
drag, startPoint x: 449, startPoint y: 153, endPoint x: 621, endPoint y: 160, distance: 172.1
click at [621, 160] on form "Cuenta LAAMCO DISTRIBUIDORES Clasificacion cliente R4 Titanio > 169 unidades Co…" at bounding box center [915, 144] width 943 height 92
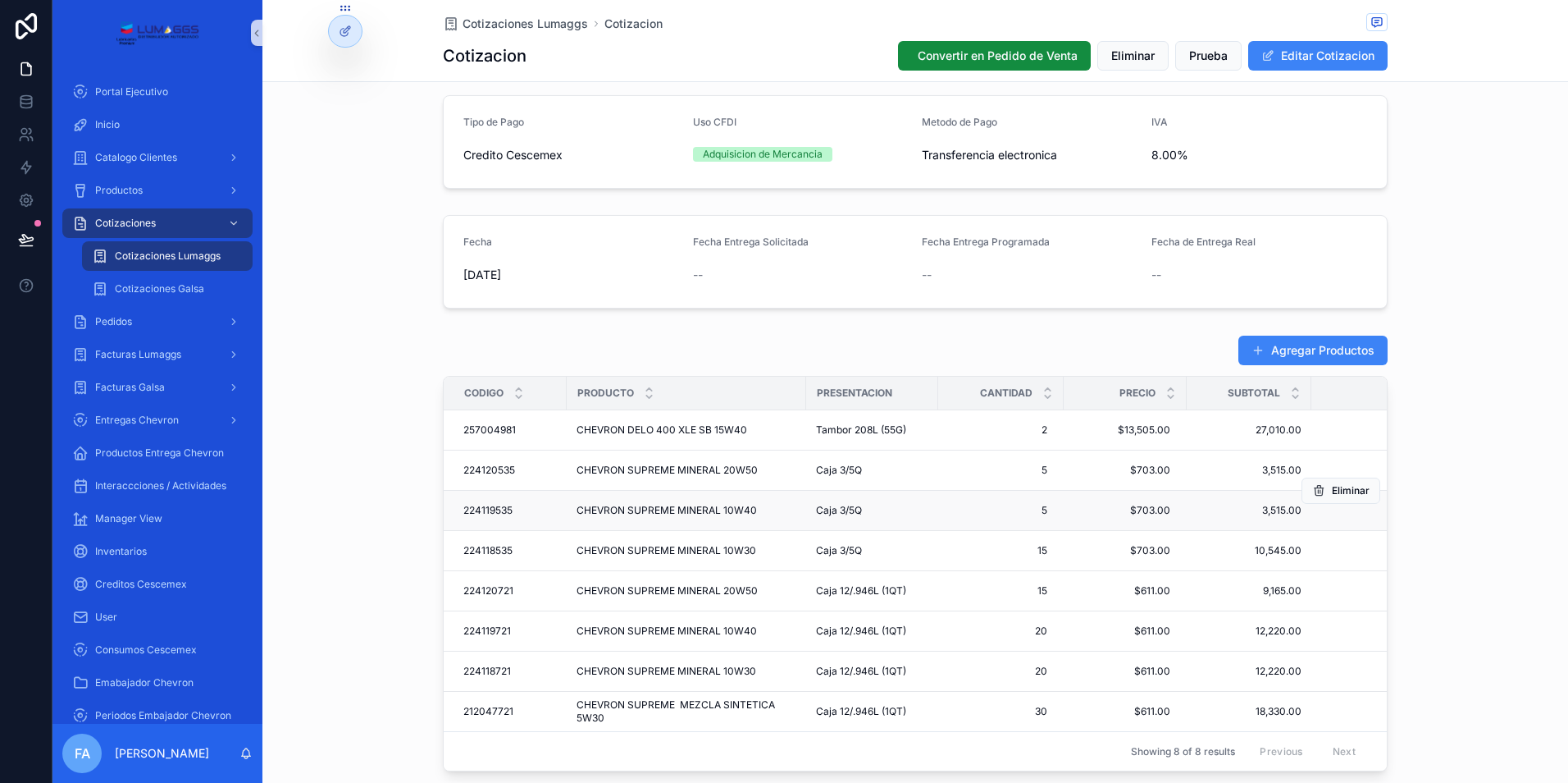
scroll to position [328, 0]
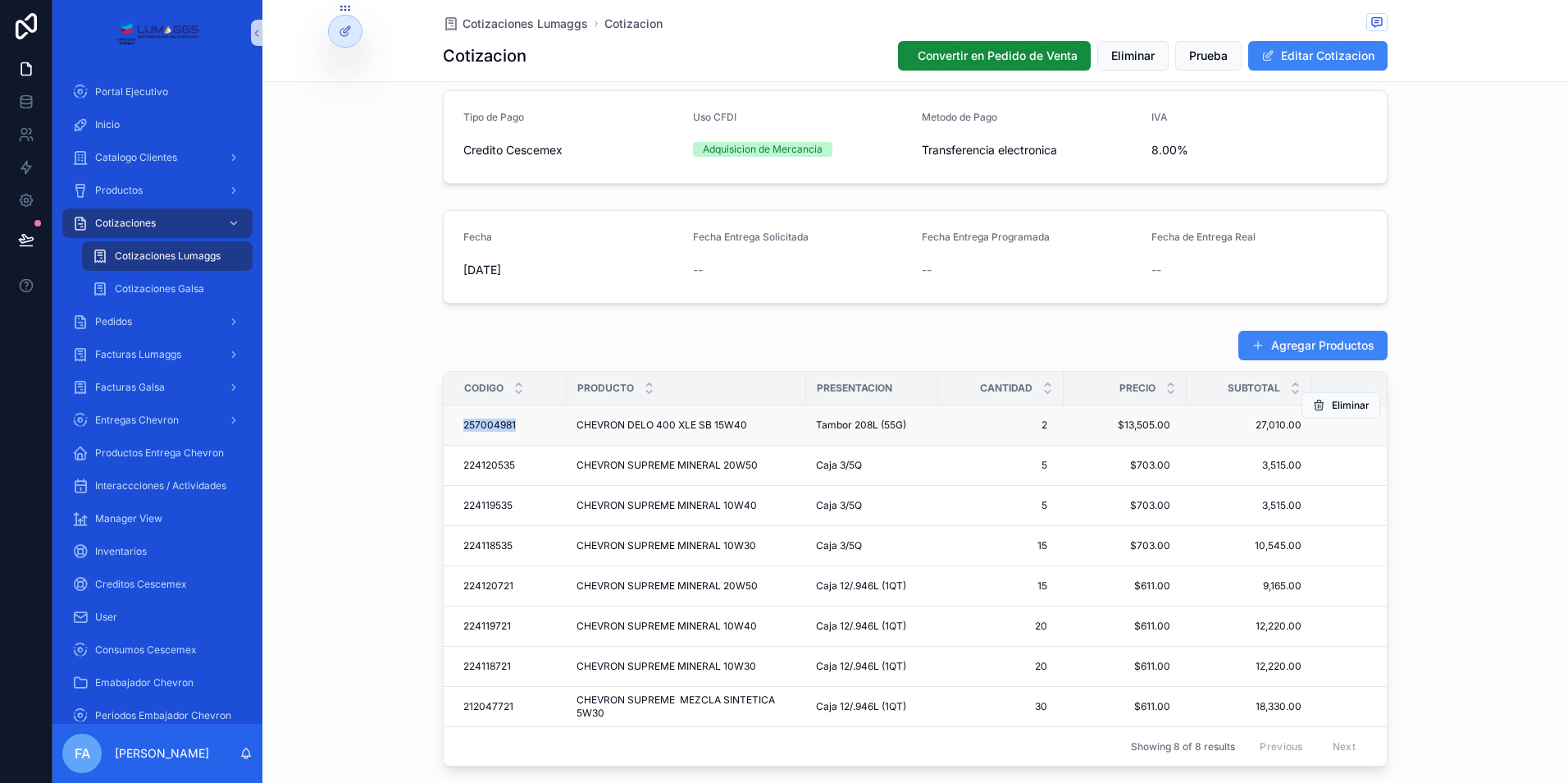
drag, startPoint x: 449, startPoint y: 423, endPoint x: 519, endPoint y: 426, distance: 70.1
click at [519, 426] on td "257004981 257004981" at bounding box center [504, 425] width 123 height 40
drag, startPoint x: 447, startPoint y: 465, endPoint x: 511, endPoint y: 464, distance: 64.0
click at [511, 464] on td "224120535 224120535" at bounding box center [504, 465] width 123 height 40
drag, startPoint x: 450, startPoint y: 503, endPoint x: 513, endPoint y: 505, distance: 63.0
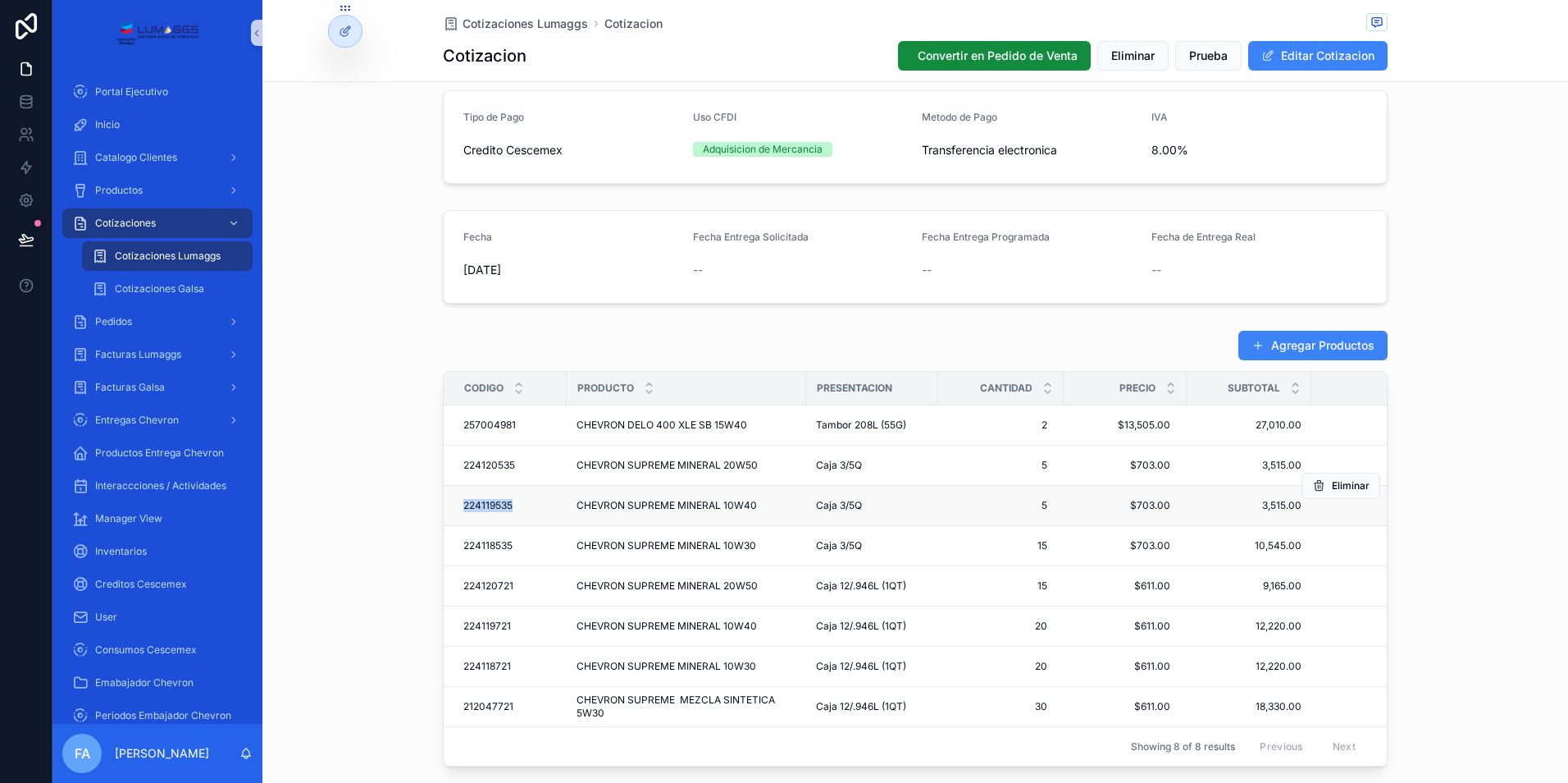
click at [513, 505] on td "224119535 224119535" at bounding box center [504, 505] width 123 height 40
drag, startPoint x: 449, startPoint y: 544, endPoint x: 511, endPoint y: 547, distance: 62.1
click at [511, 547] on td "224118535 224118535" at bounding box center [504, 546] width 123 height 40
drag, startPoint x: 448, startPoint y: 584, endPoint x: 509, endPoint y: 585, distance: 61.0
click at [509, 585] on td "224120721 224120721" at bounding box center [504, 586] width 123 height 40
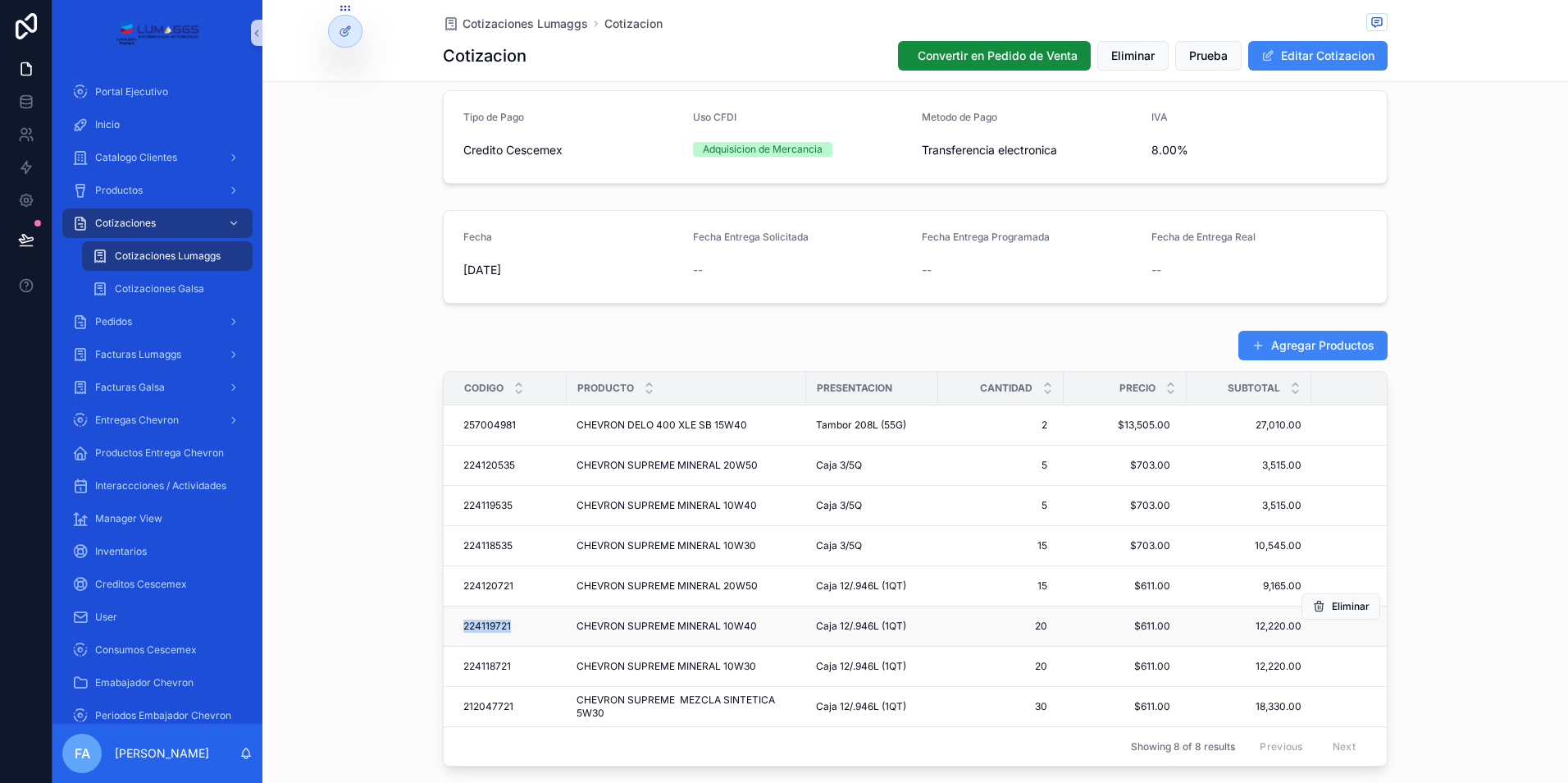
drag, startPoint x: 450, startPoint y: 623, endPoint x: 508, endPoint y: 625, distance: 58.0
click at [508, 625] on td "224119721 224119721" at bounding box center [504, 626] width 123 height 40
drag, startPoint x: 454, startPoint y: 666, endPoint x: 507, endPoint y: 665, distance: 53.0
click at [507, 665] on td "224118721 224118721" at bounding box center [504, 666] width 123 height 40
drag, startPoint x: 451, startPoint y: 705, endPoint x: 508, endPoint y: 708, distance: 57.1
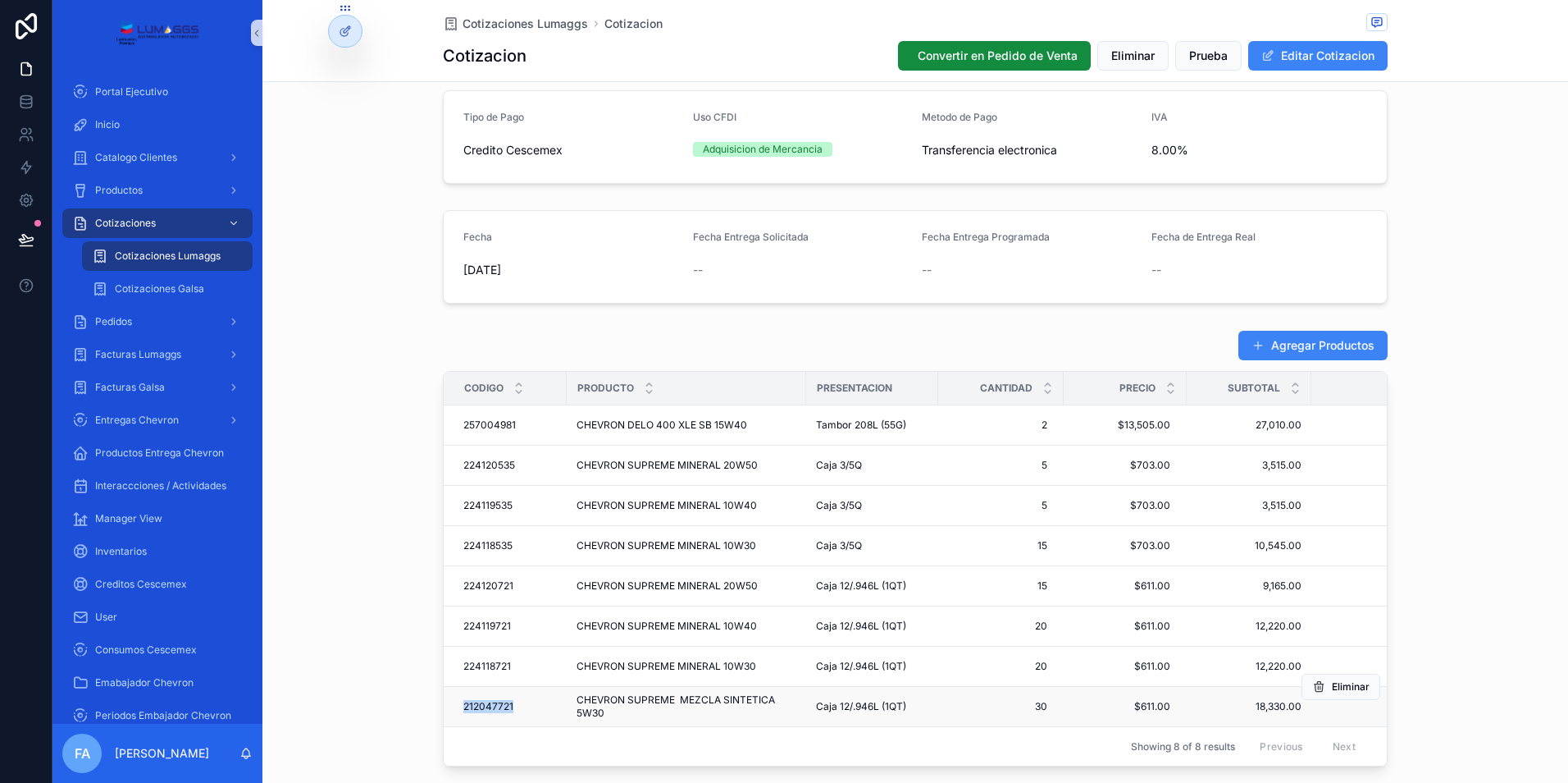
click at [508, 708] on td "212047721 212047721" at bounding box center [504, 706] width 123 height 40
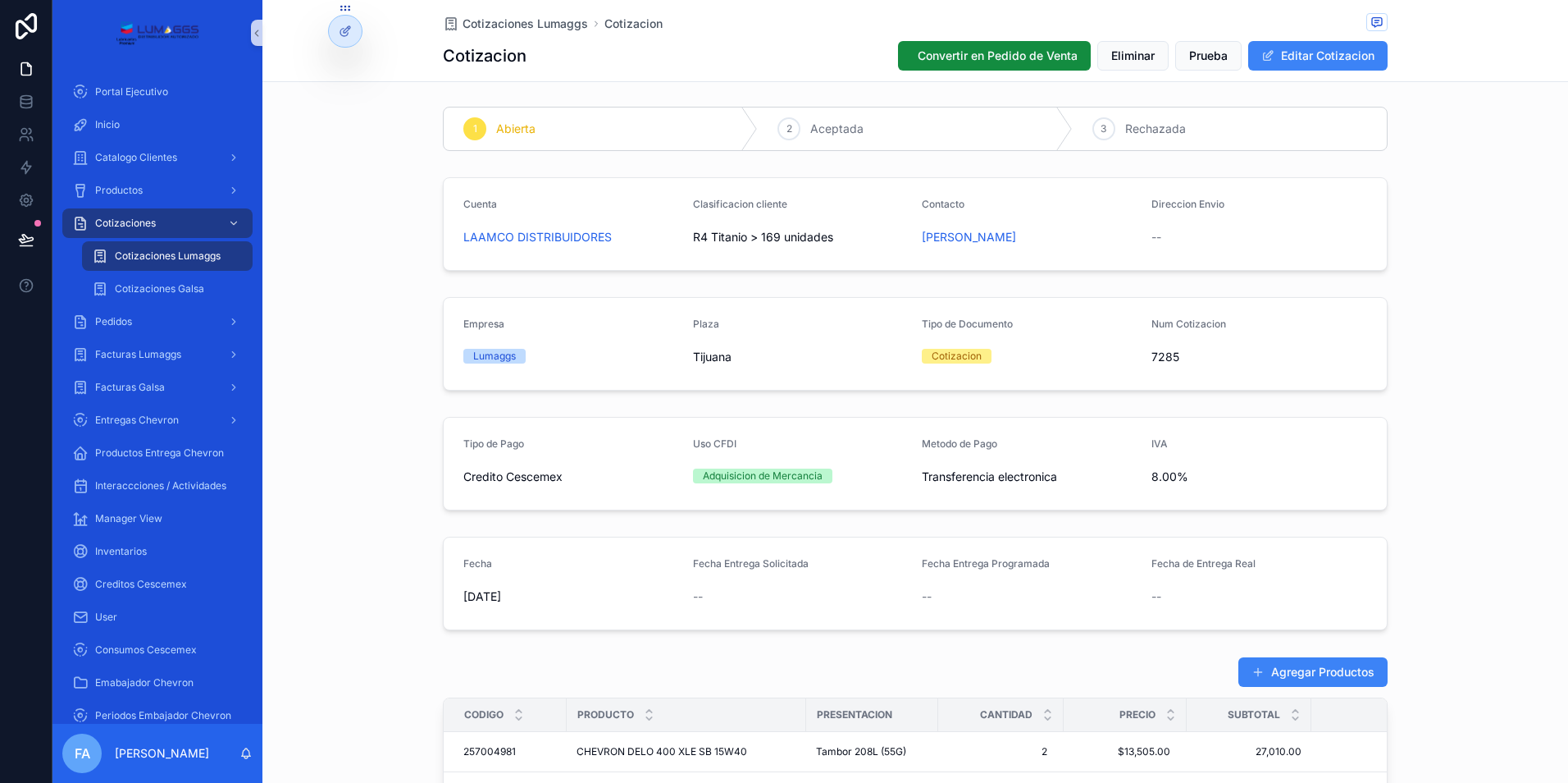
scroll to position [0, 0]
drag, startPoint x: 448, startPoint y: 241, endPoint x: 612, endPoint y: 241, distance: 164.0
click at [612, 241] on form "Cuenta LAAMCO DISTRIBUIDORES Clasificacion cliente R4 Titanio > 169 unidades Co…" at bounding box center [915, 226] width 943 height 92
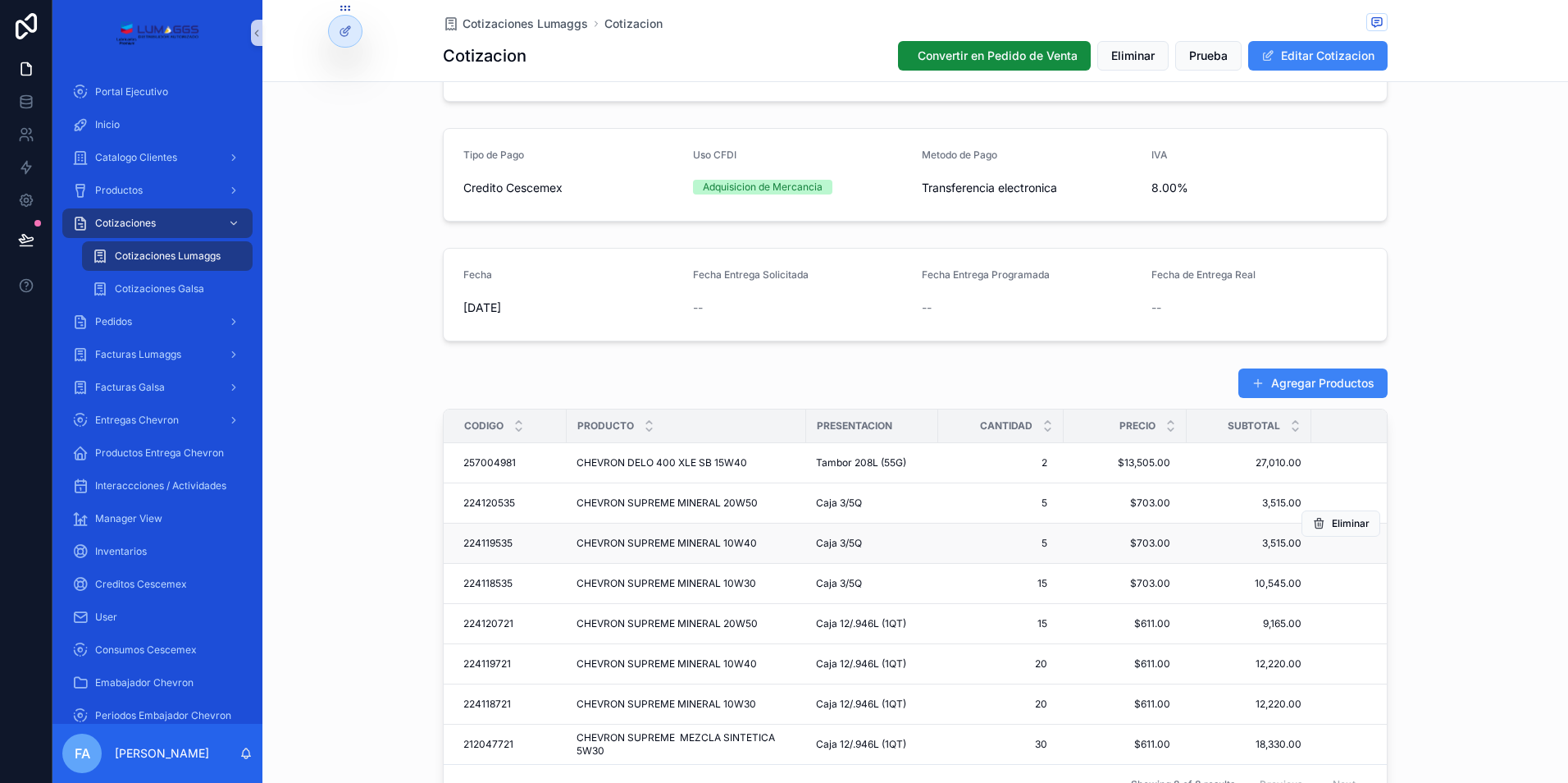
scroll to position [328, 0]
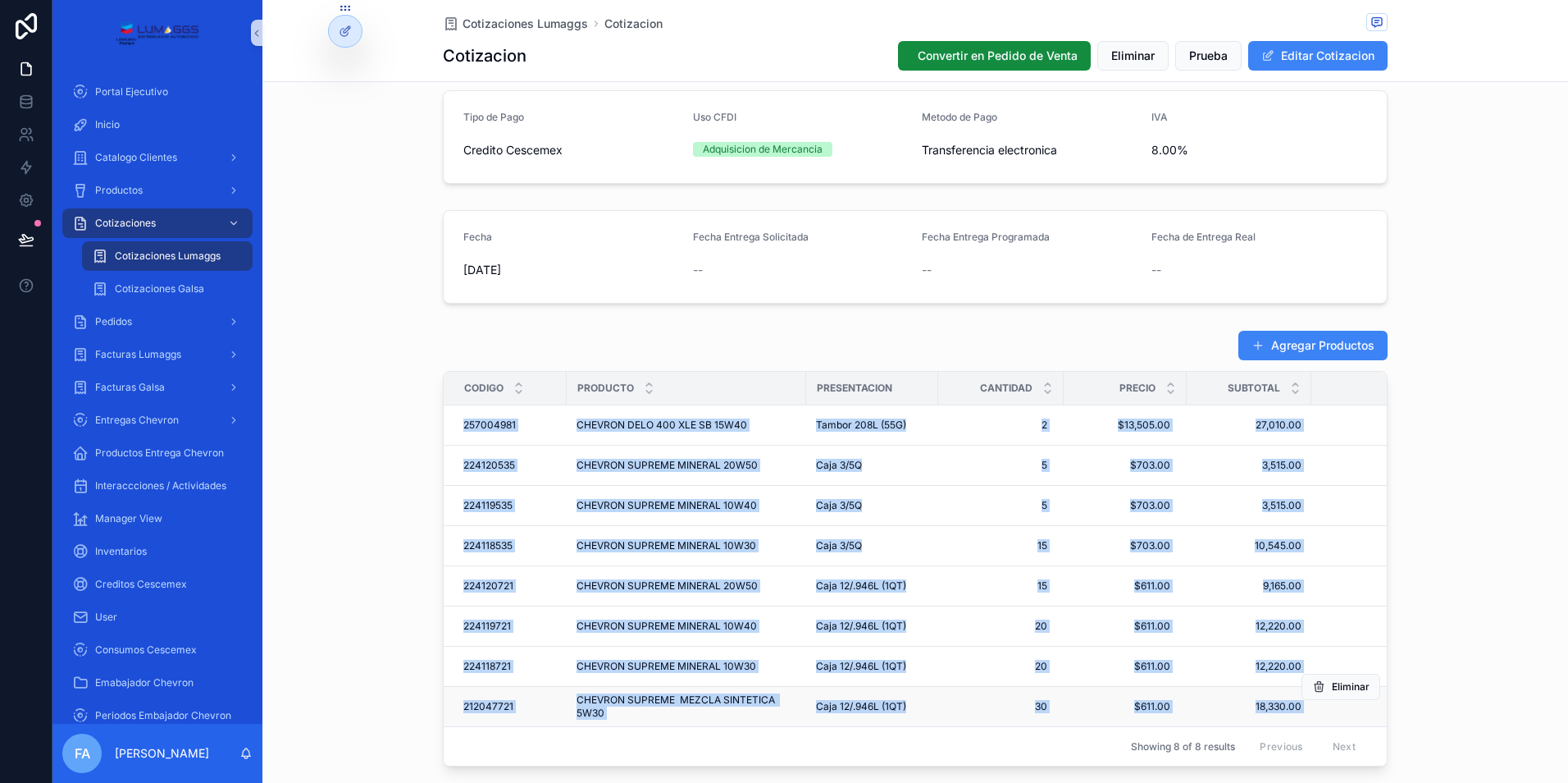
drag, startPoint x: 450, startPoint y: 424, endPoint x: 1298, endPoint y: 704, distance: 893.0
click at [1298, 704] on tbody "257004981 257004981 CHEVRON DELO 400 XLE SB 15W40 CHEVRON DELO 400 XLE SB 15W40…" at bounding box center [956, 566] width 1027 height 322
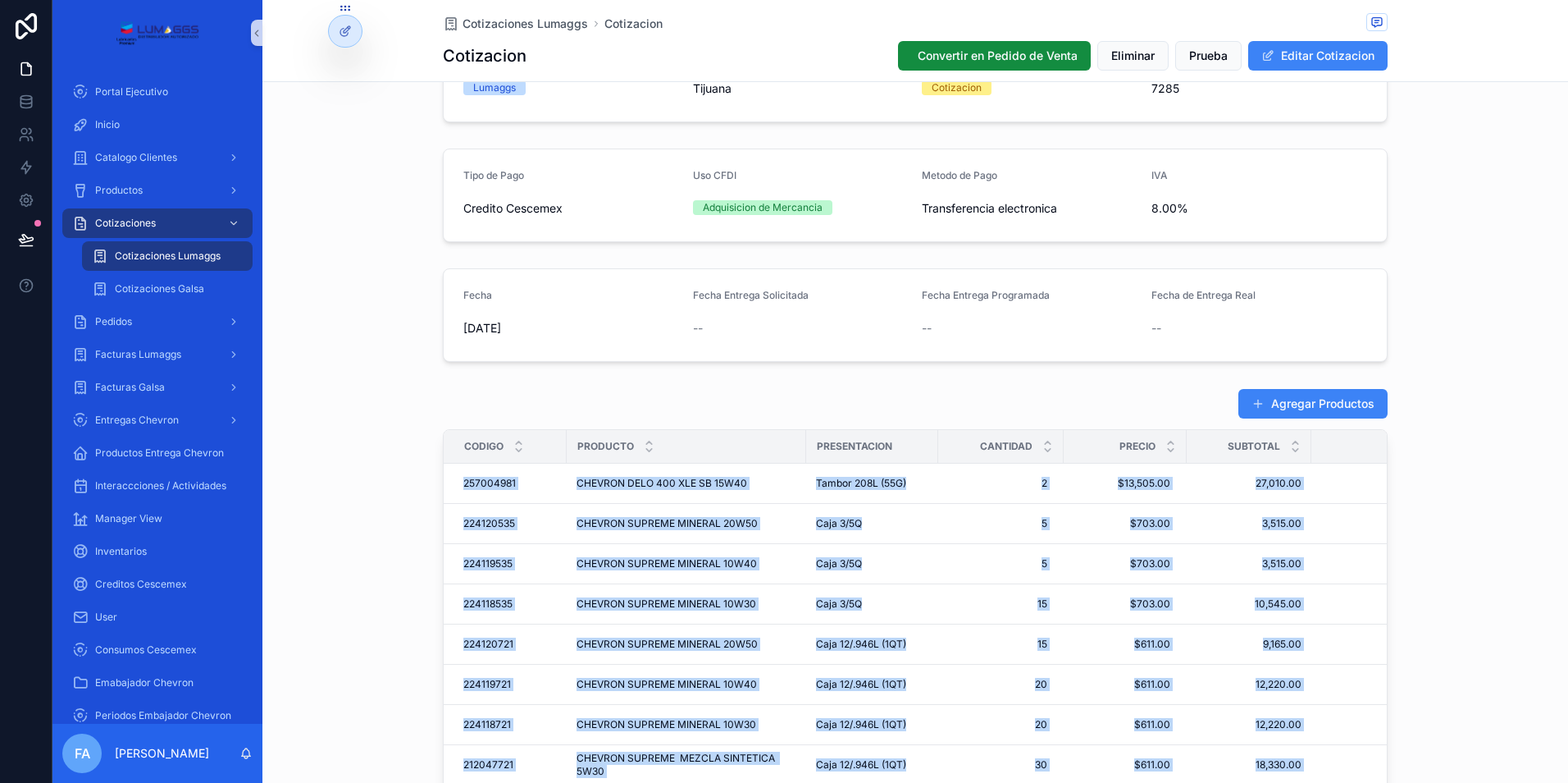
scroll to position [0, 0]
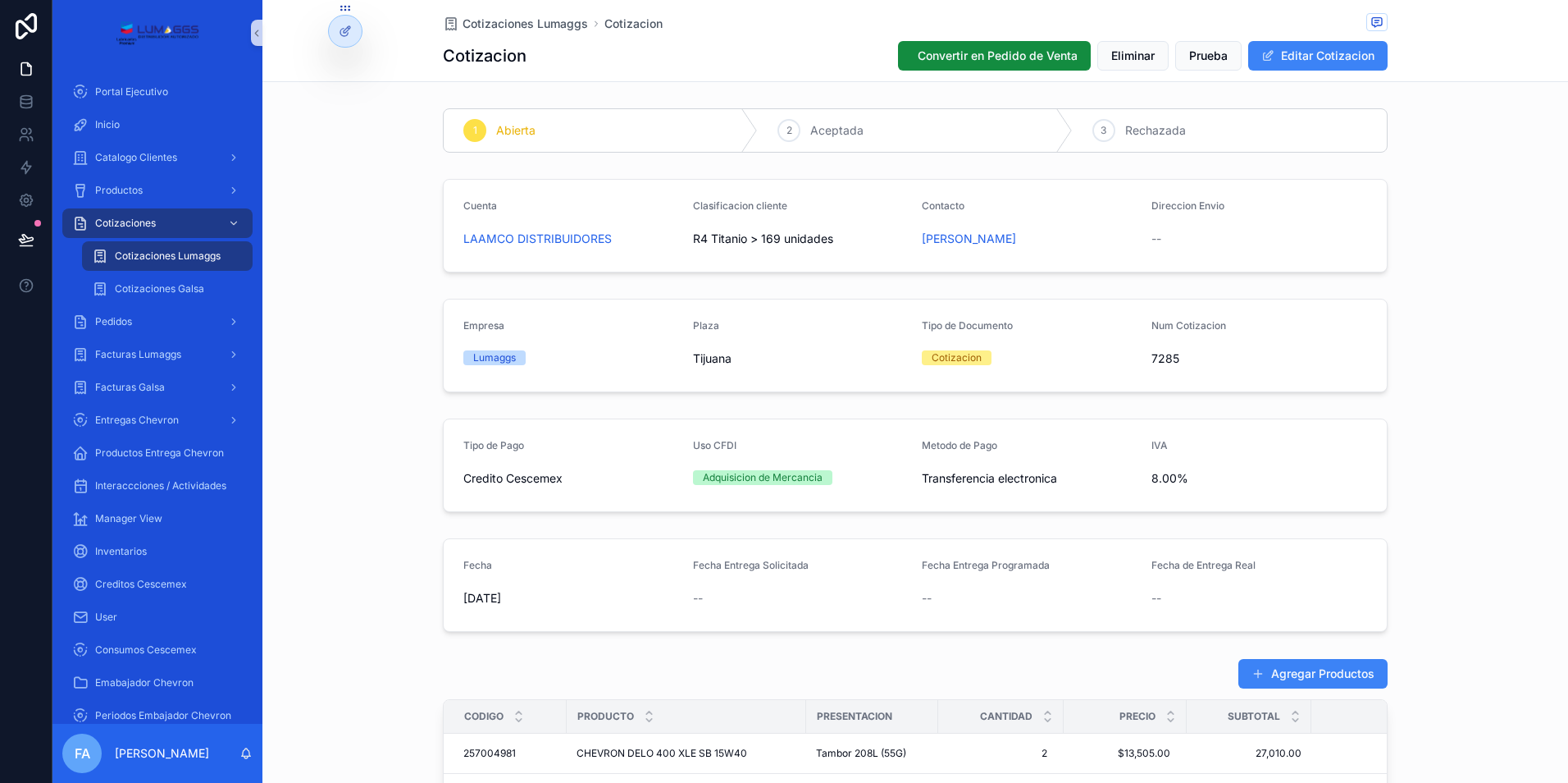
click at [736, 570] on span "Fecha Entrega Solicitada" at bounding box center [751, 564] width 116 height 13
drag, startPoint x: 1304, startPoint y: 57, endPoint x: 1090, endPoint y: 331, distance: 347.7
click at [1305, 58] on button "Editar Cotizacion" at bounding box center [1318, 56] width 139 height 29
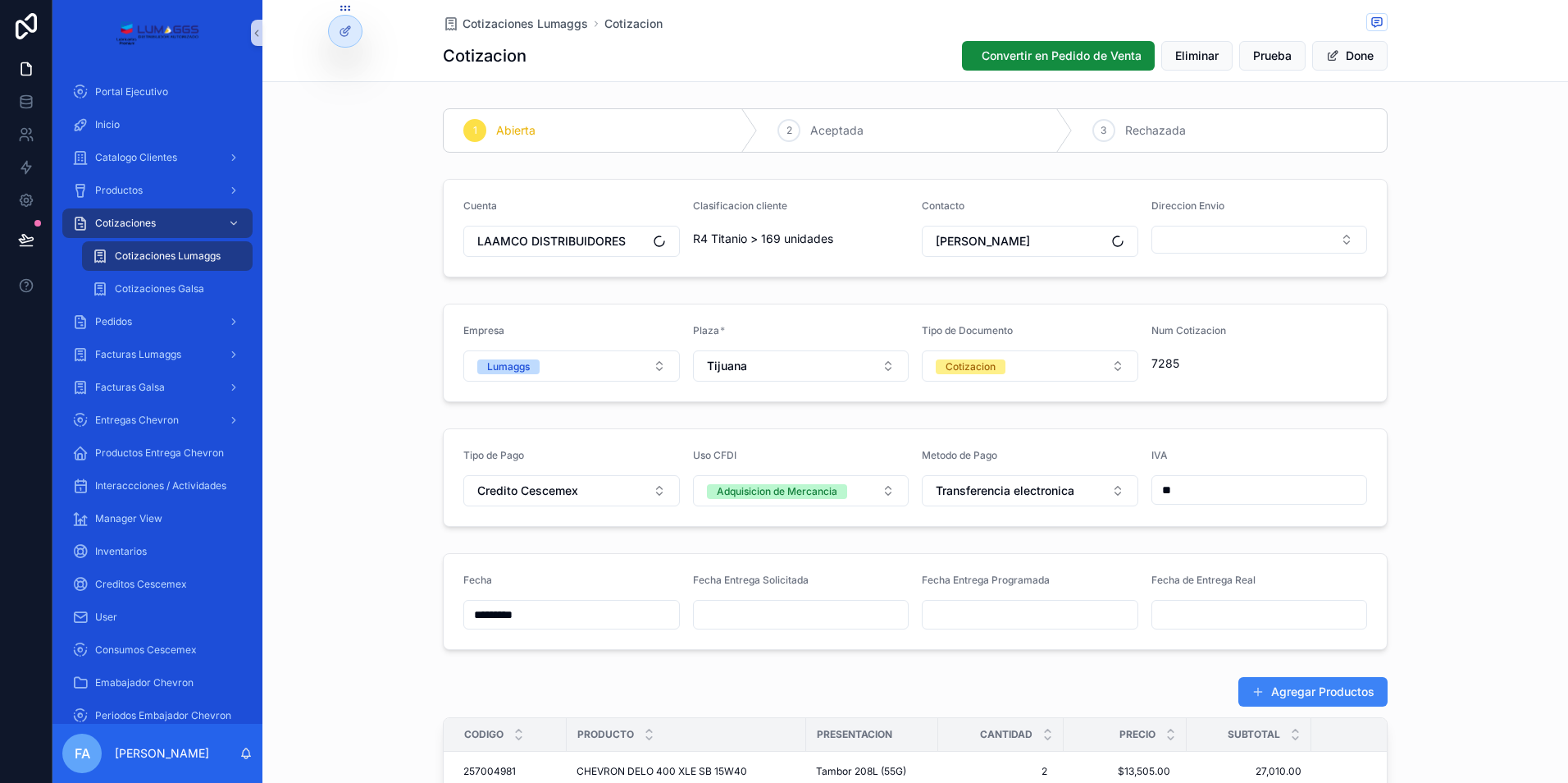
click at [756, 613] on input "scrollable content" at bounding box center [800, 614] width 215 height 23
click at [765, 431] on button "1" at bounding box center [765, 430] width 29 height 29
type input "*********"
click at [942, 611] on input "scrollable content" at bounding box center [1030, 614] width 215 height 23
click at [992, 428] on button "1" at bounding box center [993, 430] width 29 height 29
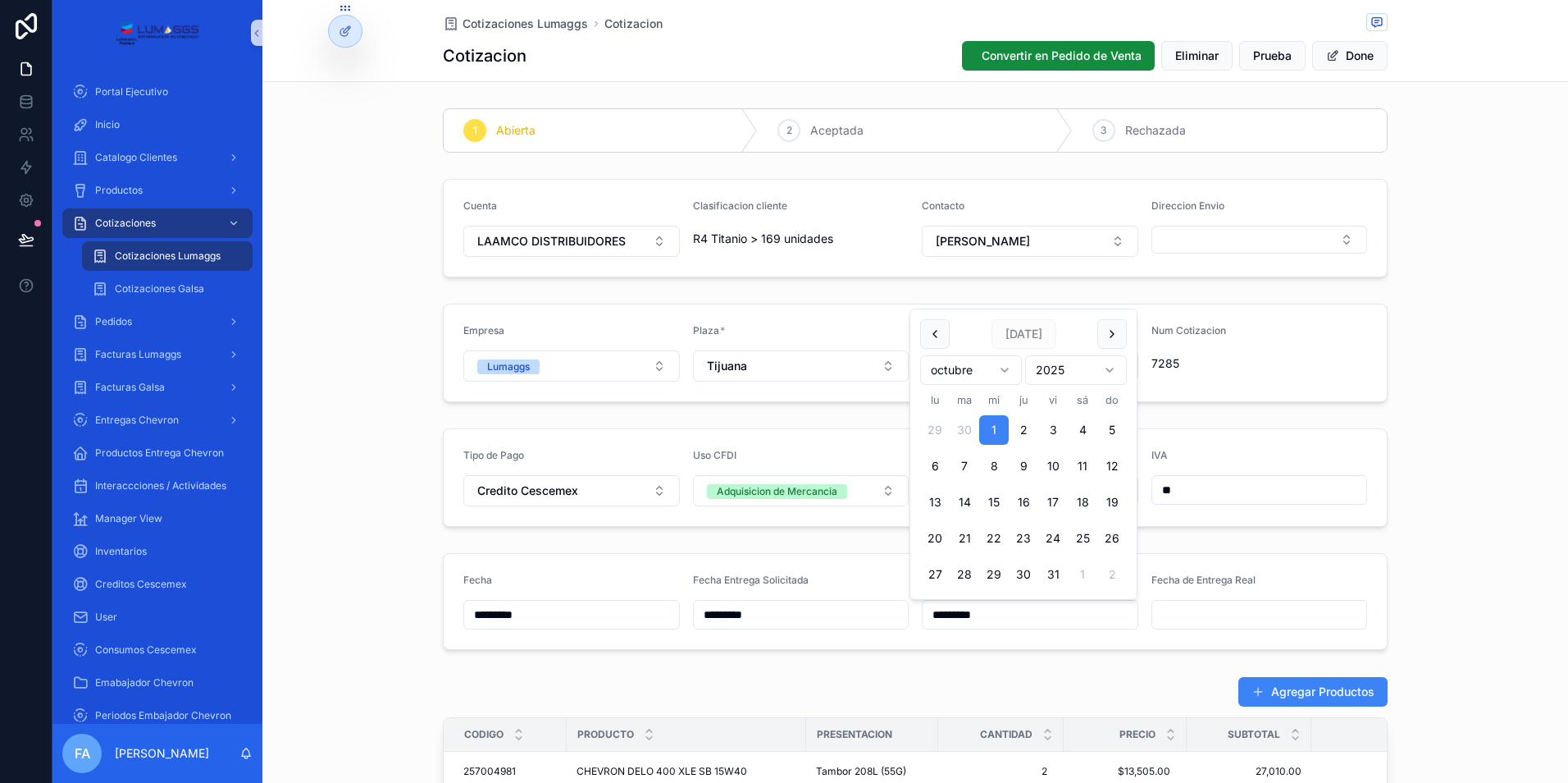
type input "*********"
click at [128, 322] on span "Pedidos" at bounding box center [114, 321] width 37 height 13
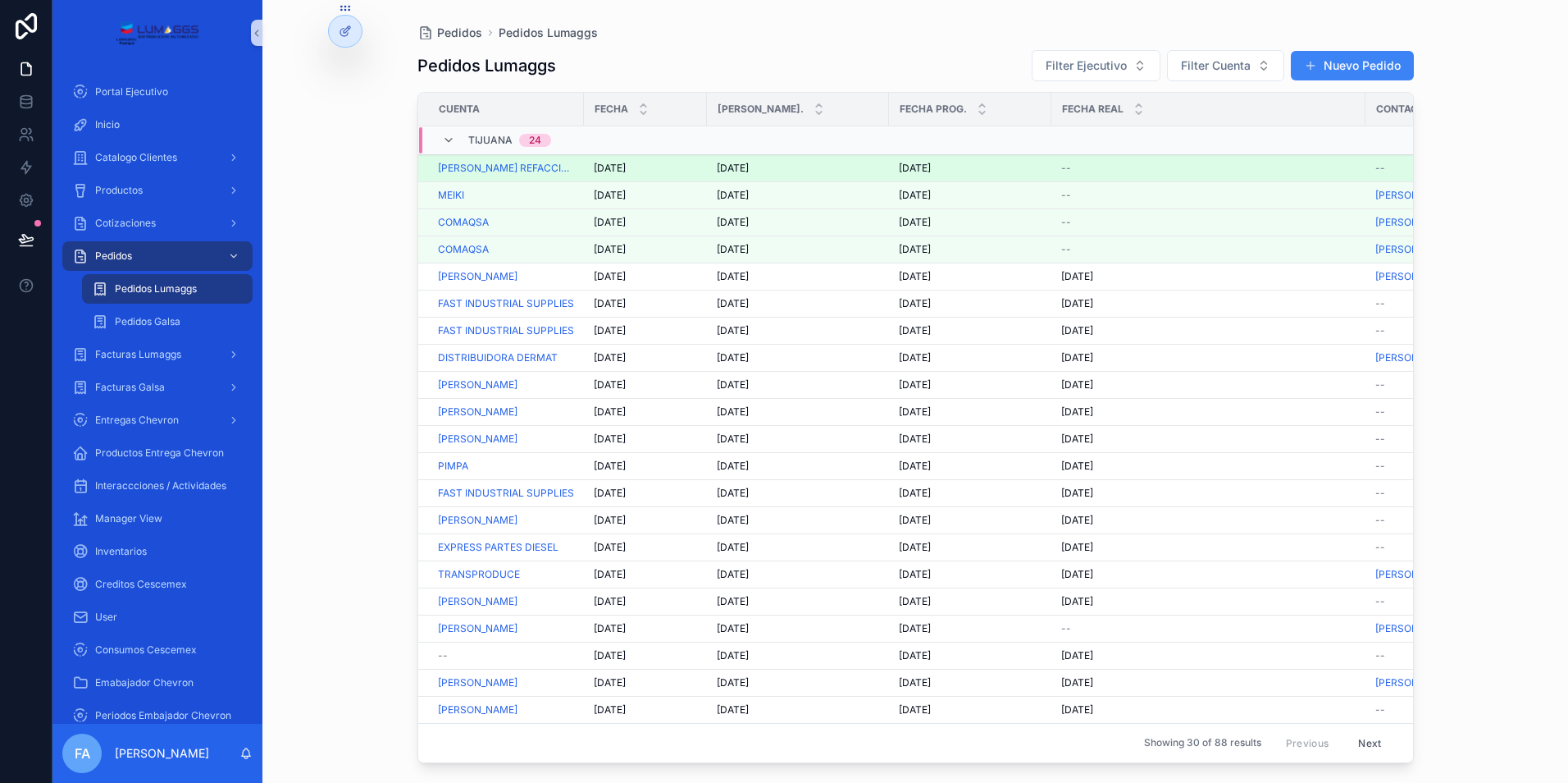
click at [626, 173] on span "[DATE]" at bounding box center [609, 168] width 32 height 13
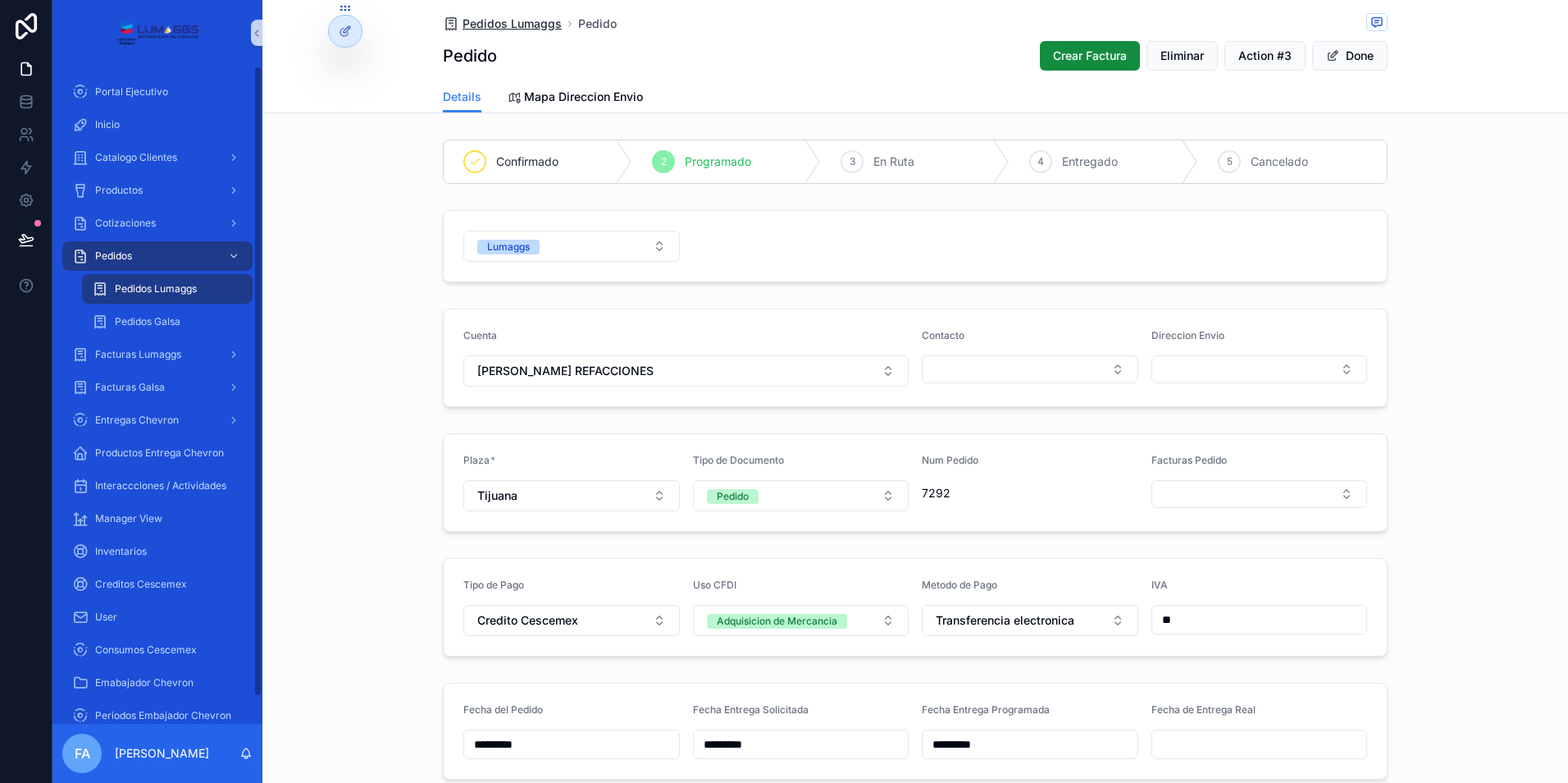
click at [512, 22] on span "Pedidos Lumaggs" at bounding box center [512, 24] width 99 height 17
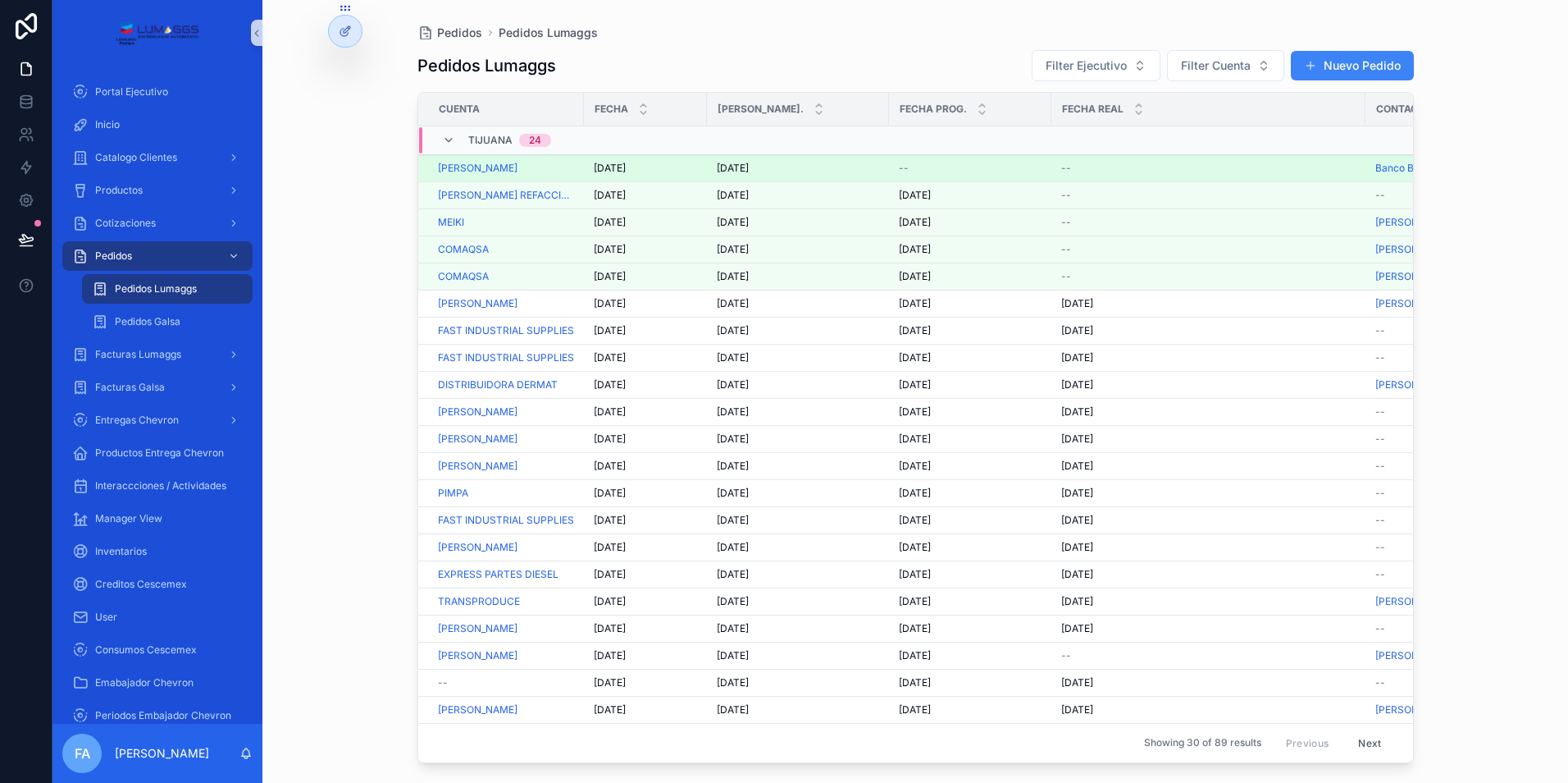
click at [738, 168] on span "[DATE]" at bounding box center [733, 168] width 32 height 13
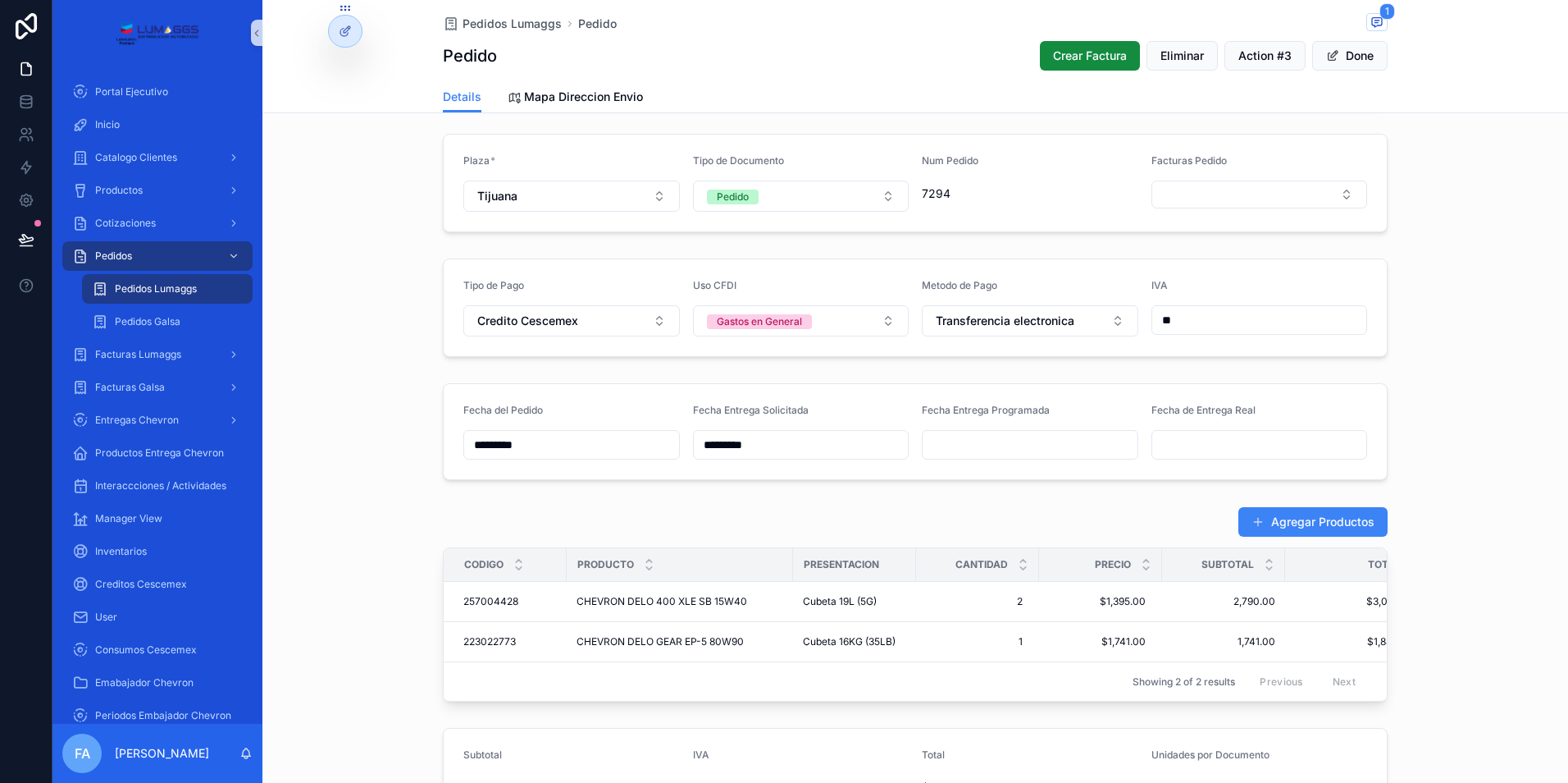
scroll to position [328, 0]
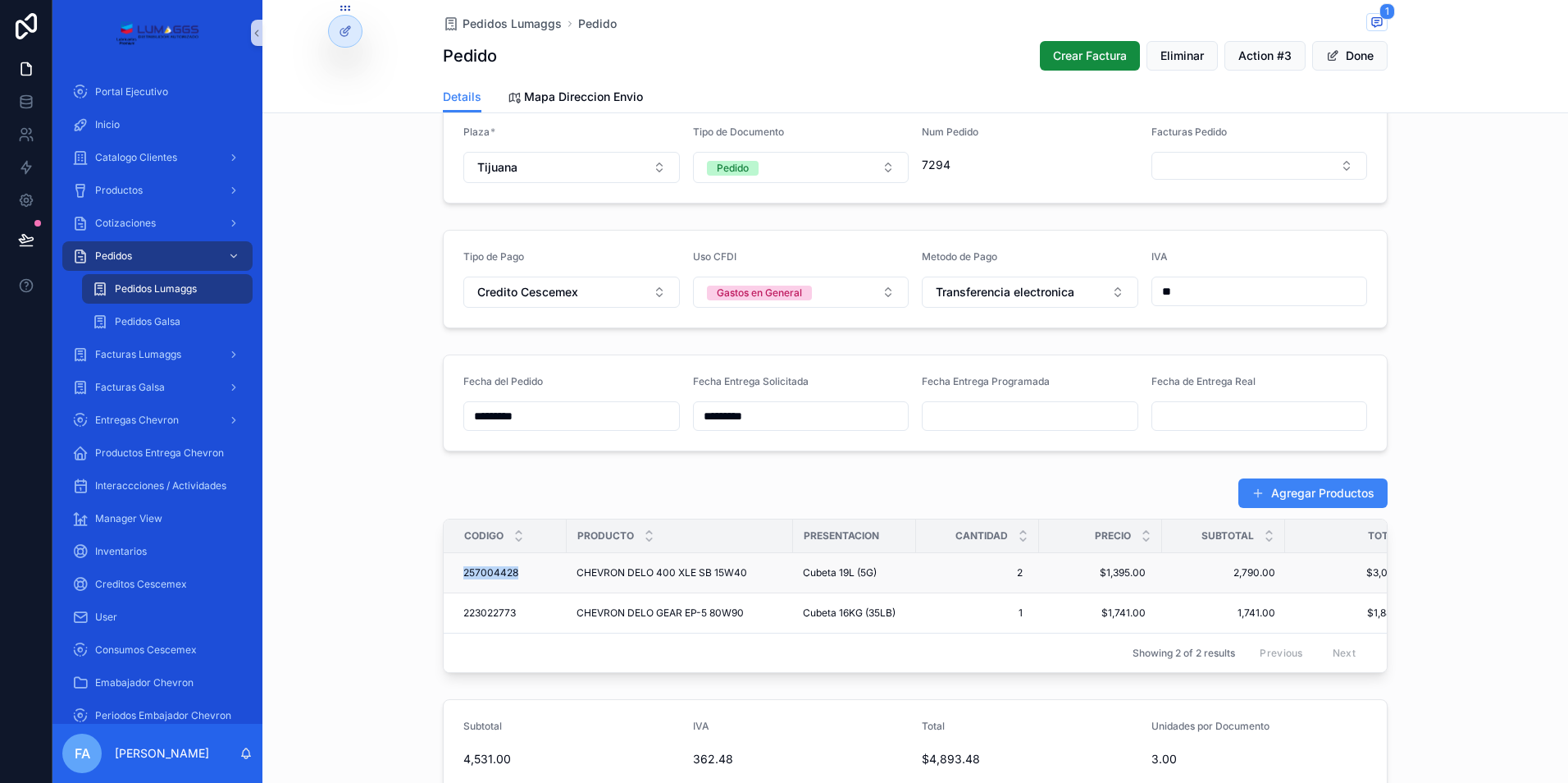
drag, startPoint x: 449, startPoint y: 568, endPoint x: 513, endPoint y: 572, distance: 64.1
click at [513, 572] on td "257004428 257004428" at bounding box center [504, 573] width 123 height 40
drag, startPoint x: 453, startPoint y: 611, endPoint x: 513, endPoint y: 612, distance: 60.0
click at [513, 612] on td "223022773 223022773" at bounding box center [504, 613] width 123 height 40
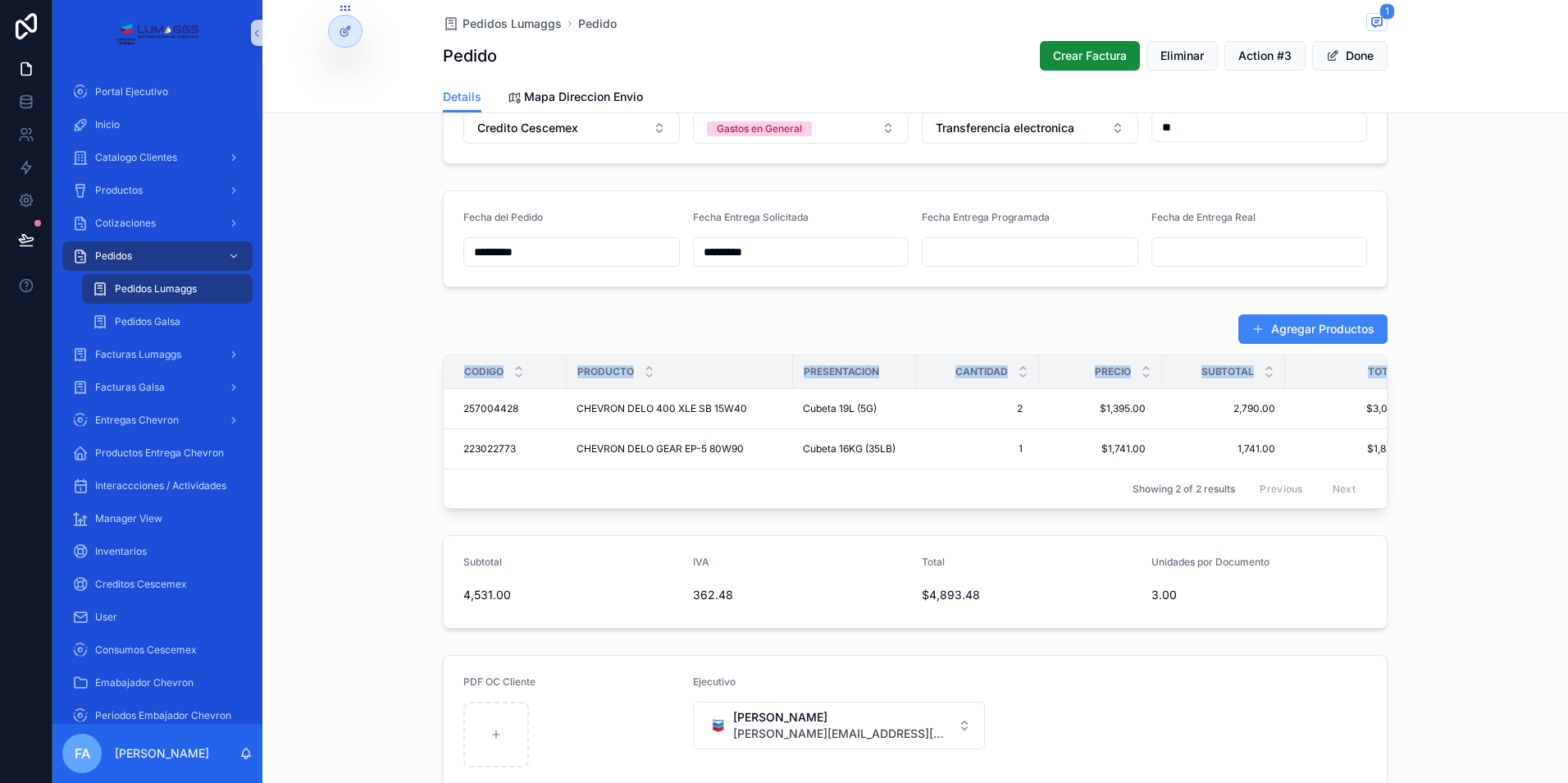
scroll to position [0, 47]
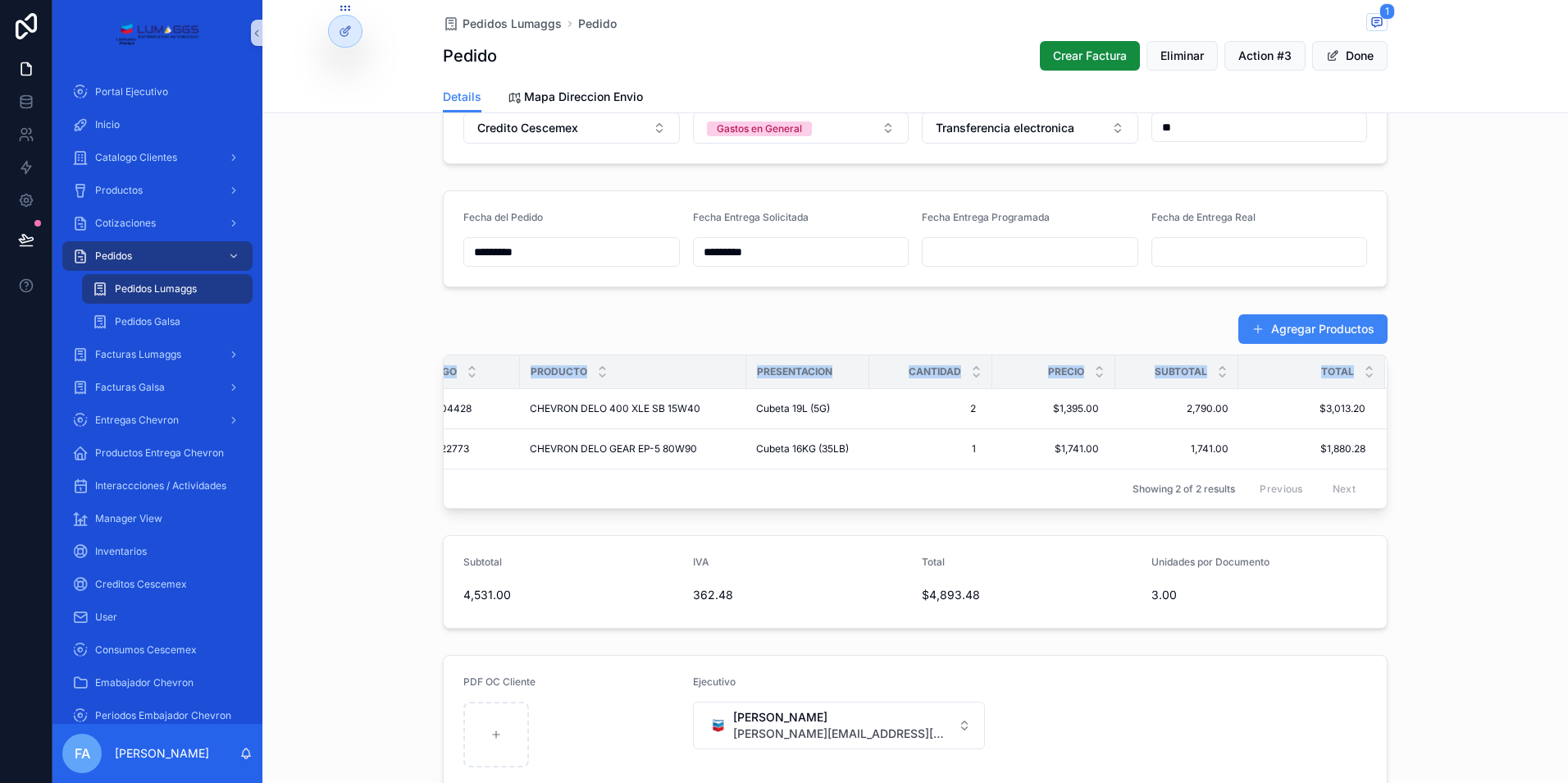
drag, startPoint x: 451, startPoint y: 406, endPoint x: 1464, endPoint y: 433, distance: 1013.4
click at [1464, 433] on div "Agregar Productos Codigo Producto Presentacion Cantidad Precio Subtotal Total 2…" at bounding box center [915, 411] width 1305 height 208
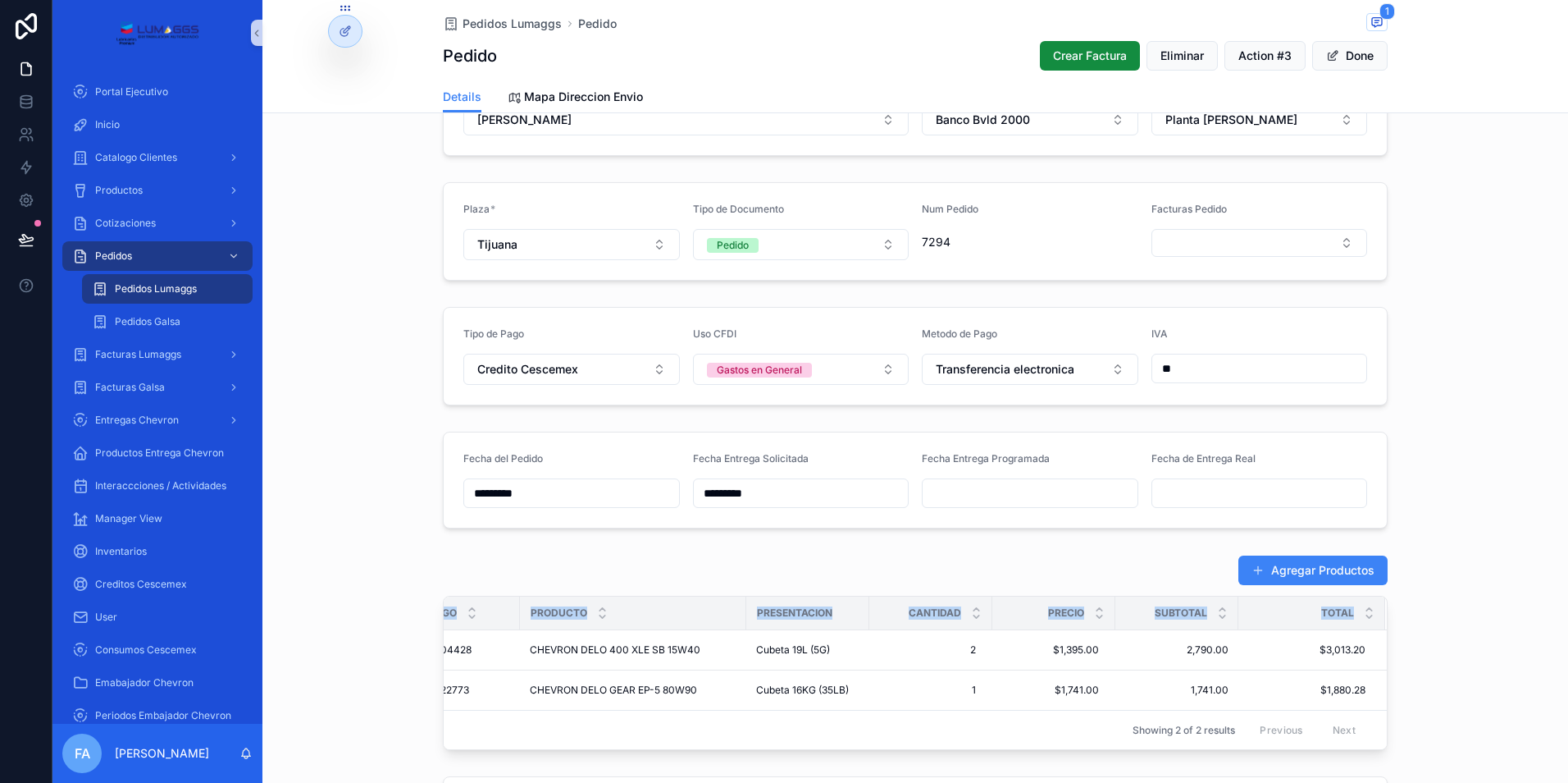
scroll to position [246, 0]
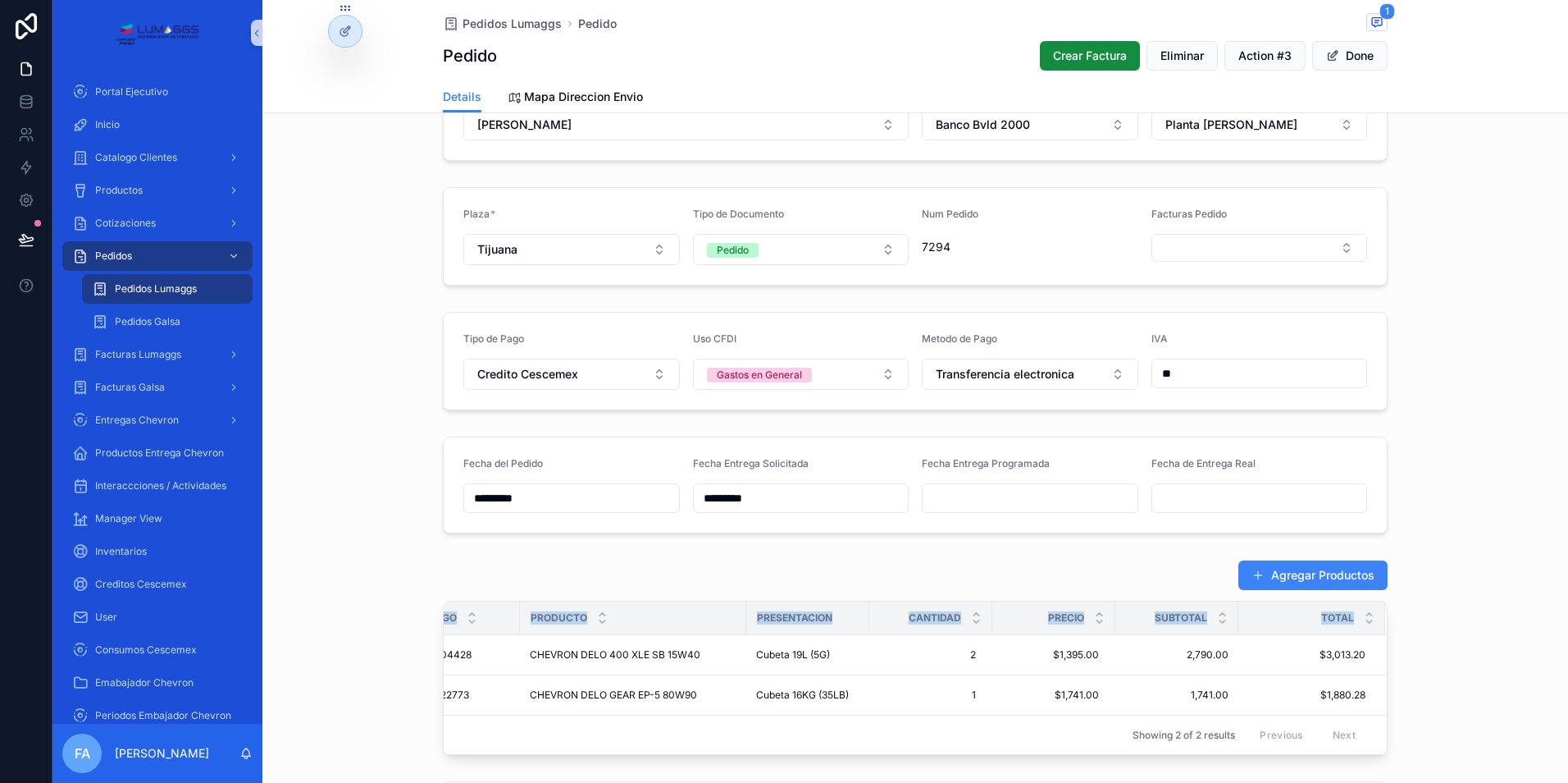
click at [948, 495] on input "scrollable content" at bounding box center [1030, 497] width 215 height 23
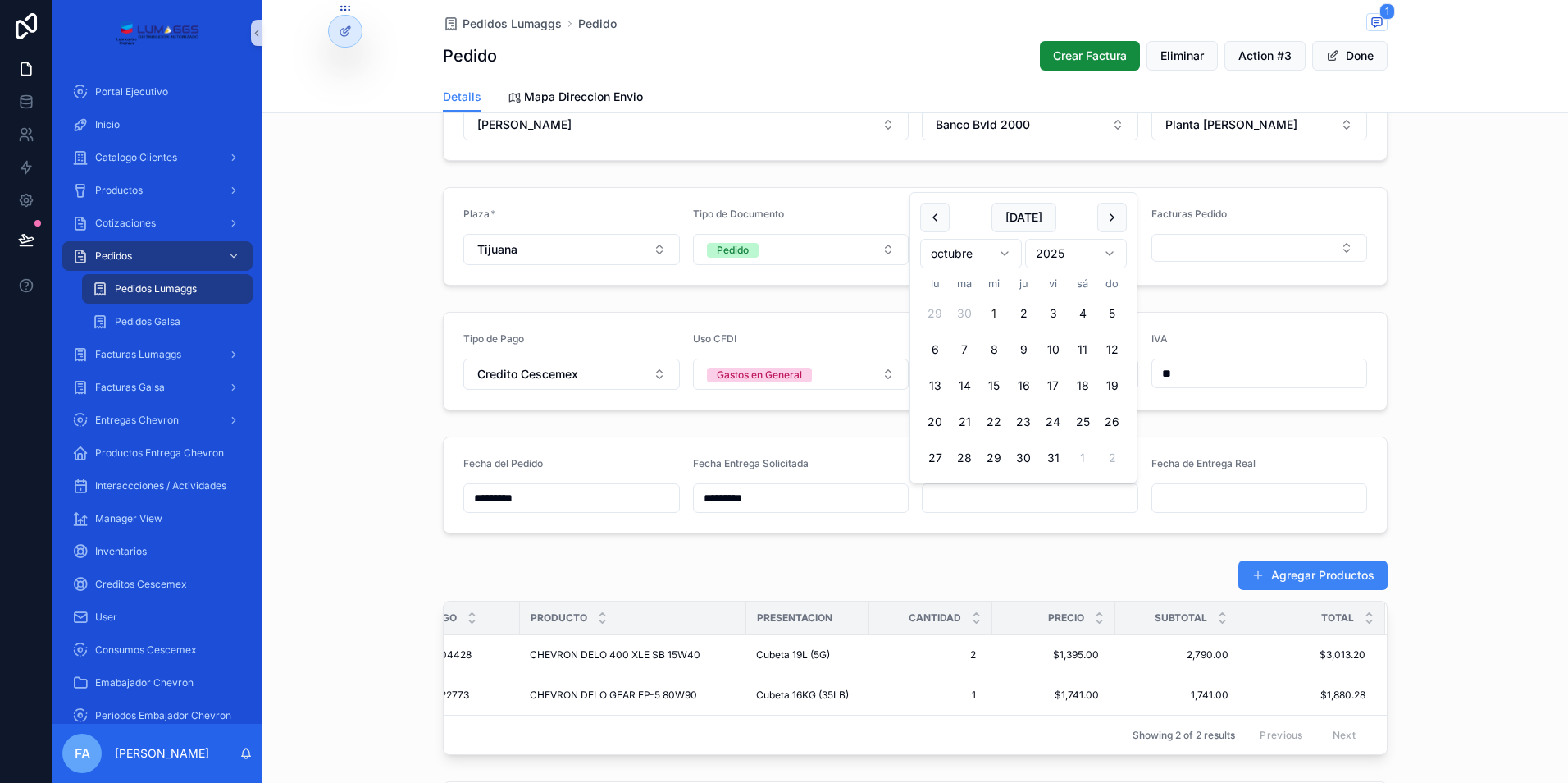
click at [992, 313] on button "1" at bounding box center [993, 313] width 29 height 29
type input "*********"
click at [488, 27] on span "Pedidos Lumaggs" at bounding box center [512, 24] width 99 height 17
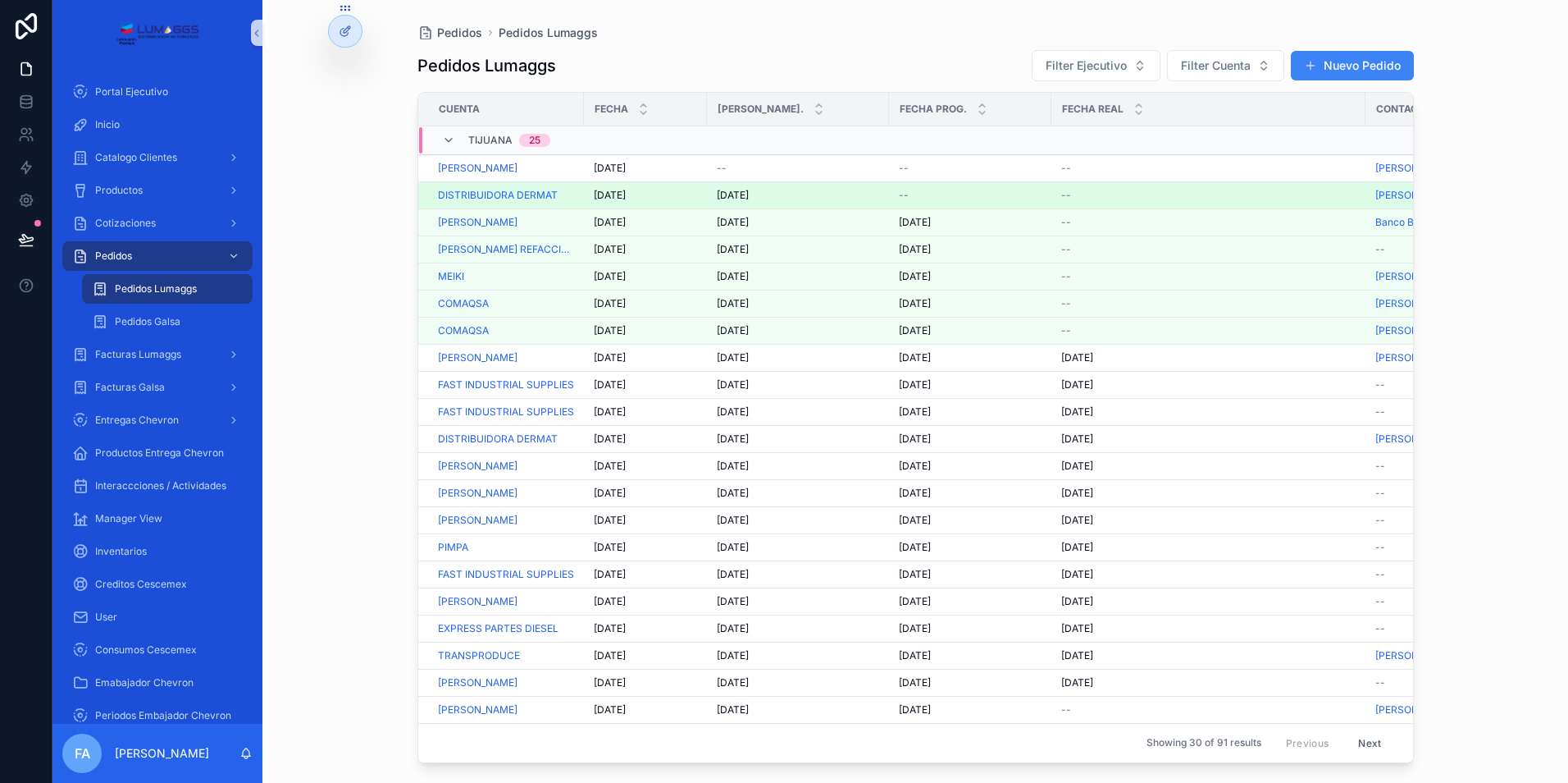
click at [618, 195] on span "[DATE]" at bounding box center [609, 194] width 32 height 13
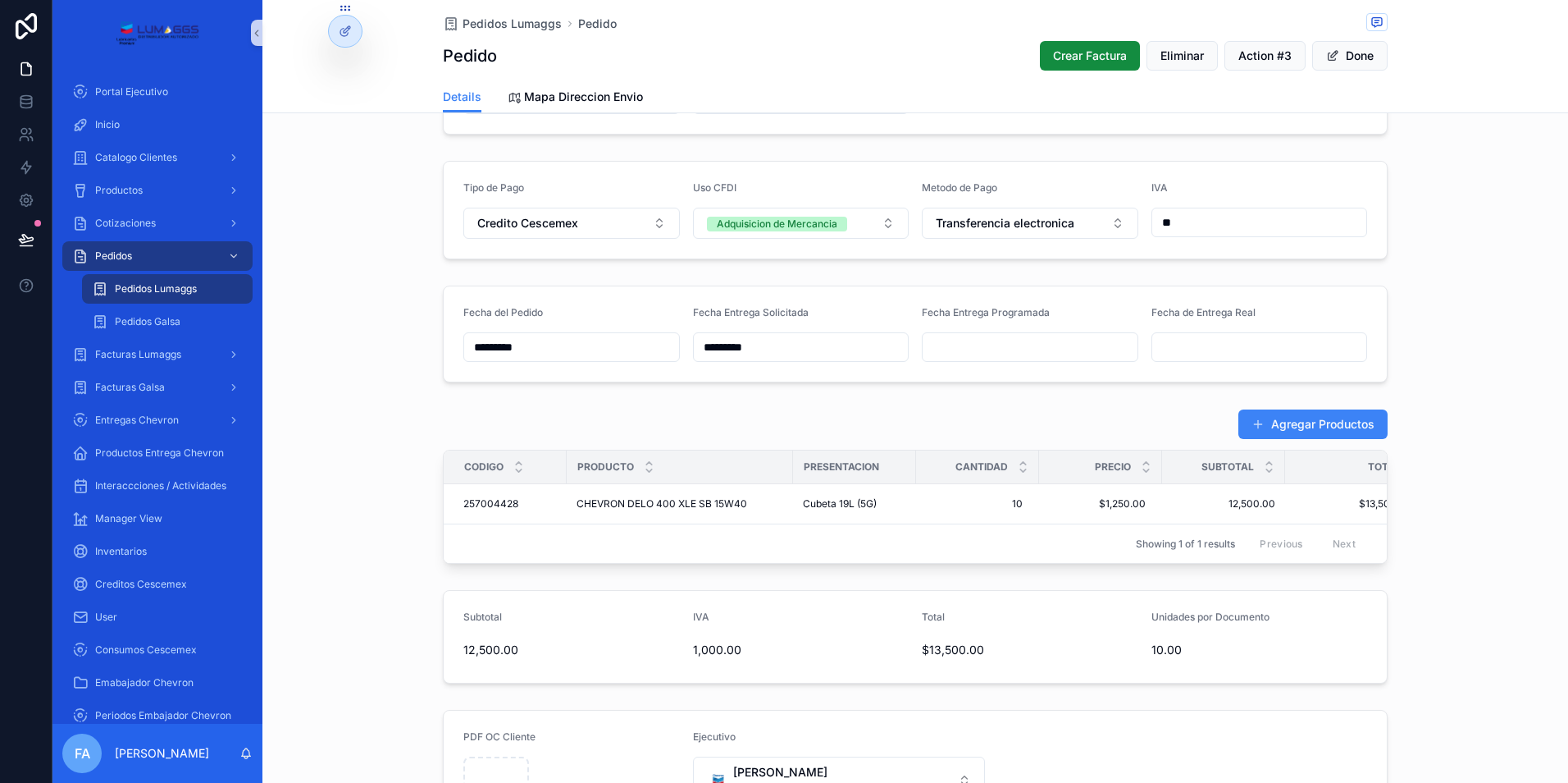
scroll to position [410, 0]
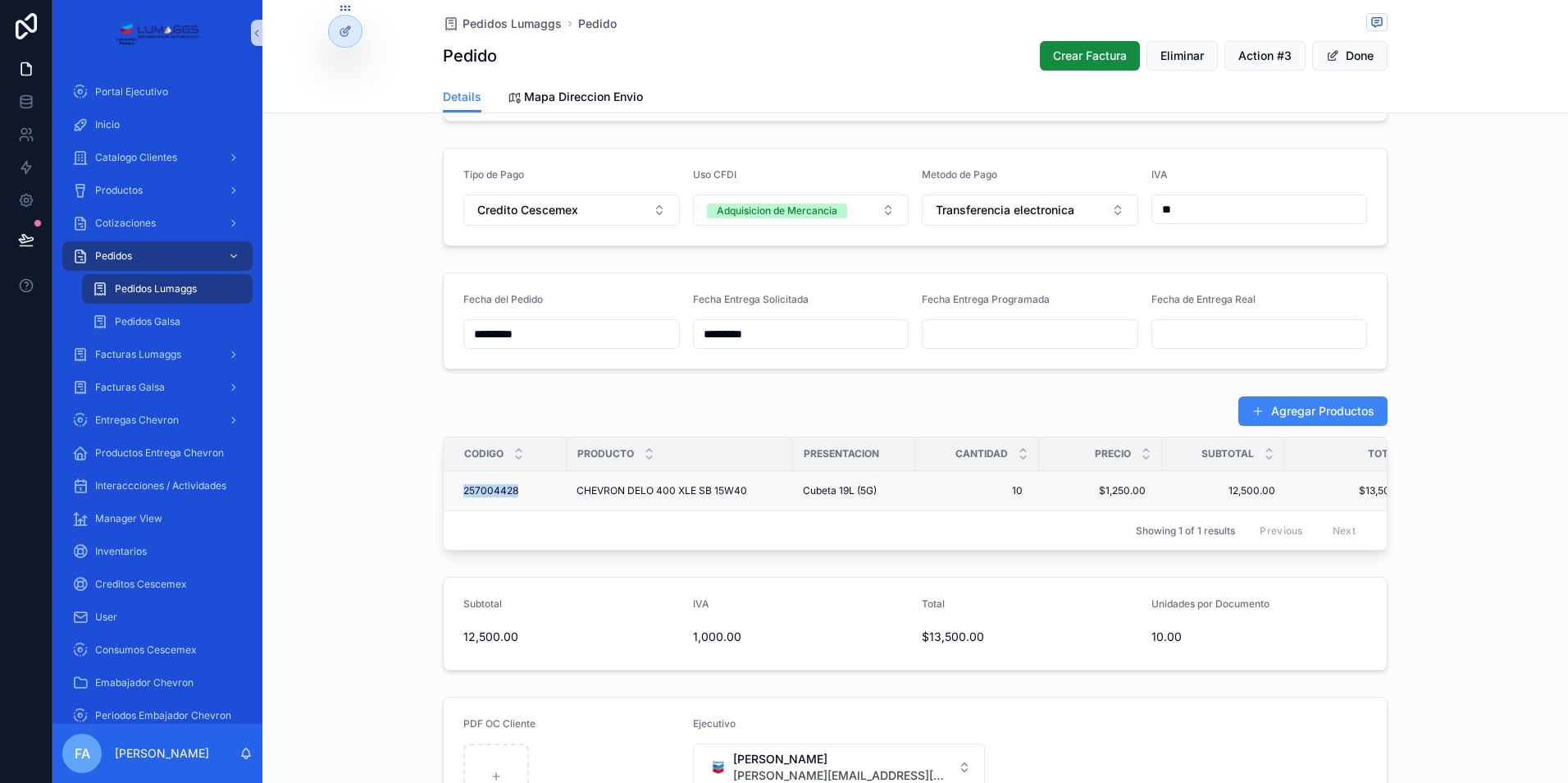
drag, startPoint x: 451, startPoint y: 488, endPoint x: 514, endPoint y: 488, distance: 63.0
click at [514, 488] on td "257004428 257004428" at bounding box center [504, 491] width 123 height 40
click at [534, 519] on div "Showing 1 of 1 results Previous Next" at bounding box center [915, 530] width 943 height 39
drag, startPoint x: 452, startPoint y: 488, endPoint x: 1145, endPoint y: 492, distance: 693.0
click at [1145, 492] on tr "257004428 257004428 CHEVRON DELO 400 XLE SB 15W40 CHEVRON DELO 400 XLE SB 15W40…" at bounding box center [937, 491] width 989 height 40
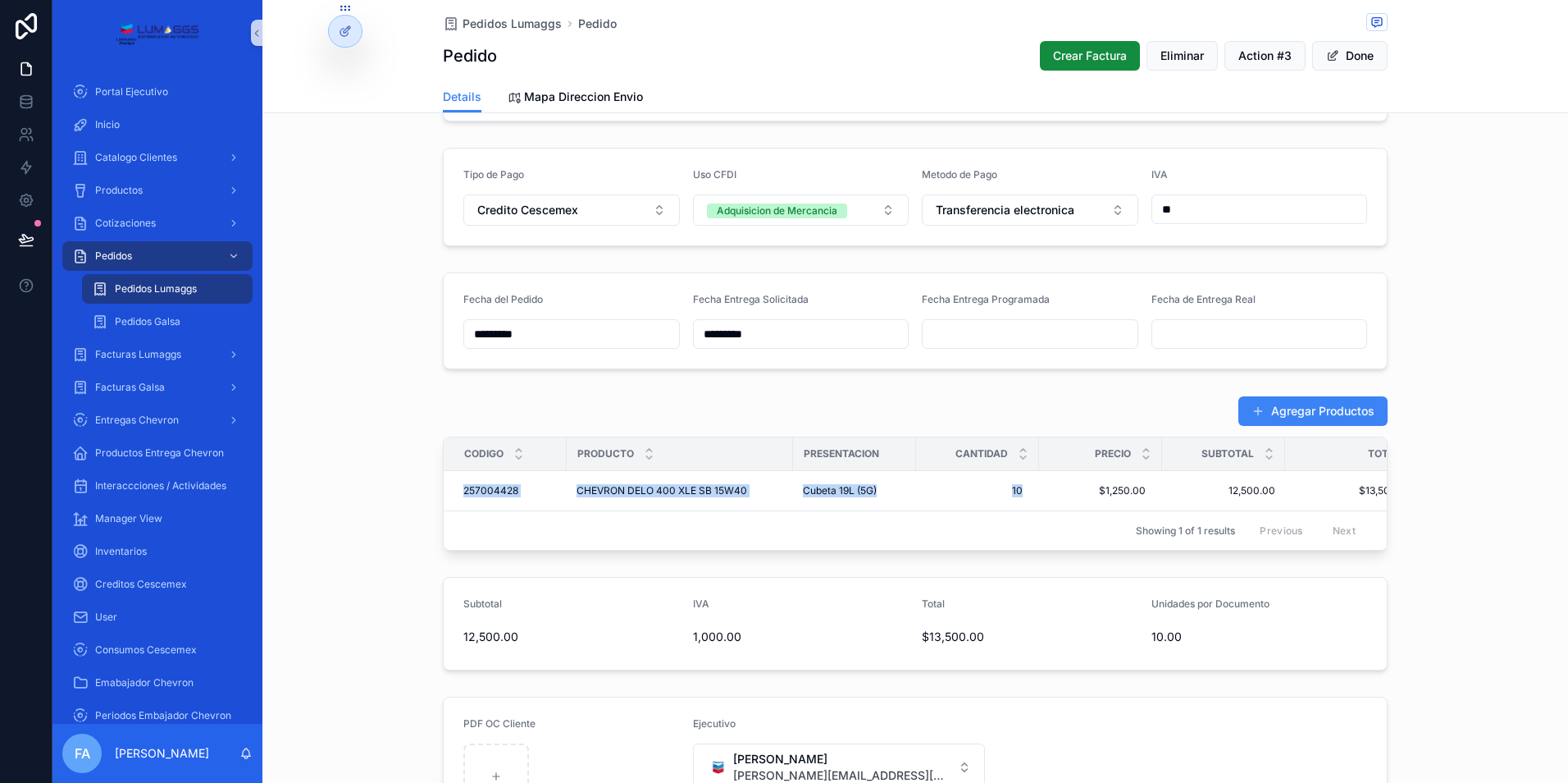
click at [979, 339] on input "scrollable content" at bounding box center [1030, 334] width 215 height 23
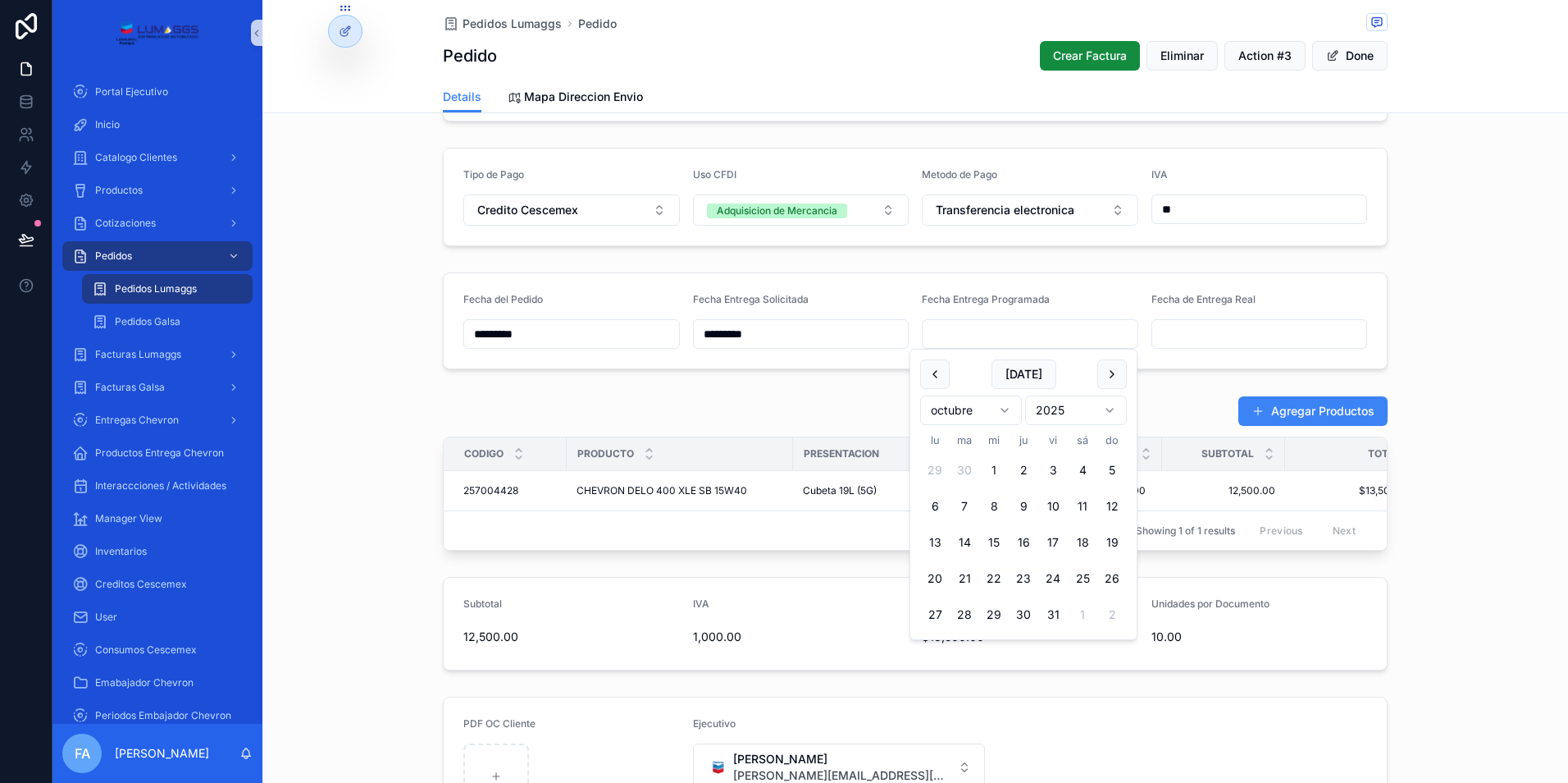
click at [992, 468] on button "1" at bounding box center [993, 470] width 29 height 29
type input "*********"
click at [481, 22] on span "Pedidos Lumaggs" at bounding box center [512, 24] width 99 height 17
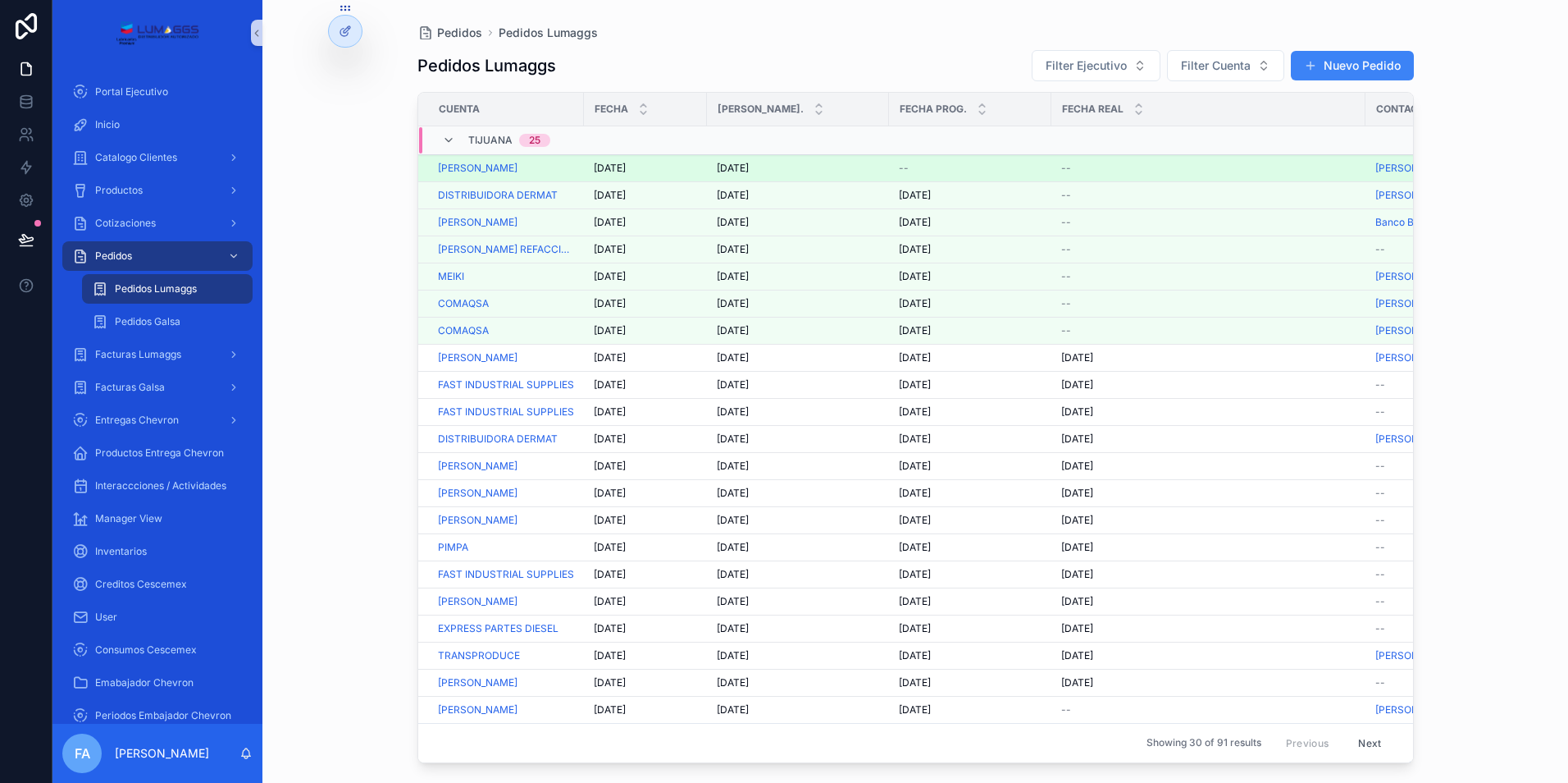
click at [617, 167] on span "[DATE]" at bounding box center [609, 168] width 32 height 13
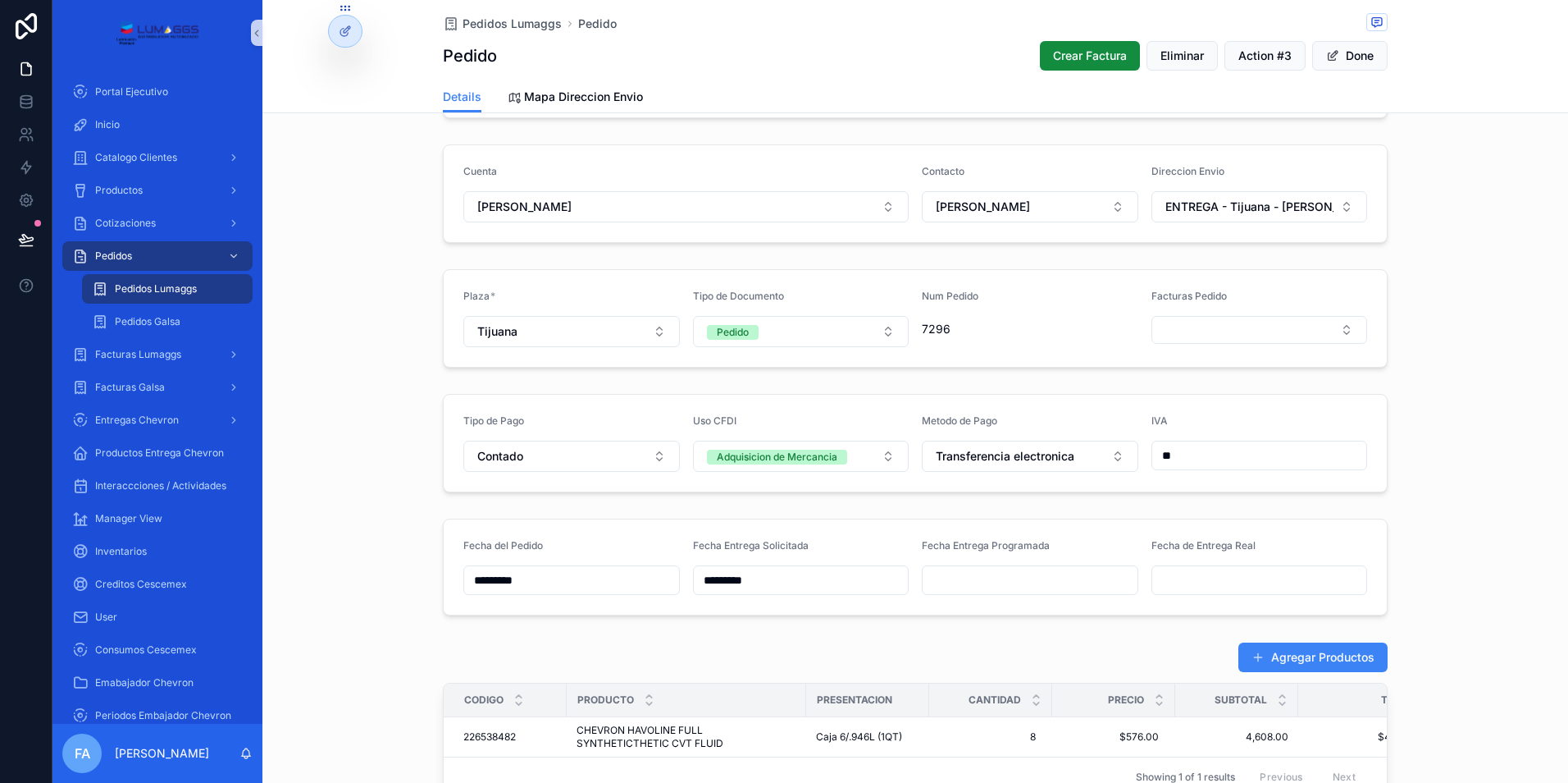
scroll to position [410, 0]
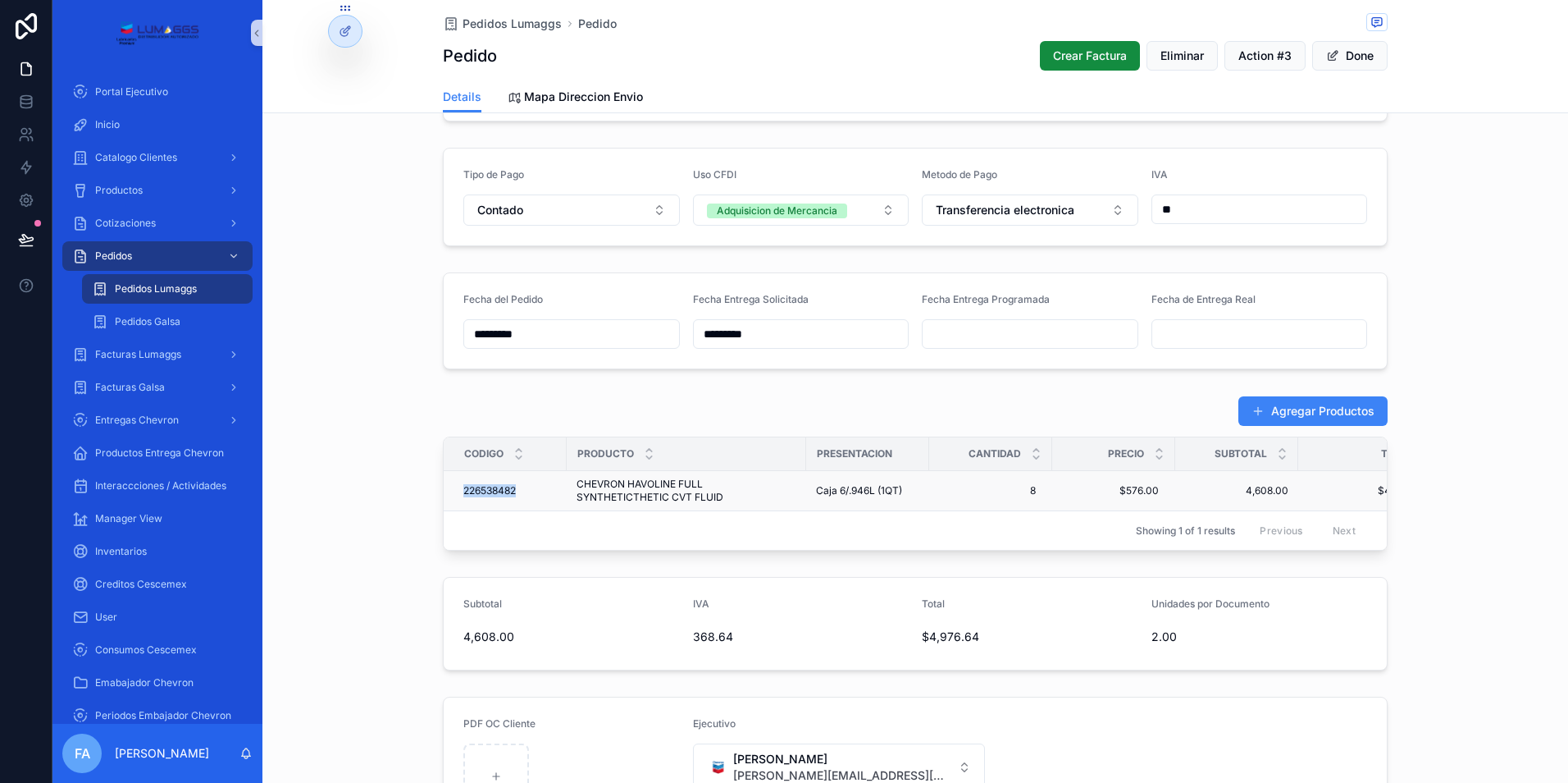
drag, startPoint x: 451, startPoint y: 490, endPoint x: 514, endPoint y: 494, distance: 63.1
click at [514, 494] on td "226538482 226538482" at bounding box center [504, 491] width 123 height 40
drag, startPoint x: 421, startPoint y: 485, endPoint x: 408, endPoint y: 485, distance: 13.0
click at [422, 484] on div "Agregar Productos Codigo Producto Presentacion Cantidad Precio Subtotal Total 2…" at bounding box center [915, 472] width 1305 height 168
drag, startPoint x: 450, startPoint y: 489, endPoint x: 1172, endPoint y: 498, distance: 722.1
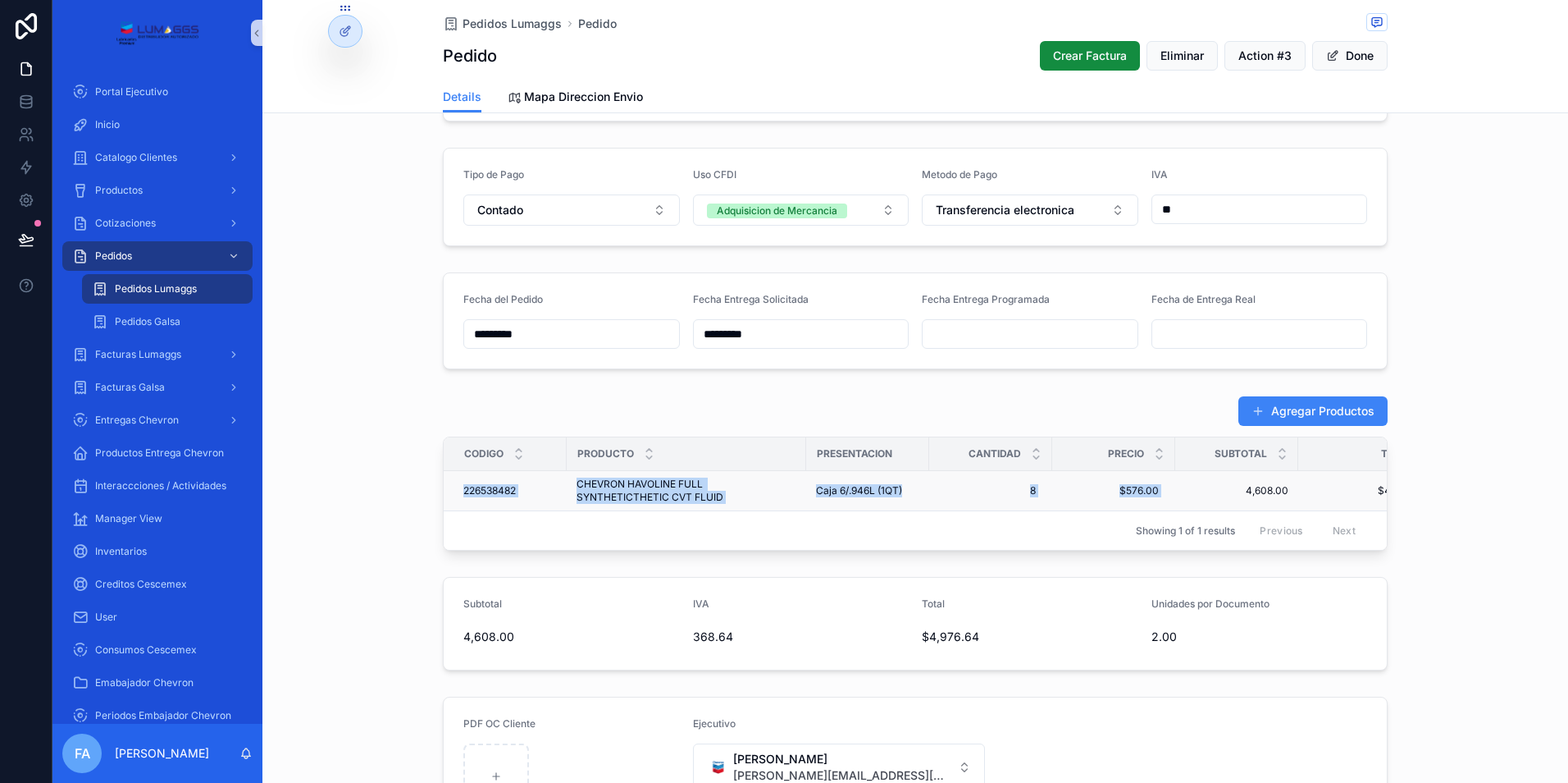
click at [1172, 498] on tr "226538482 226538482 CHEVRON HAVOLINE FULL SYNTHETICTHETIC CVT FLUID CHEVRON HAV…" at bounding box center [944, 491] width 1003 height 40
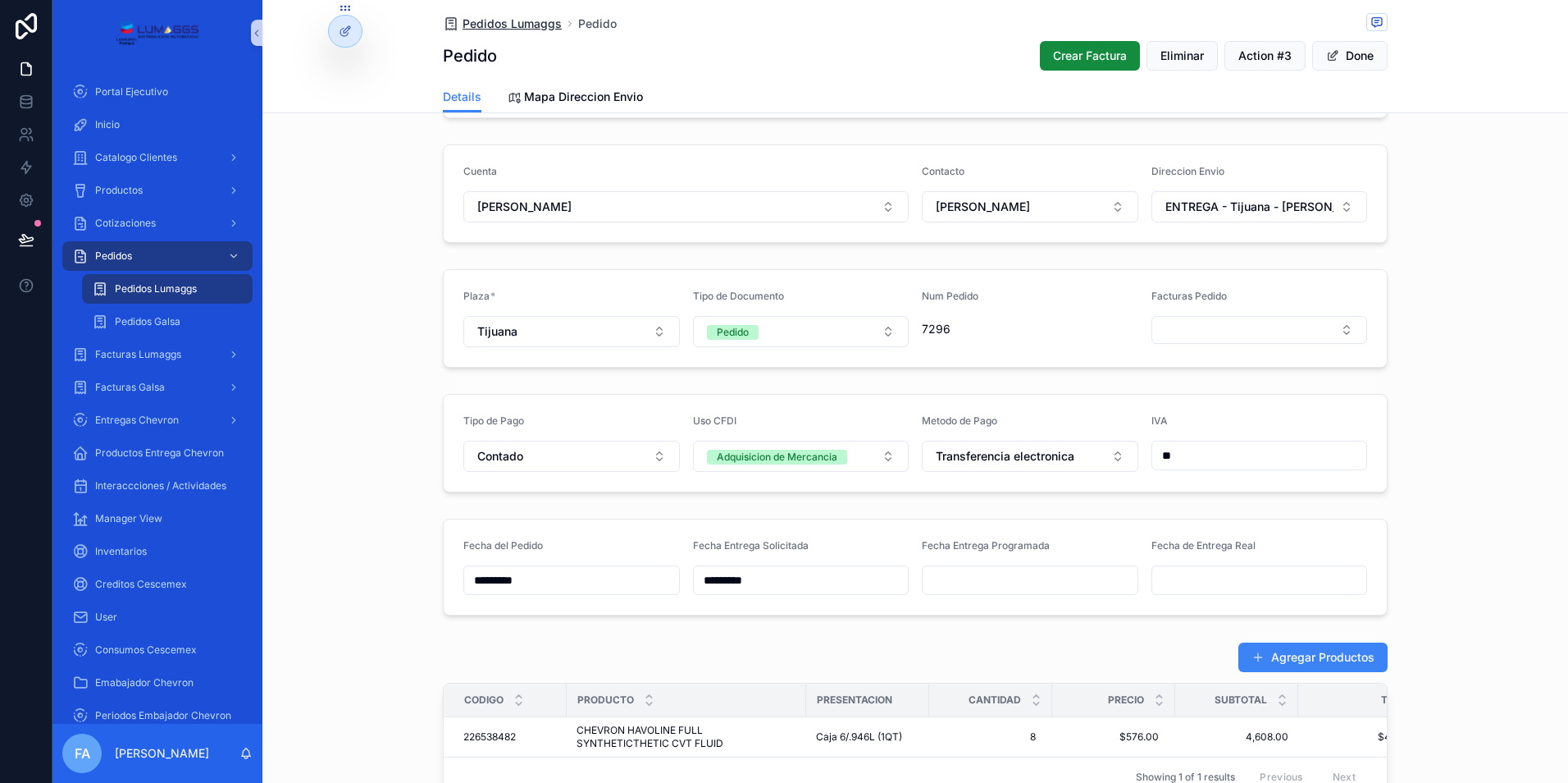
click at [489, 25] on span "Pedidos Lumaggs" at bounding box center [512, 24] width 99 height 17
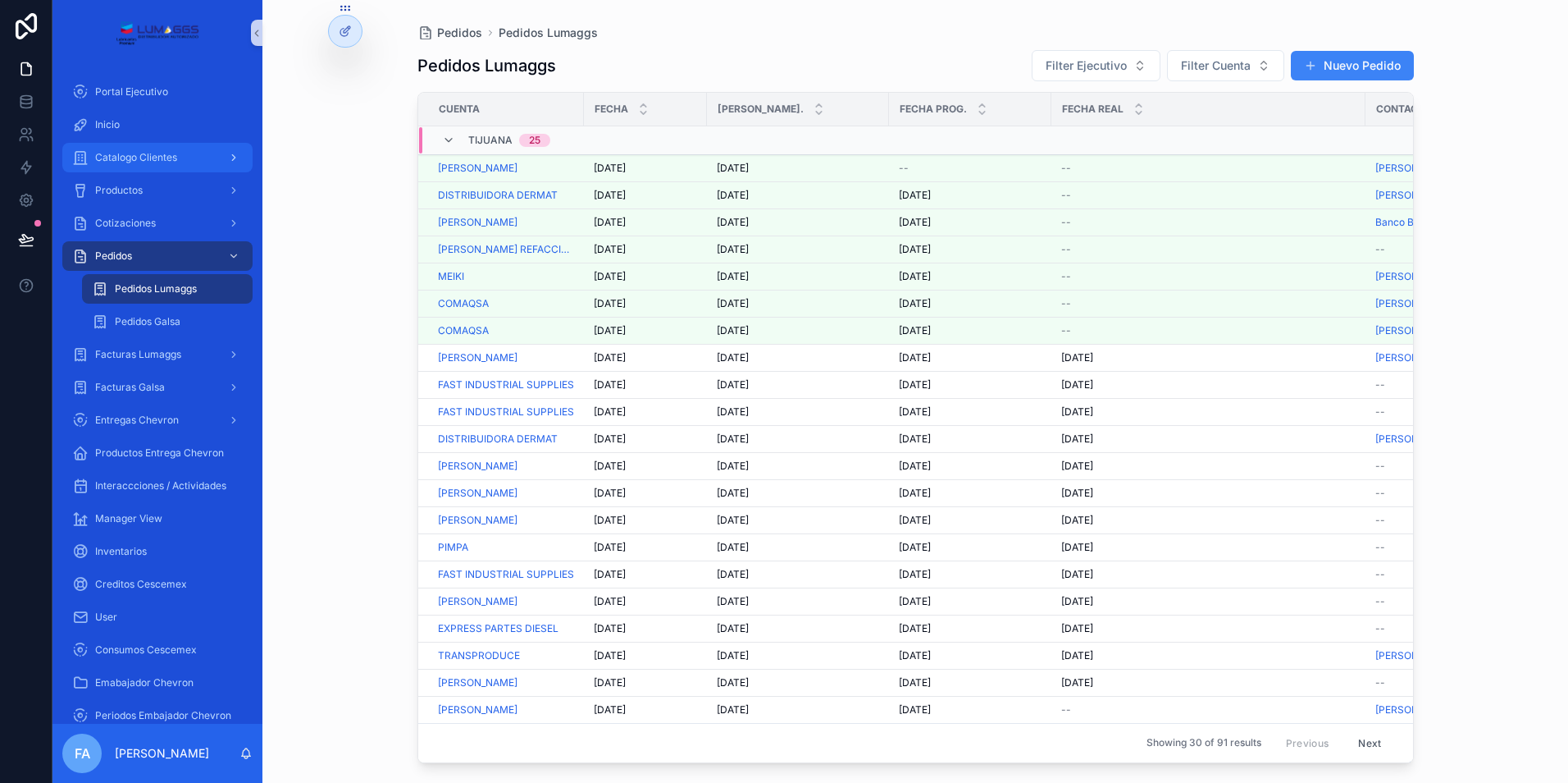
click at [132, 161] on span "Catalogo Clientes" at bounding box center [136, 157] width 82 height 13
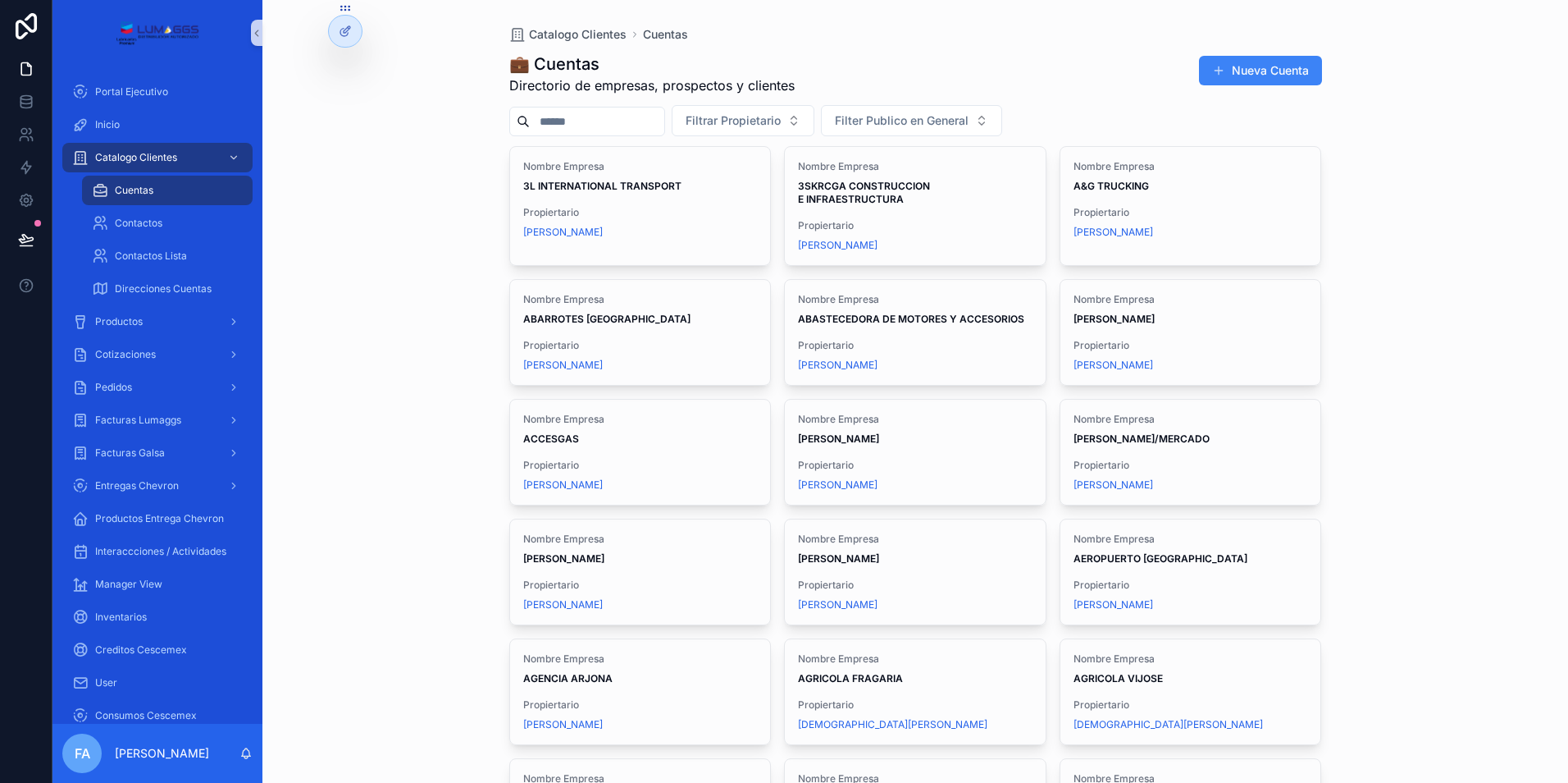
click at [594, 123] on input "scrollable content" at bounding box center [596, 121] width 134 height 23
type input "**********"
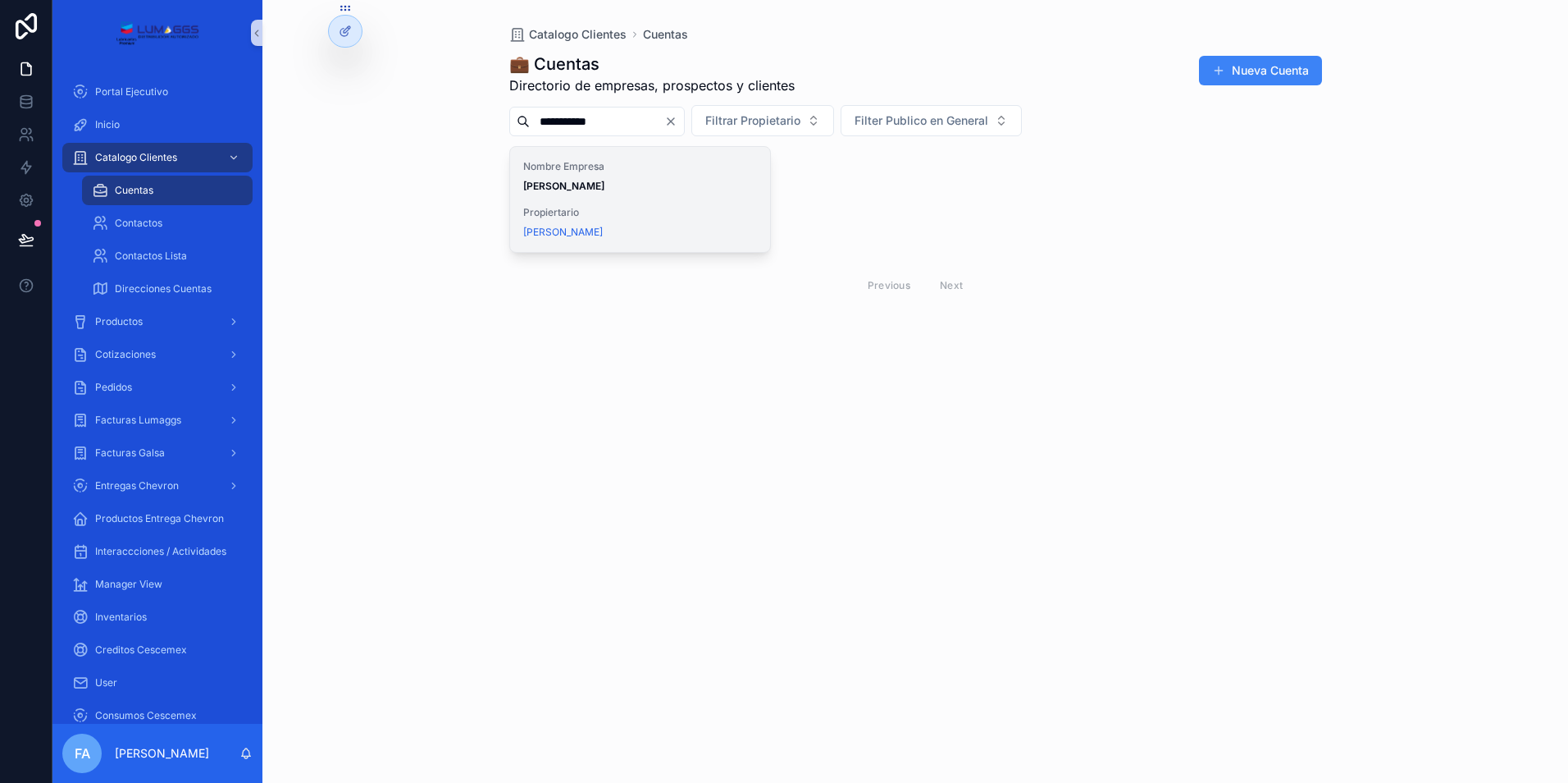
click at [604, 183] on strong "[PERSON_NAME]" at bounding box center [563, 185] width 81 height 13
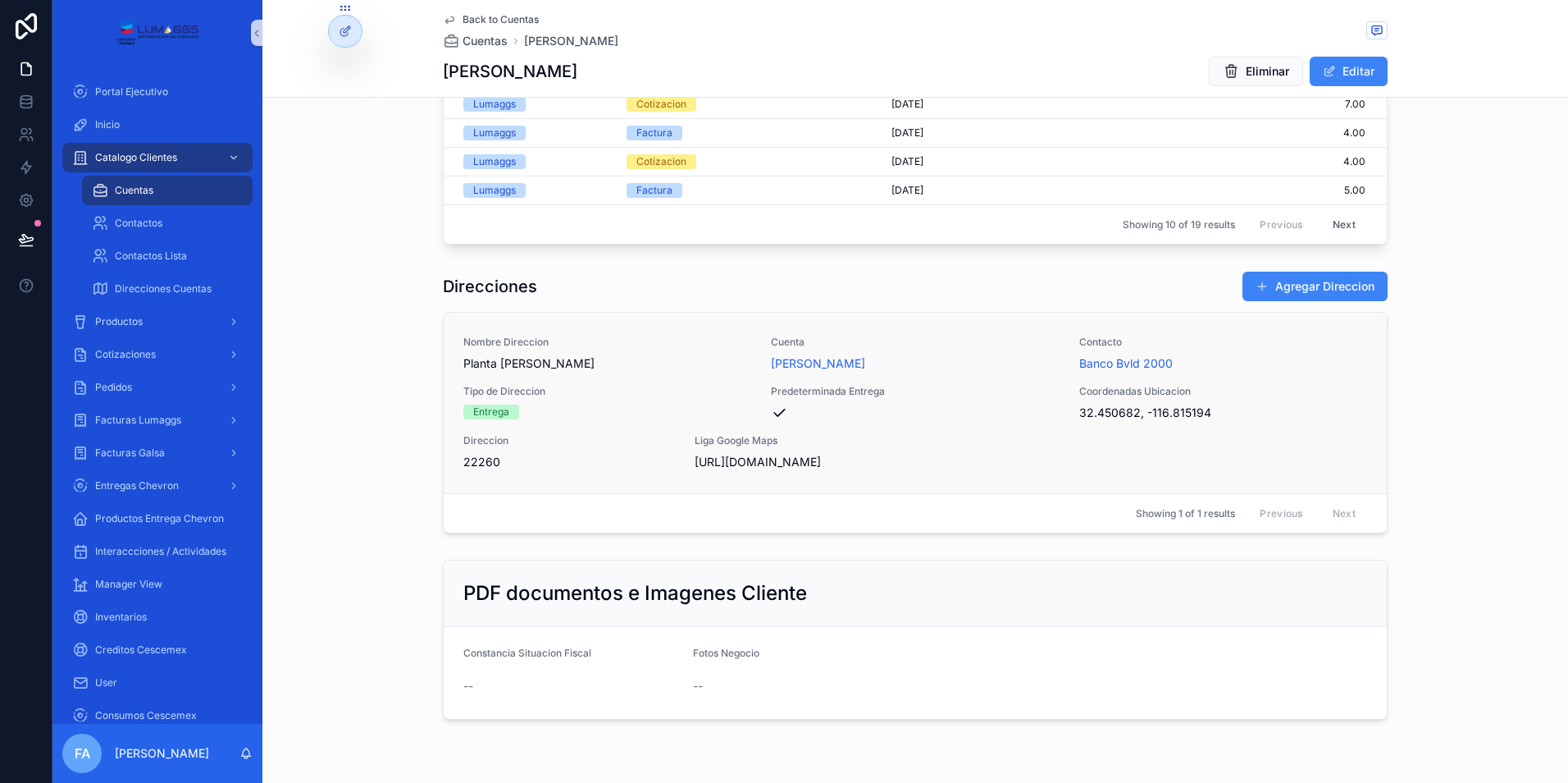
scroll to position [1394, 0]
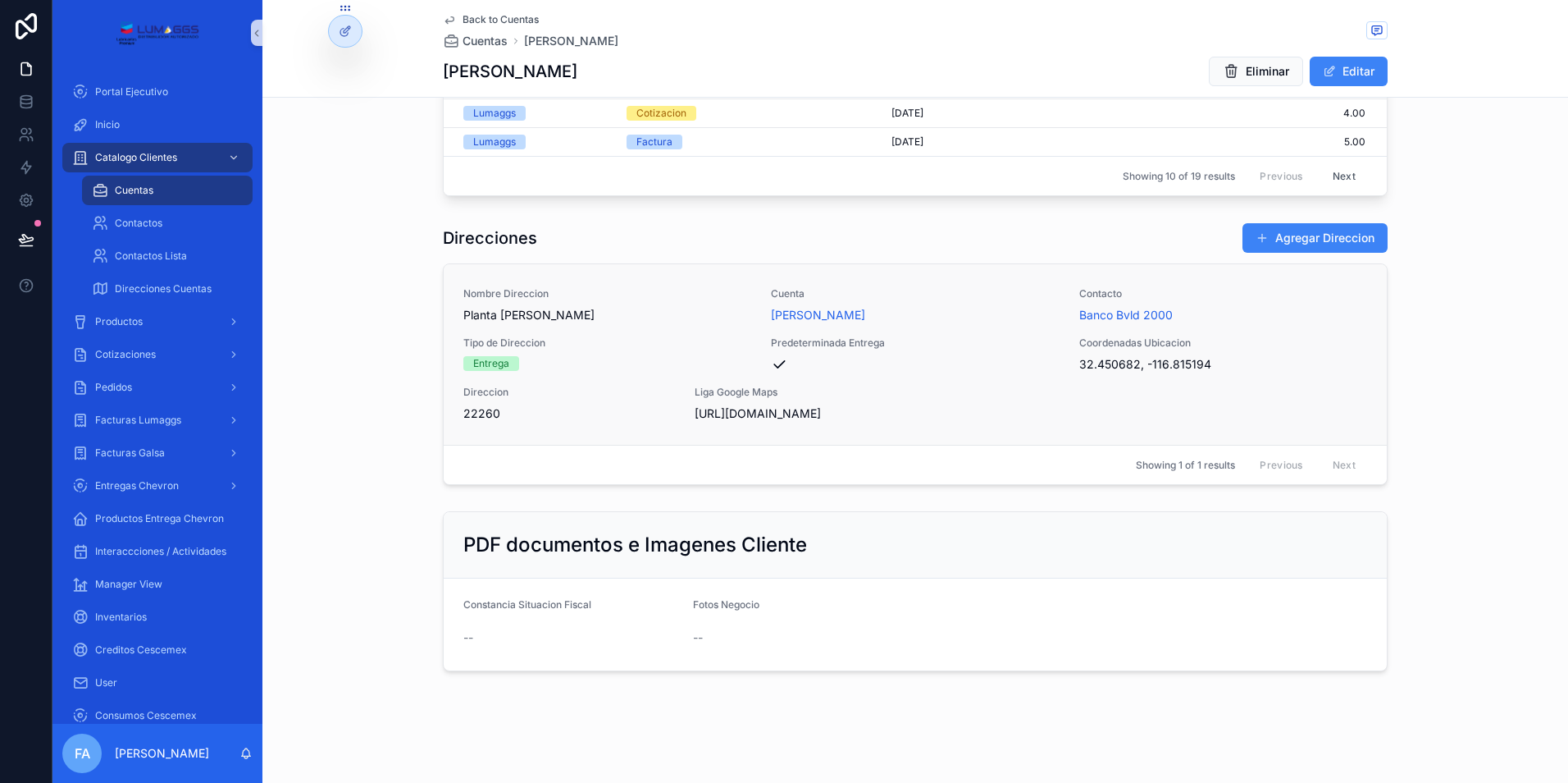
click at [714, 417] on span "[URL][DOMAIN_NAME]" at bounding box center [800, 413] width 212 height 17
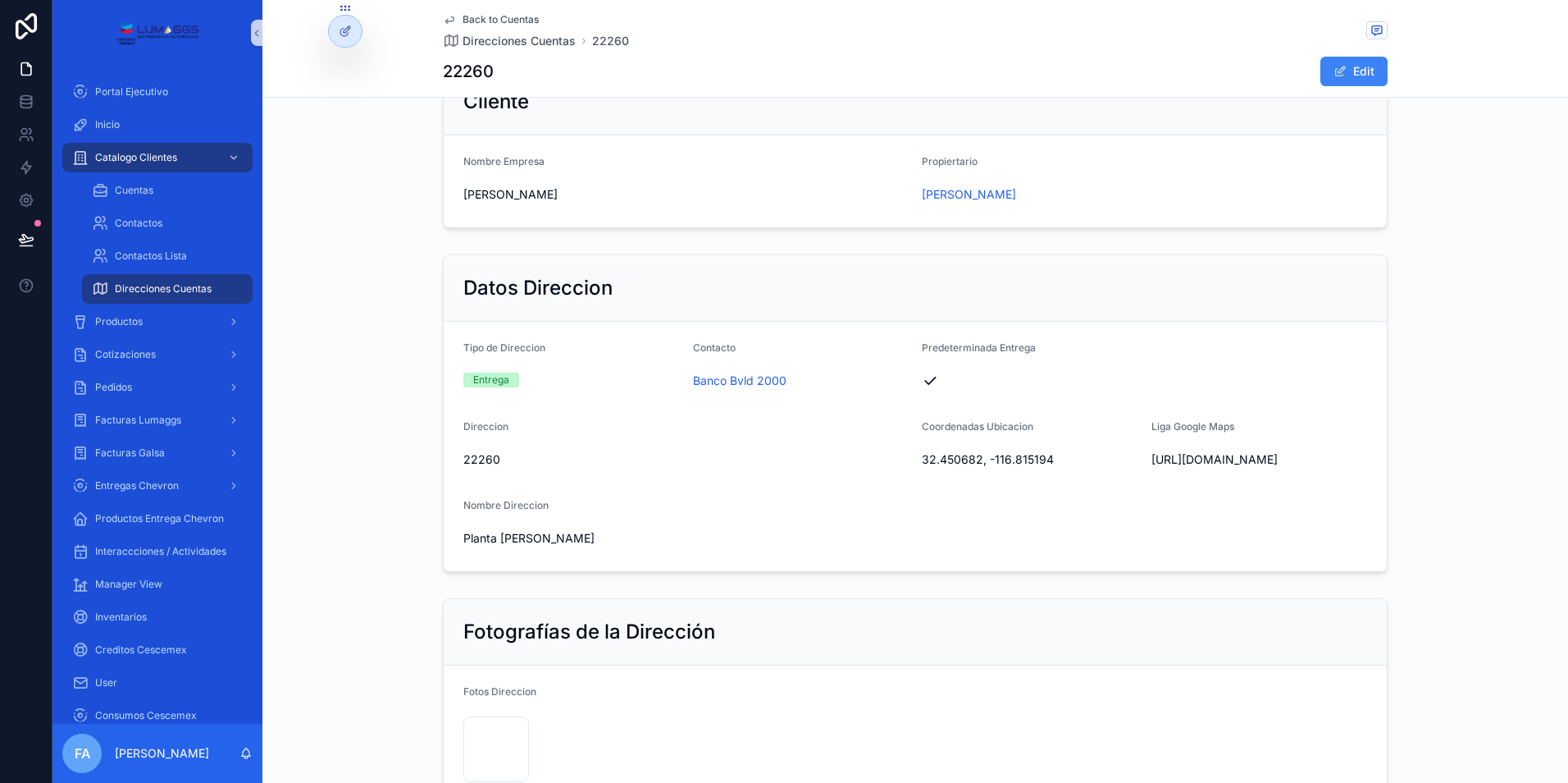
scroll to position [82, 0]
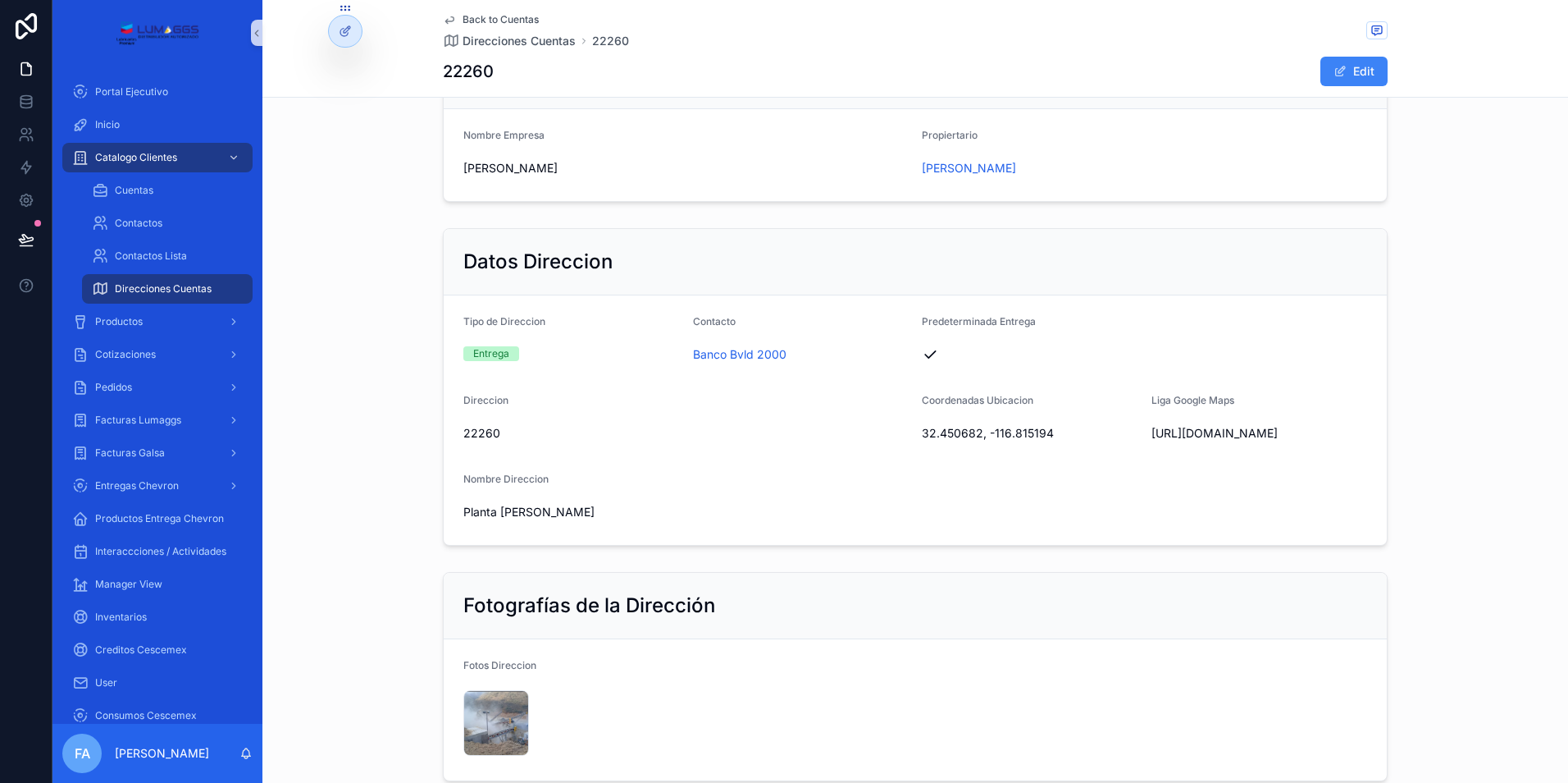
drag, startPoint x: 1132, startPoint y: 437, endPoint x: 1341, endPoint y: 455, distance: 209.8
click at [1341, 455] on form "Tipo de Direccion Entrega Contacto Banco Bvld 2000 Predeterminada Entrega Direc…" at bounding box center [915, 420] width 943 height 249
drag, startPoint x: 1125, startPoint y: 519, endPoint x: 1149, endPoint y: 505, distance: 27.8
click at [1129, 518] on div "Planta [PERSON_NAME]" at bounding box center [914, 511] width 903 height 26
drag, startPoint x: 1177, startPoint y: 451, endPoint x: 1145, endPoint y: 438, distance: 34.5
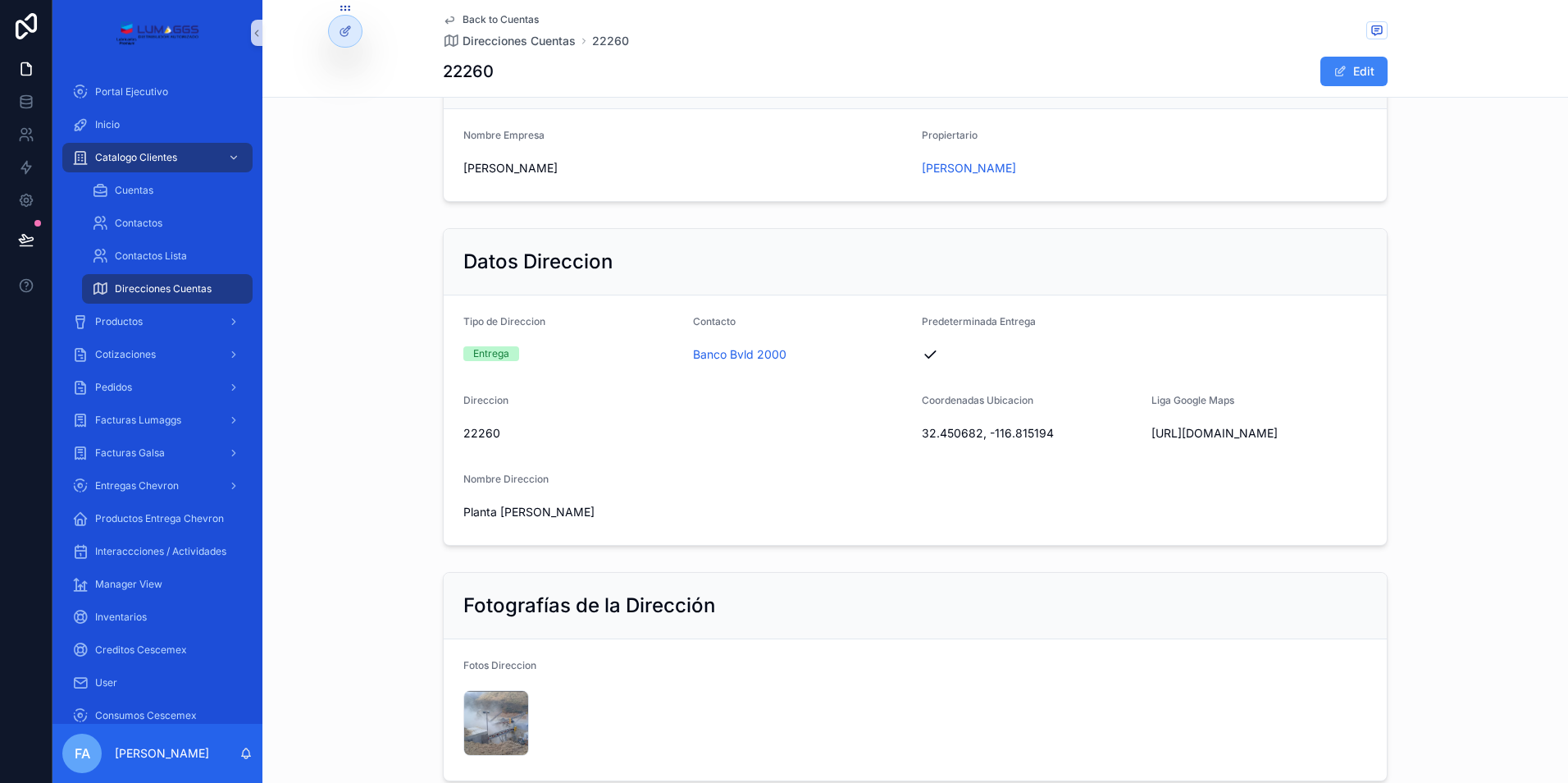
click at [1151, 438] on span "[URL][DOMAIN_NAME]" at bounding box center [1259, 433] width 217 height 17
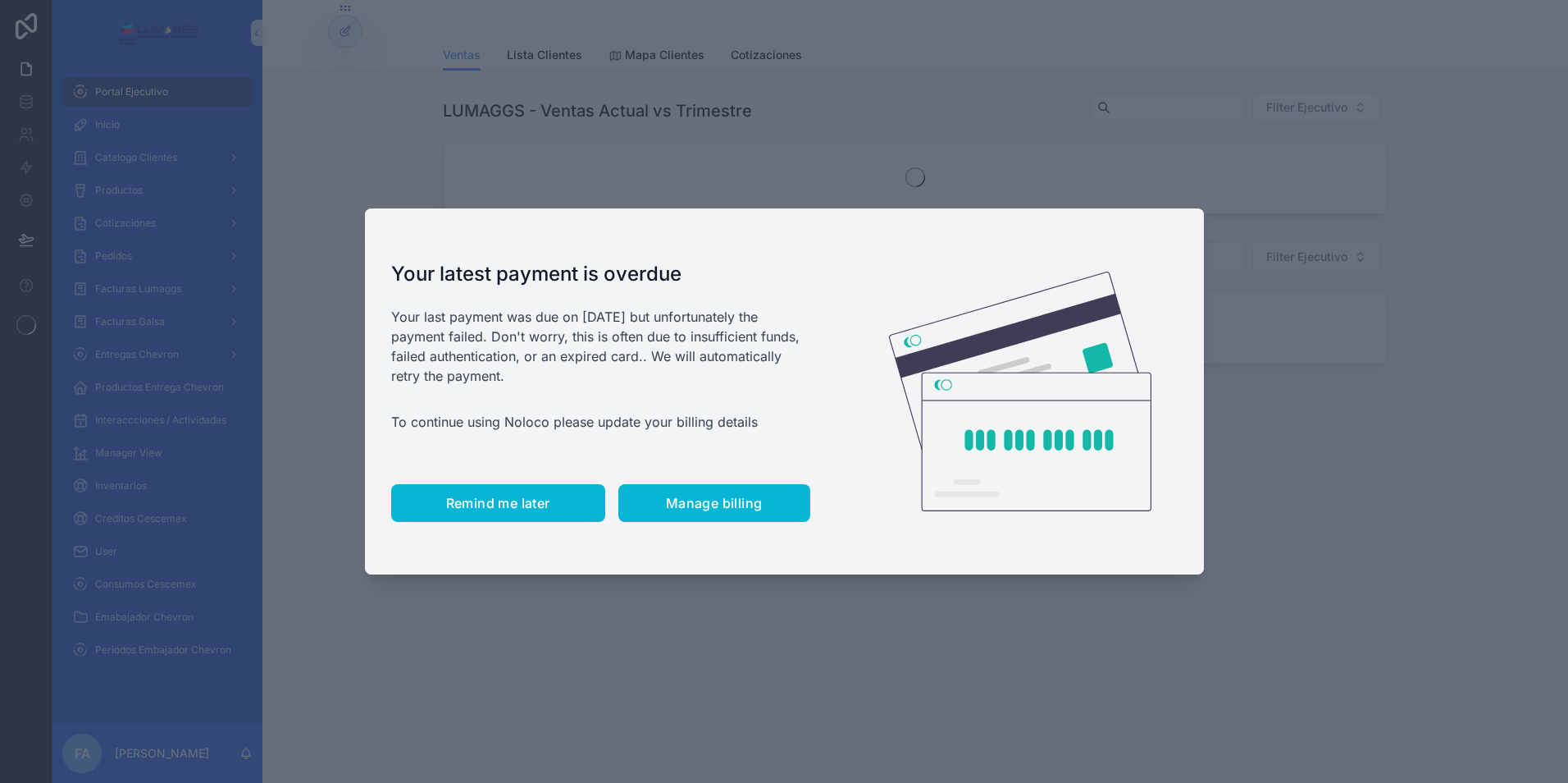
click at [563, 496] on button "Remind me later" at bounding box center [498, 502] width 214 height 37
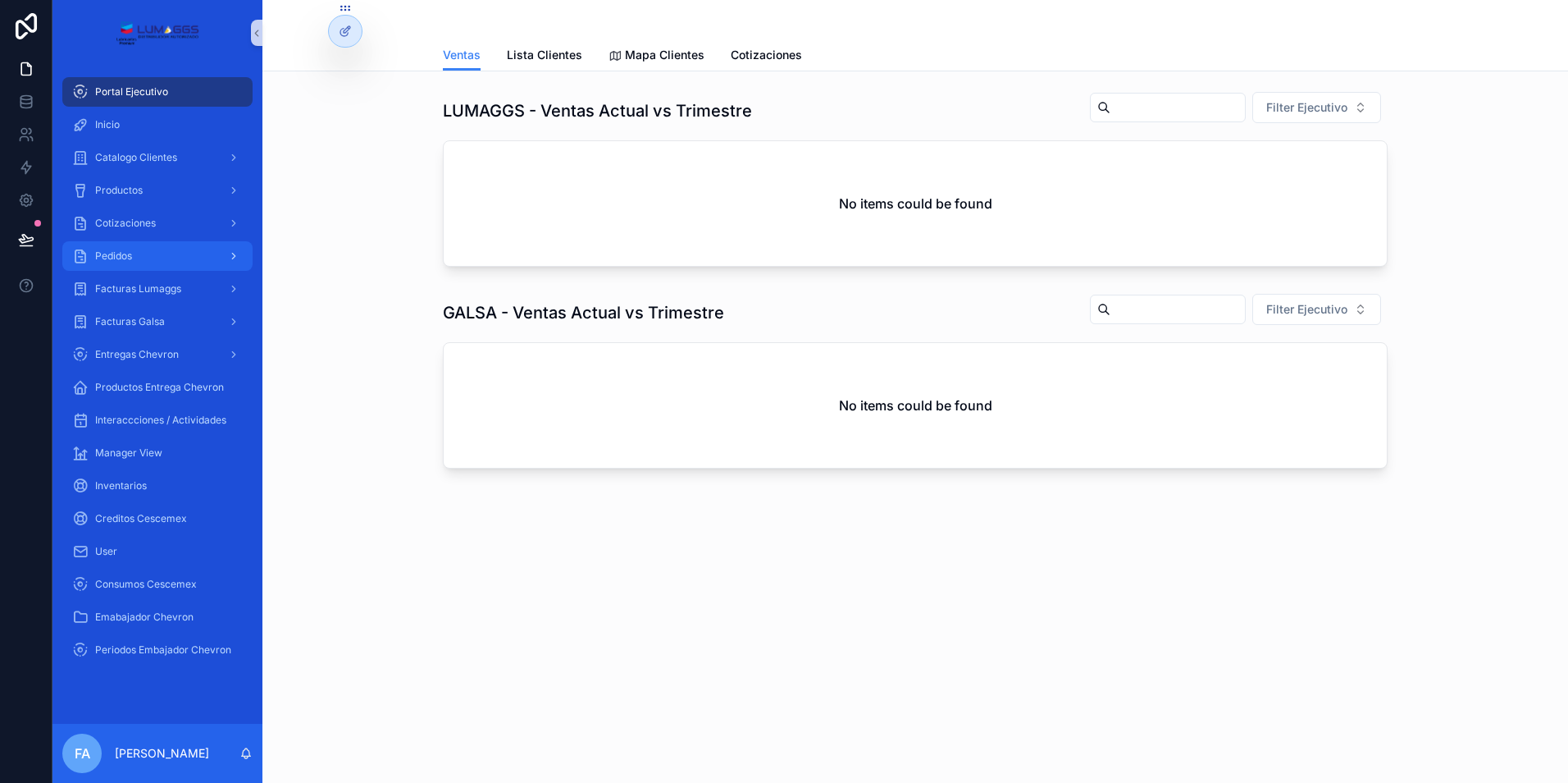
click at [118, 259] on span "Pedidos" at bounding box center [114, 255] width 37 height 13
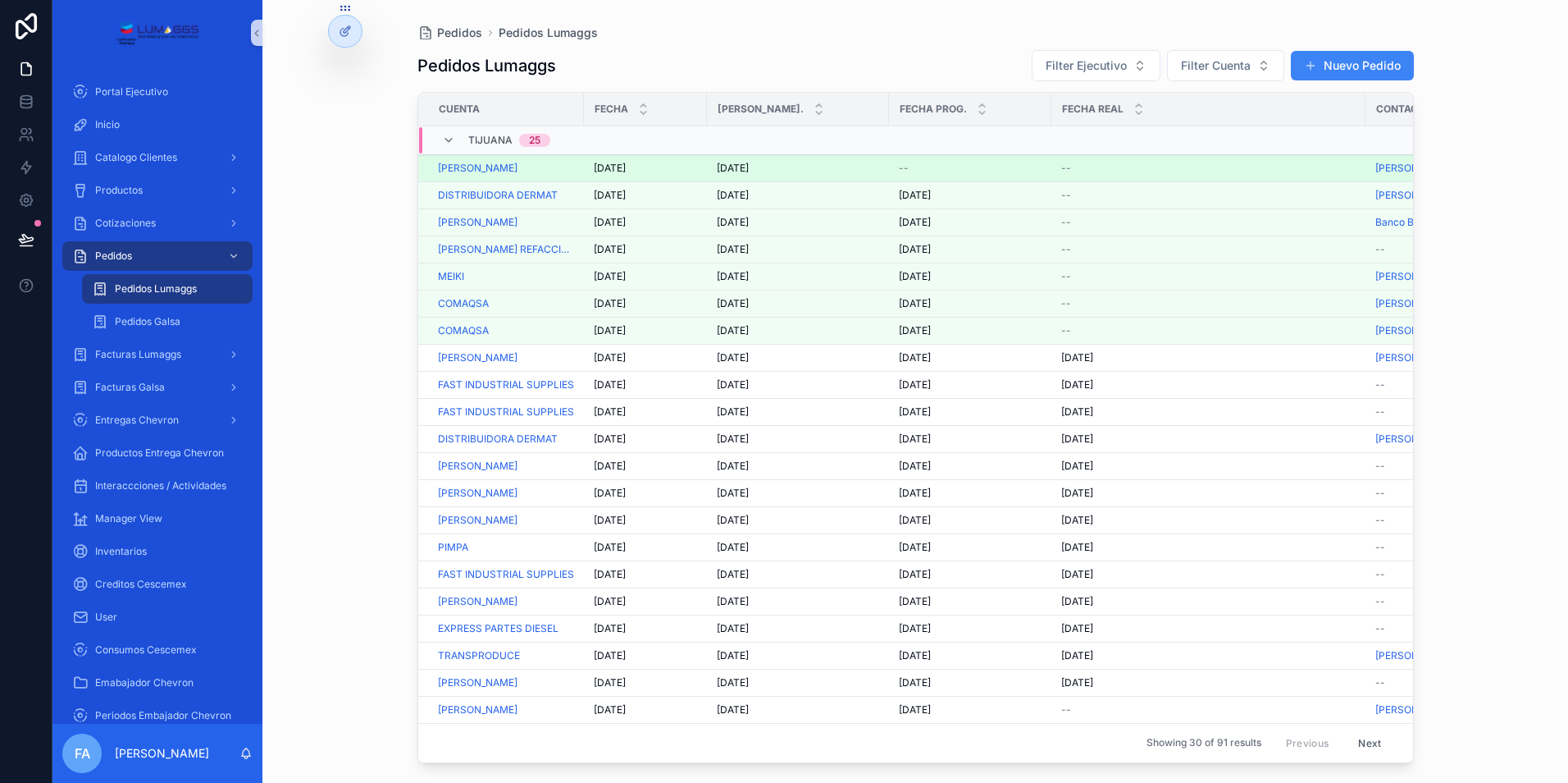
click at [903, 168] on span "--" at bounding box center [903, 168] width 10 height 13
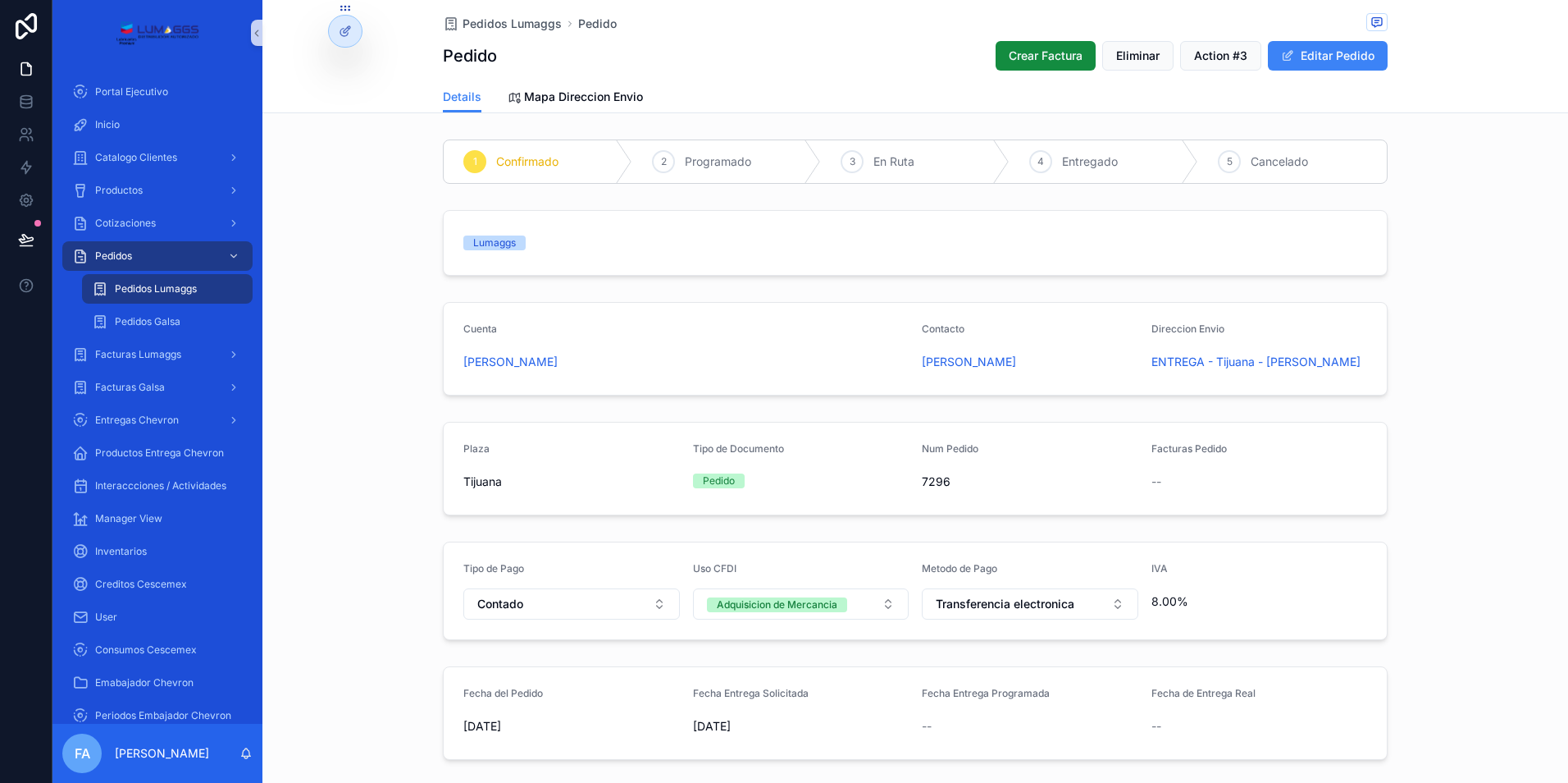
click at [944, 718] on div "--" at bounding box center [1030, 726] width 217 height 17
click at [1308, 56] on button "Editar Pedido" at bounding box center [1328, 56] width 120 height 29
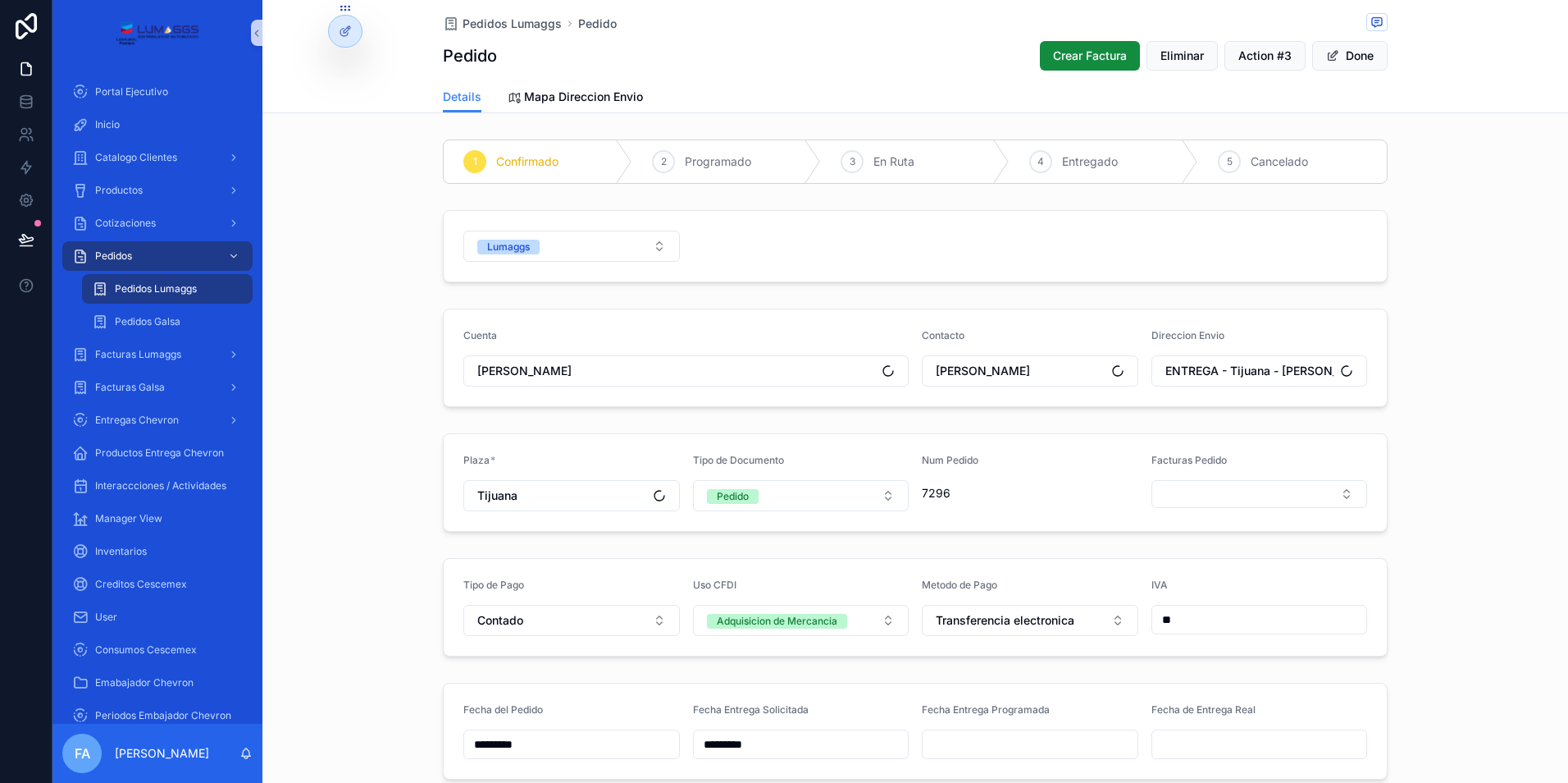
click at [971, 752] on input "scrollable content" at bounding box center [1030, 744] width 215 height 23
click at [1000, 558] on button "1" at bounding box center [993, 559] width 29 height 29
type input "*********"
click at [488, 31] on span "Pedidos Lumaggs" at bounding box center [512, 24] width 99 height 17
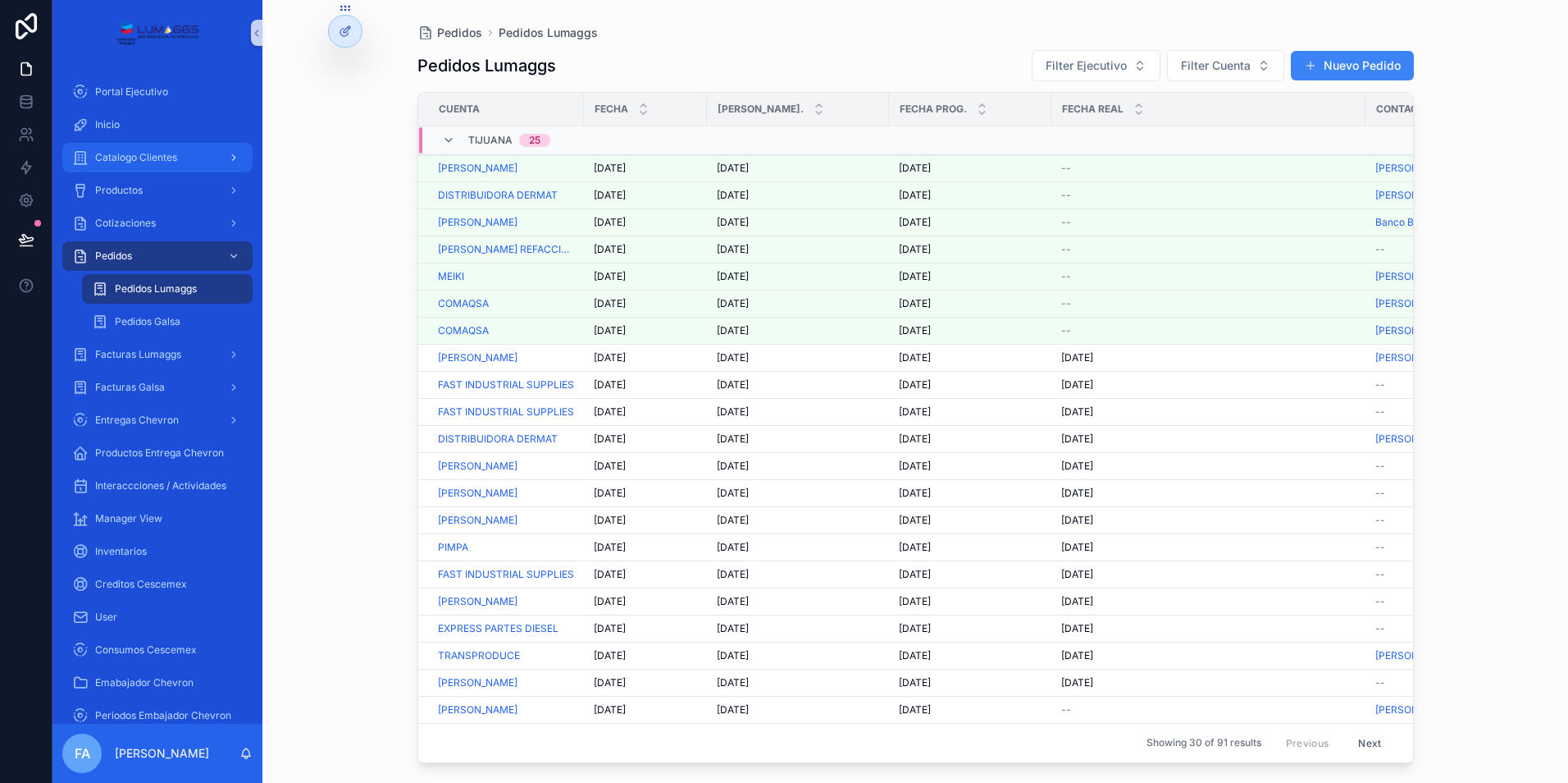
click at [131, 158] on span "Catalogo Clientes" at bounding box center [136, 157] width 82 height 13
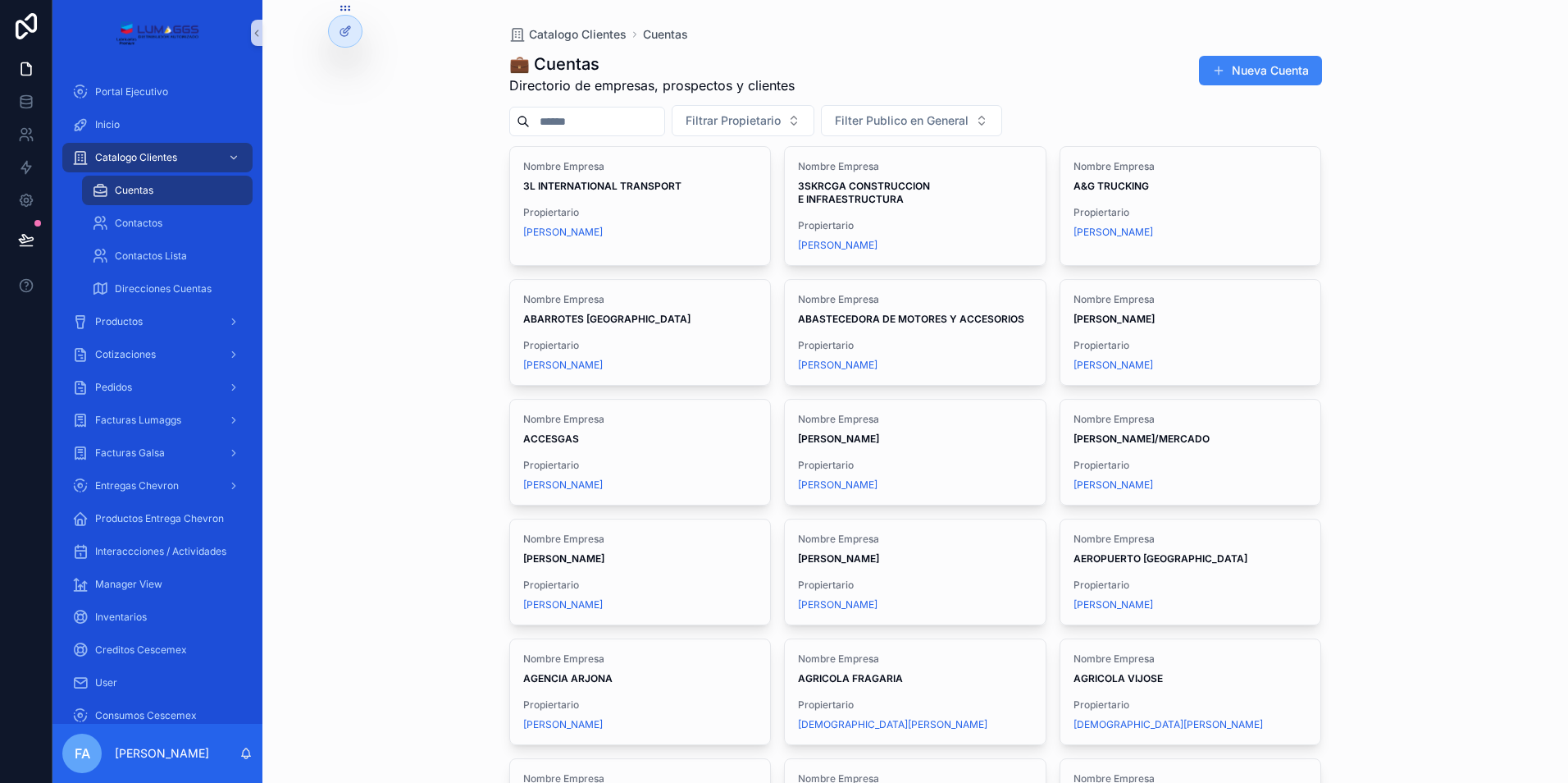
click at [550, 123] on input "scrollable content" at bounding box center [596, 121] width 134 height 23
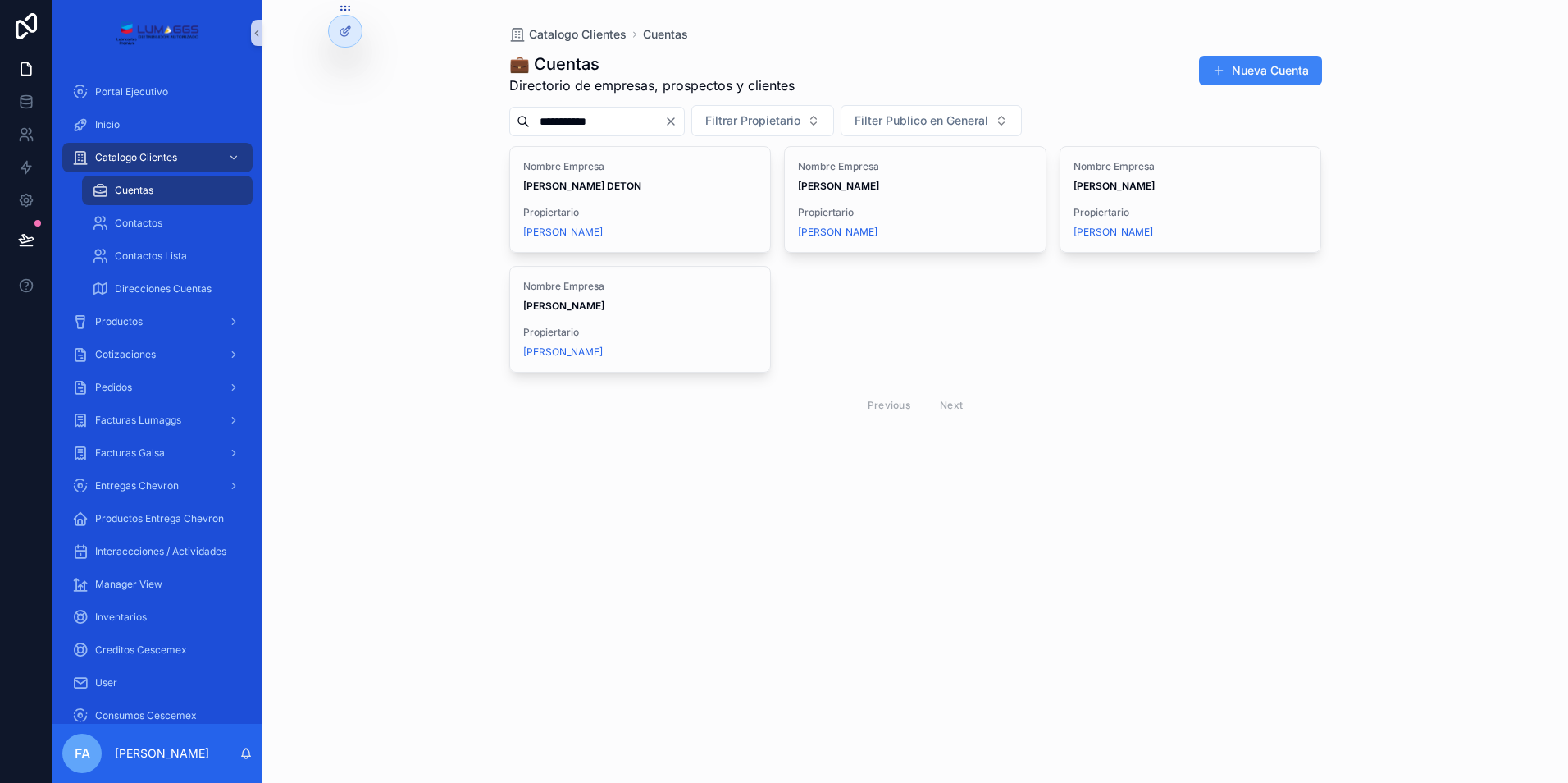
type input "**********"
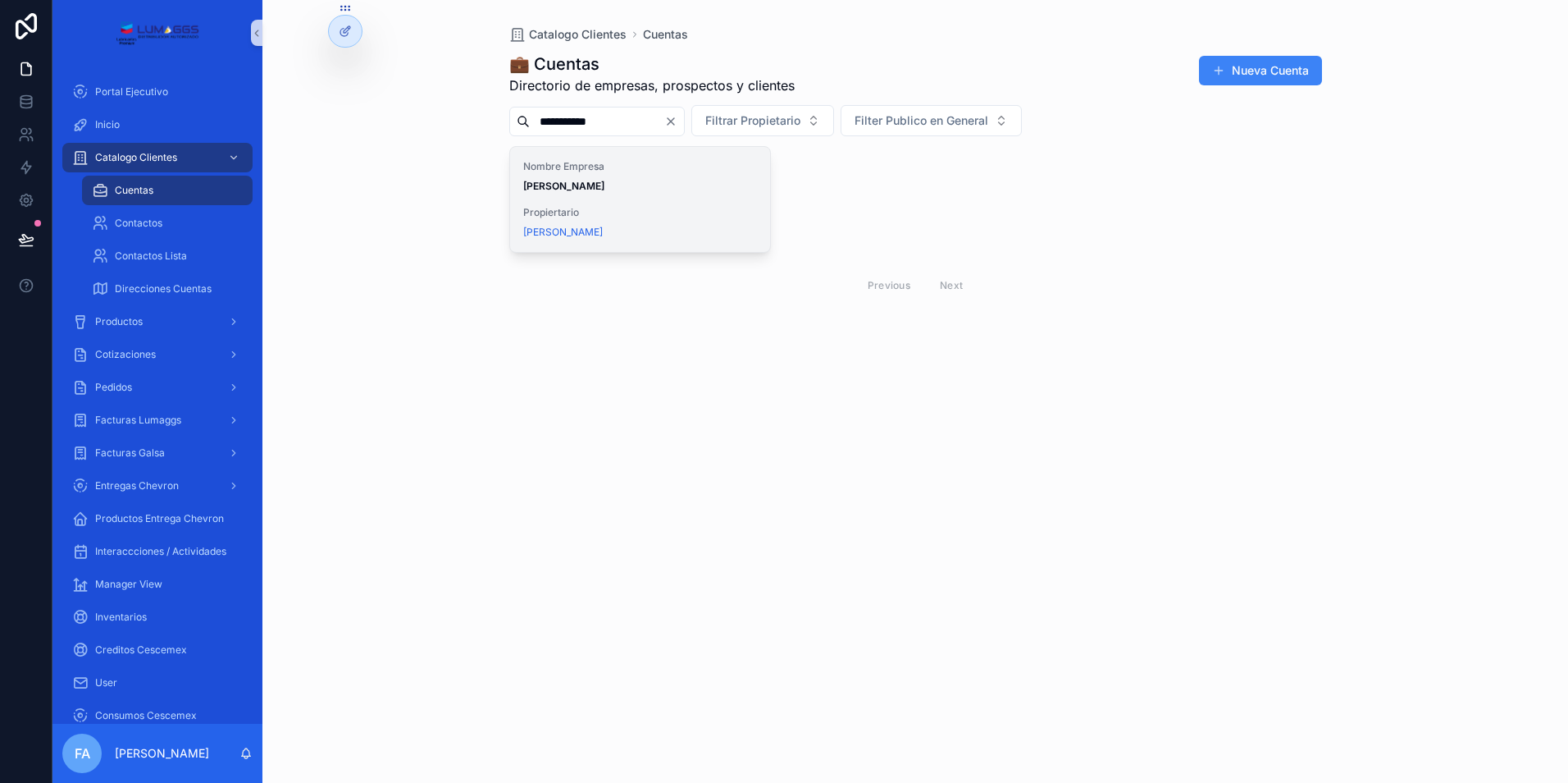
click at [629, 190] on span "[PERSON_NAME]" at bounding box center [639, 185] width 234 height 13
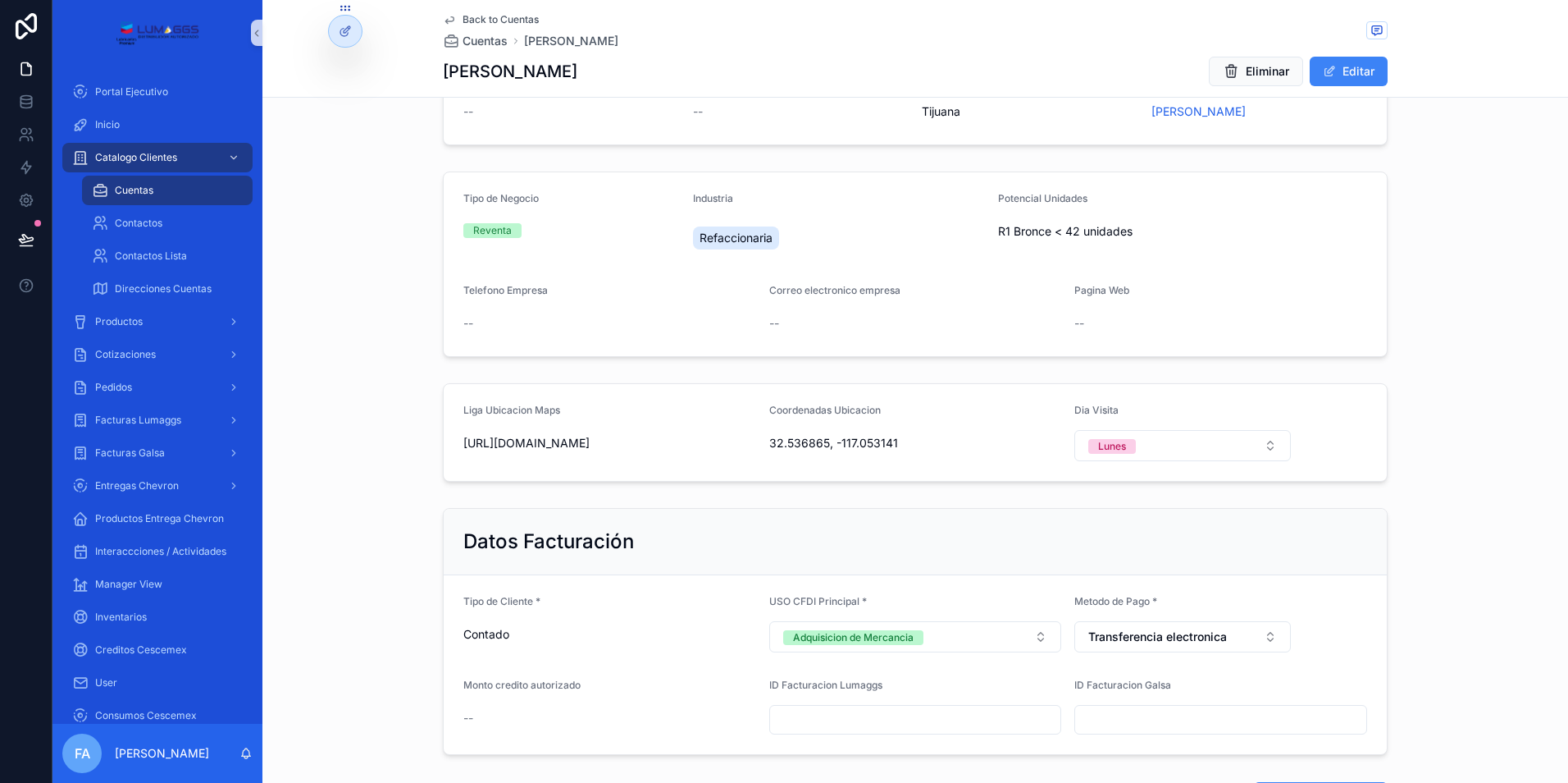
scroll to position [246, 0]
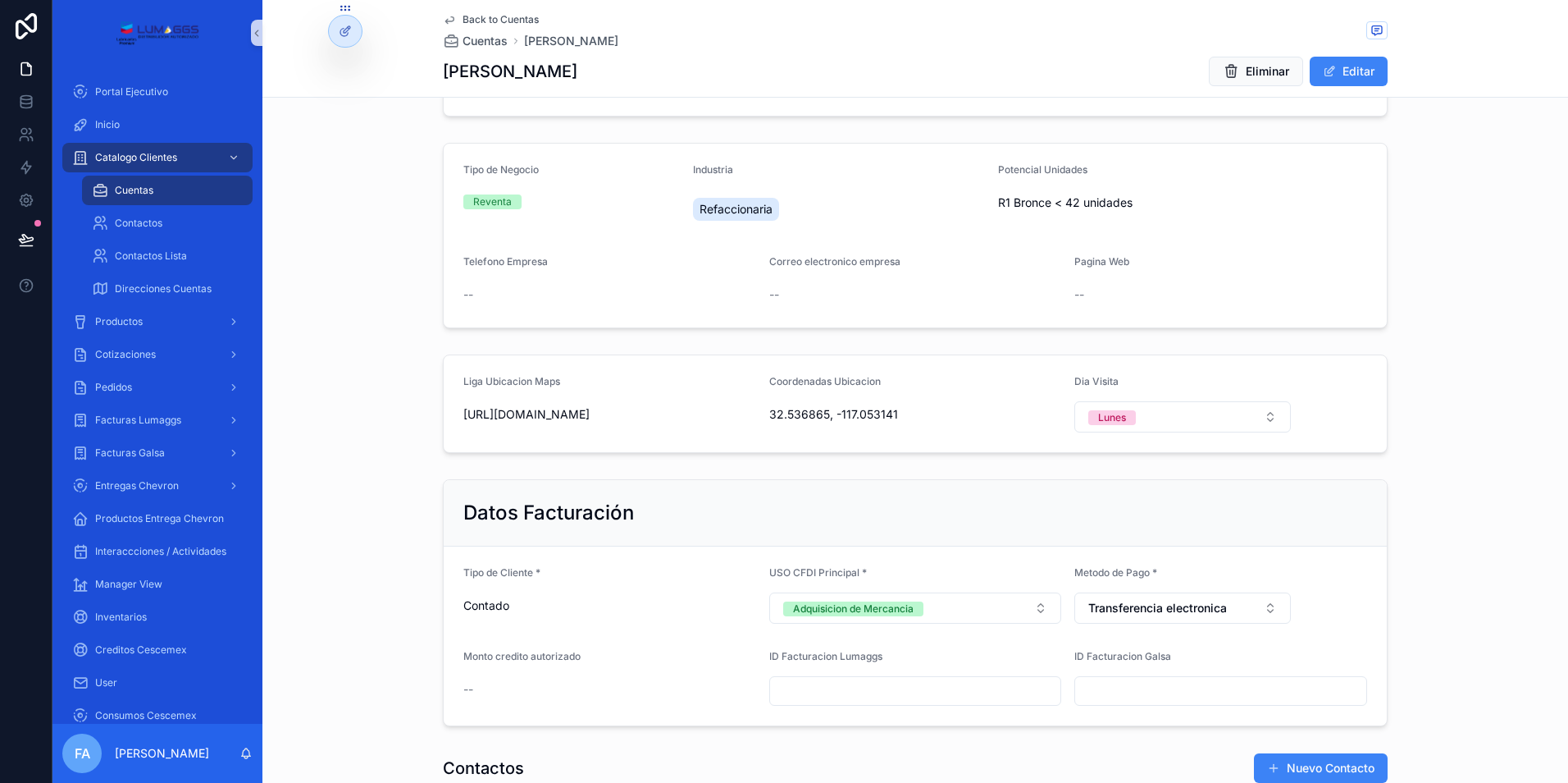
drag, startPoint x: 713, startPoint y: 414, endPoint x: 458, endPoint y: 417, distance: 255.0
click at [463, 417] on span "https://maps.app.goo.gl/PtqW5VvMDaX85utu8" at bounding box center [609, 414] width 293 height 17
copy span "https://maps.app.goo.gl/PtqW5VvMDaX85utu8"
click at [126, 348] on span "Cotizaciones" at bounding box center [126, 354] width 61 height 13
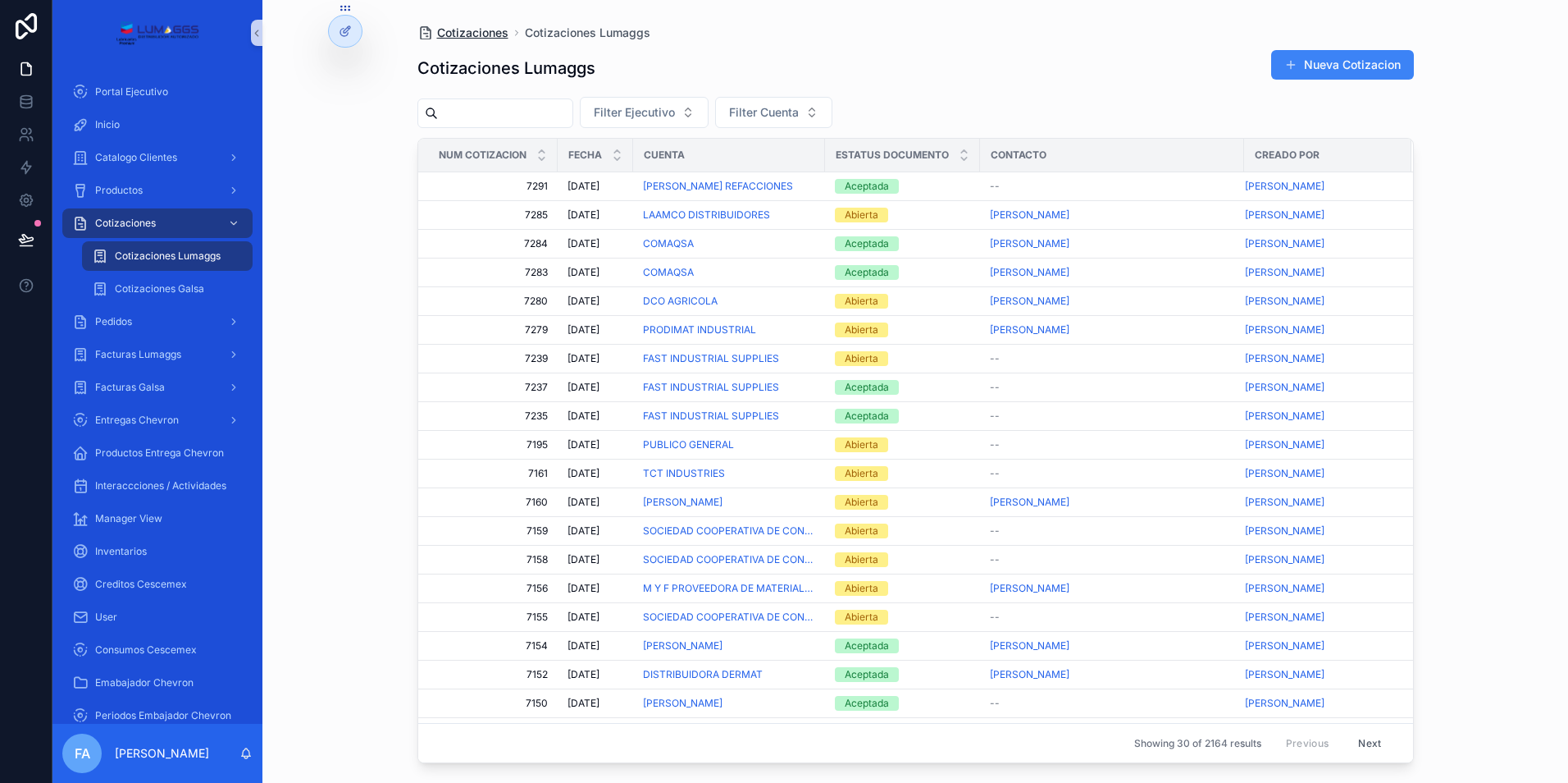
click at [489, 33] on span "Cotizaciones" at bounding box center [473, 32] width 72 height 17
click at [865, 330] on div "Abierta" at bounding box center [861, 330] width 33 height 15
